Goal: Task Accomplishment & Management: Manage account settings

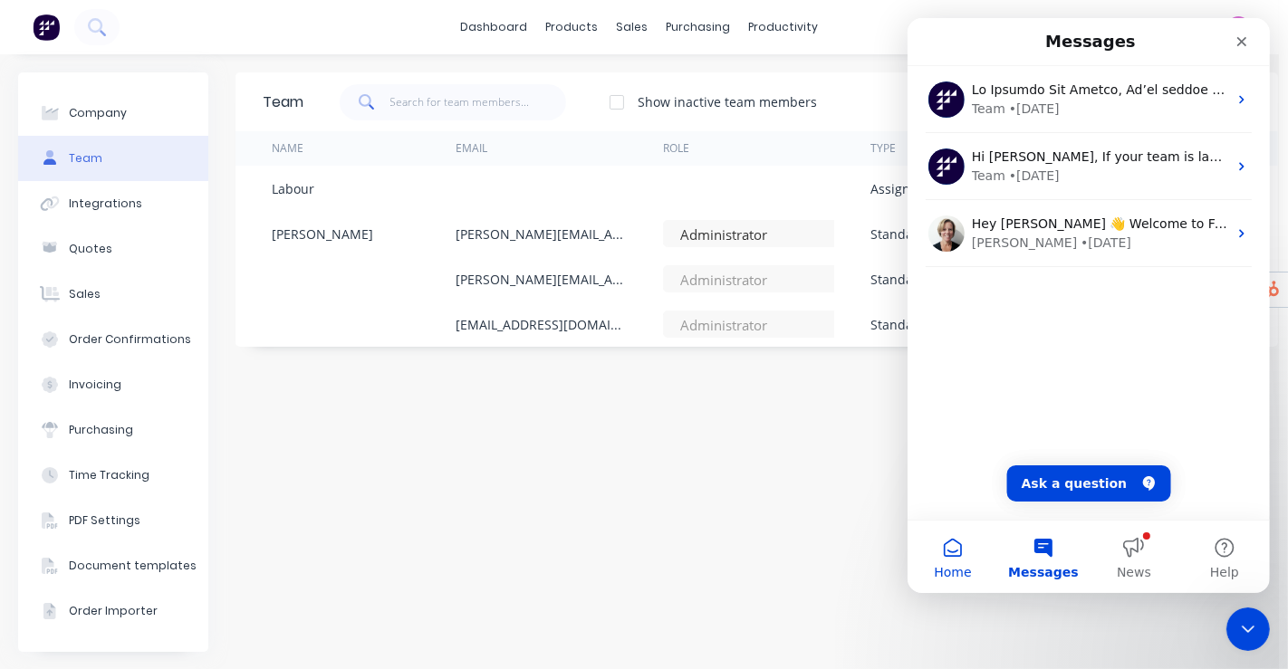
click at [948, 549] on button "Home" at bounding box center [952, 557] width 91 height 72
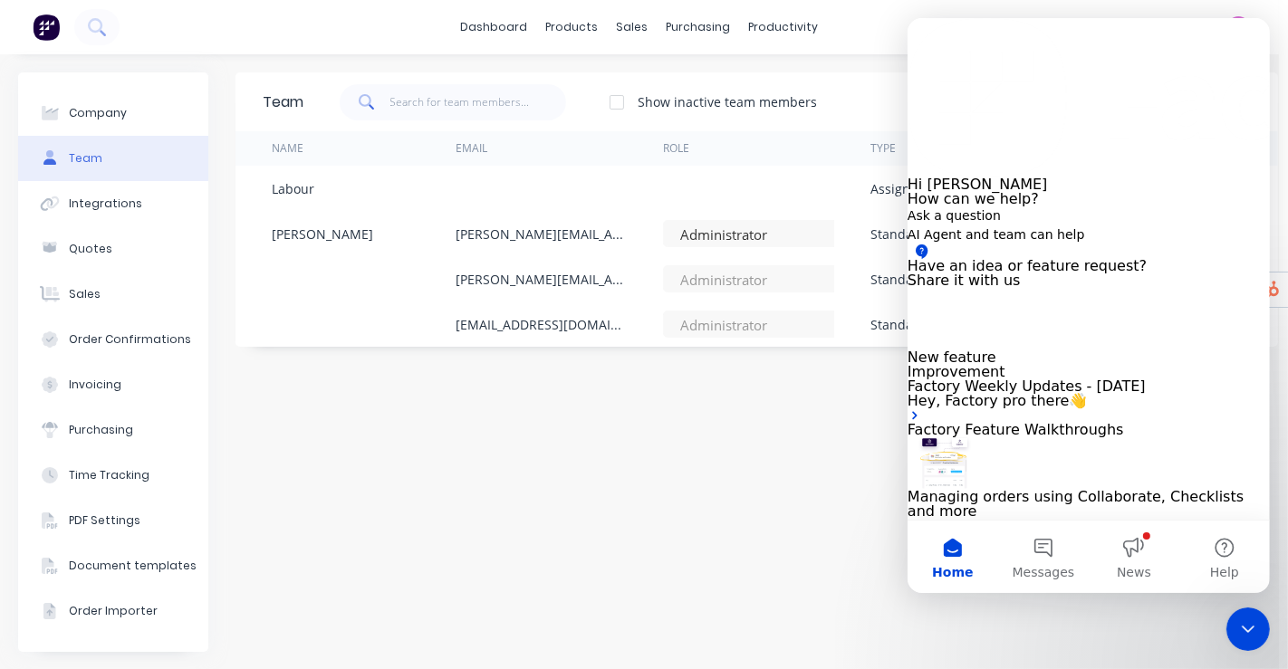
click at [1020, 288] on button "Share it with us" at bounding box center [963, 281] width 113 height 14
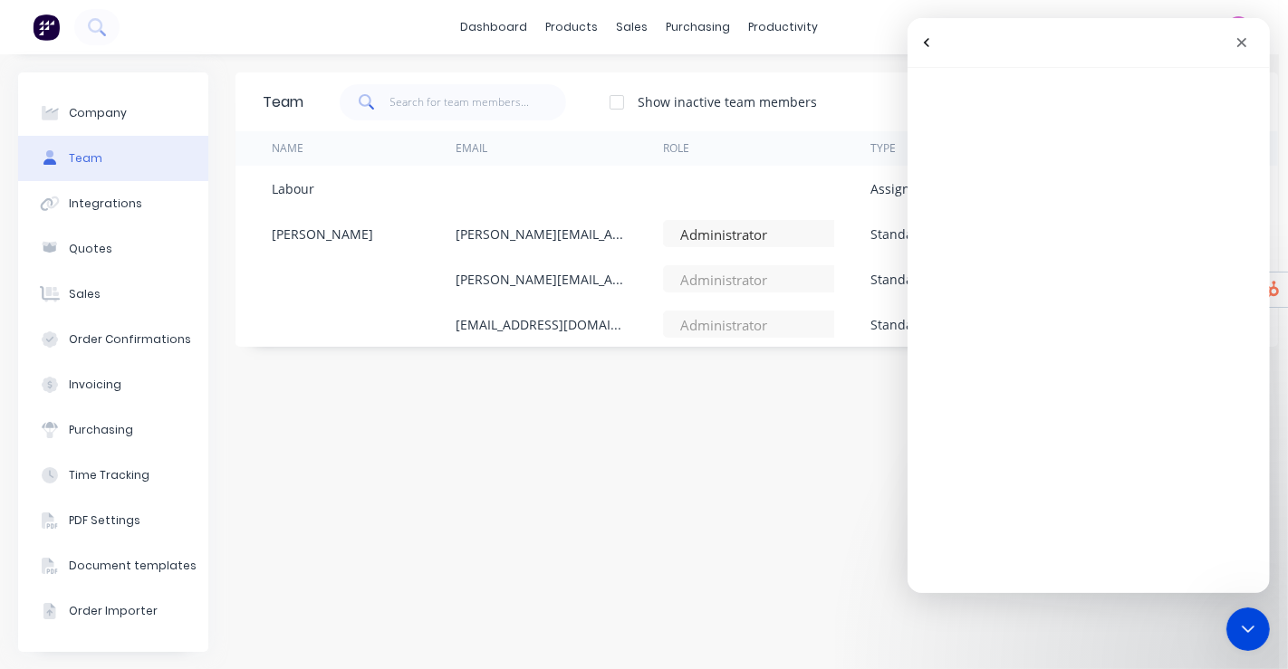
drag, startPoint x: 680, startPoint y: 441, endPoint x: 622, endPoint y: 342, distance: 114.5
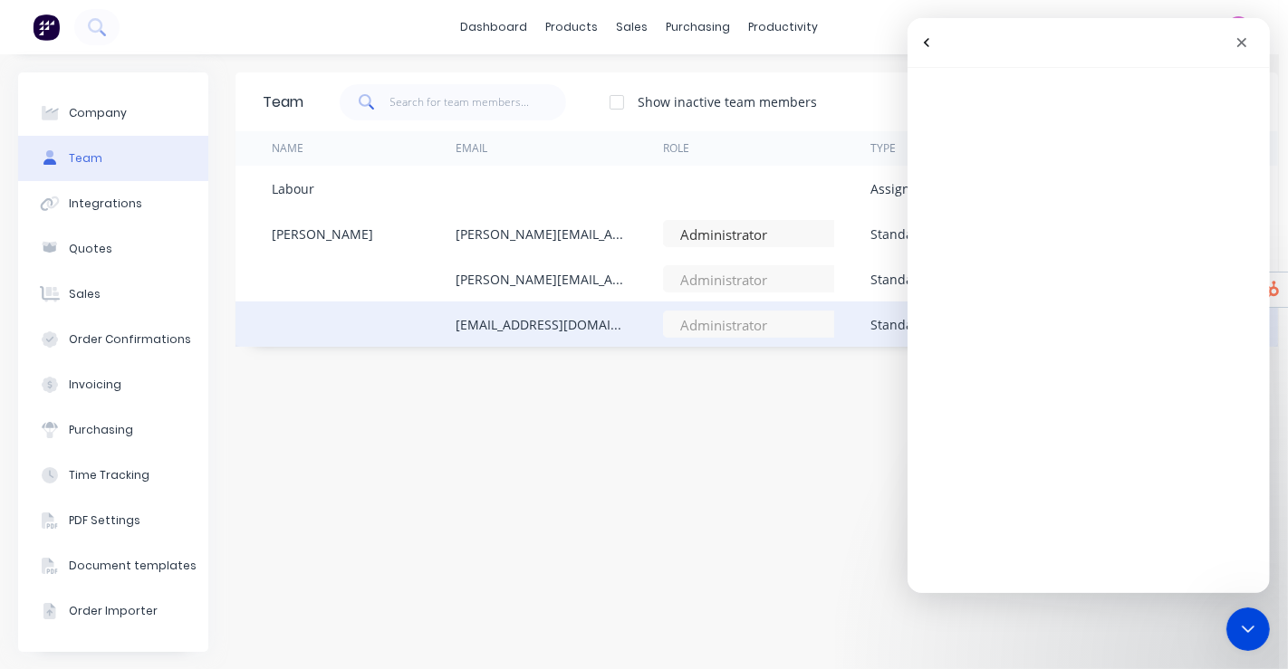
click at [680, 441] on div "Team Show inactive team members Add team member Name Email Role Type Status Las…" at bounding box center [756, 362] width 1043 height 580
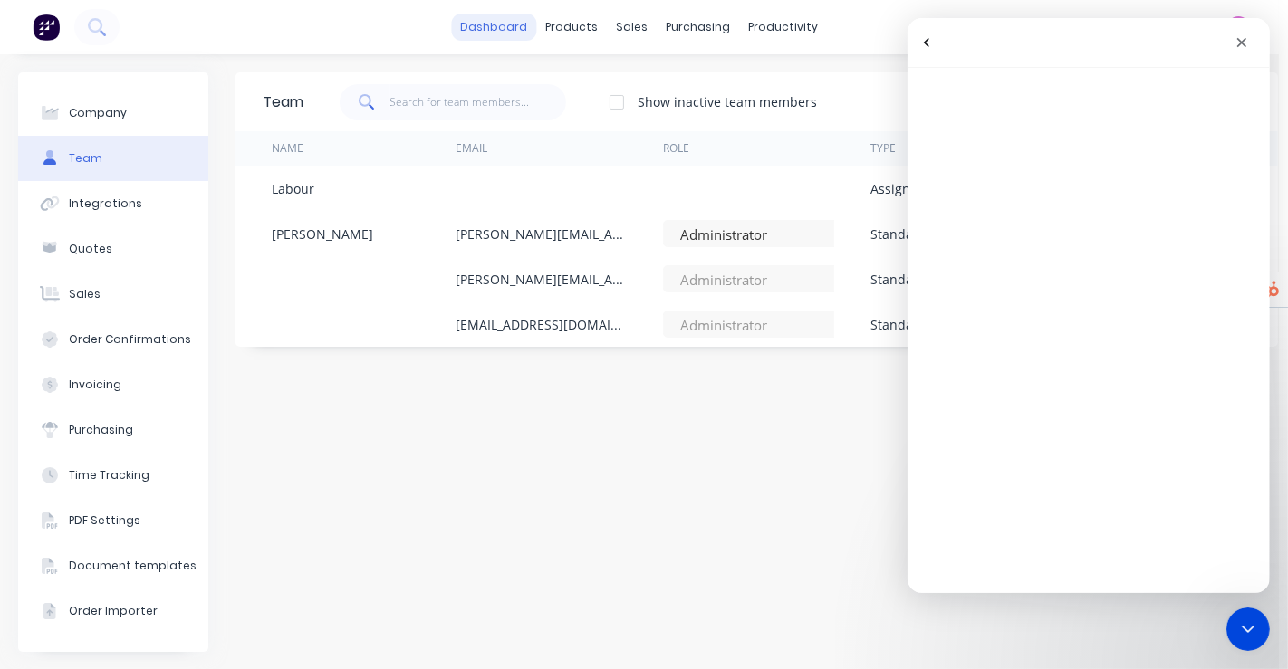
drag, startPoint x: 154, startPoint y: 19, endPoint x: 493, endPoint y: 26, distance: 338.8
click at [493, 26] on link "dashboard" at bounding box center [494, 27] width 85 height 27
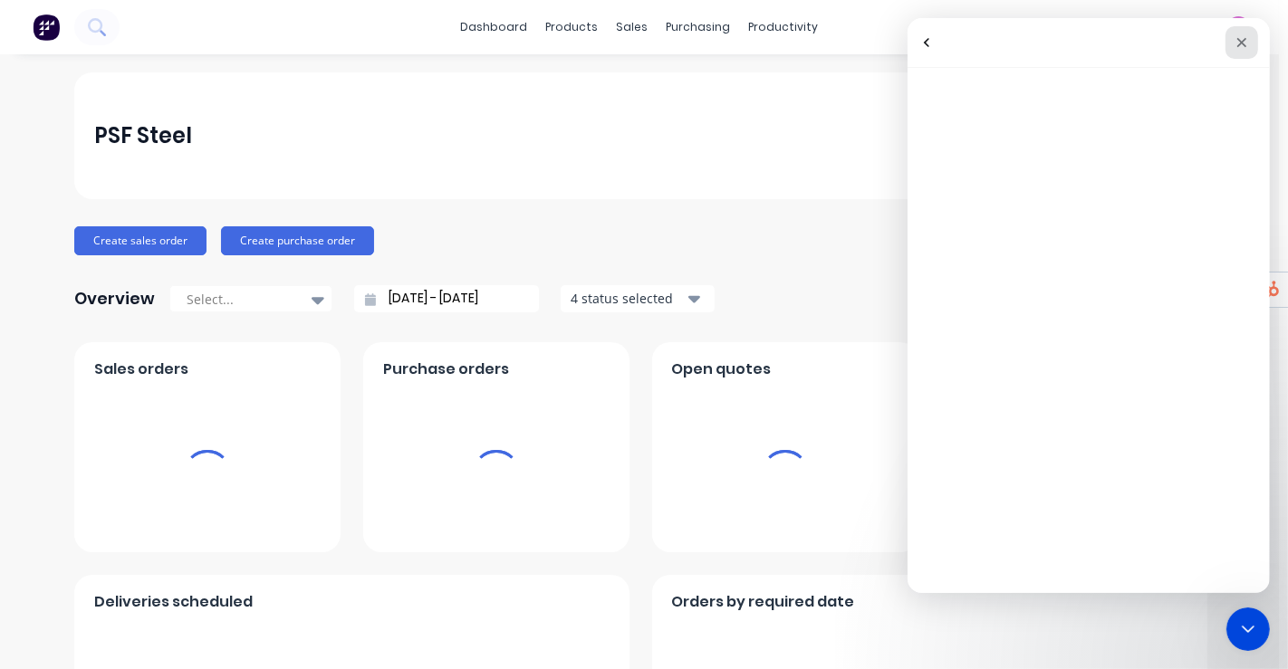
click at [1237, 48] on icon "Close" at bounding box center [1241, 42] width 14 height 14
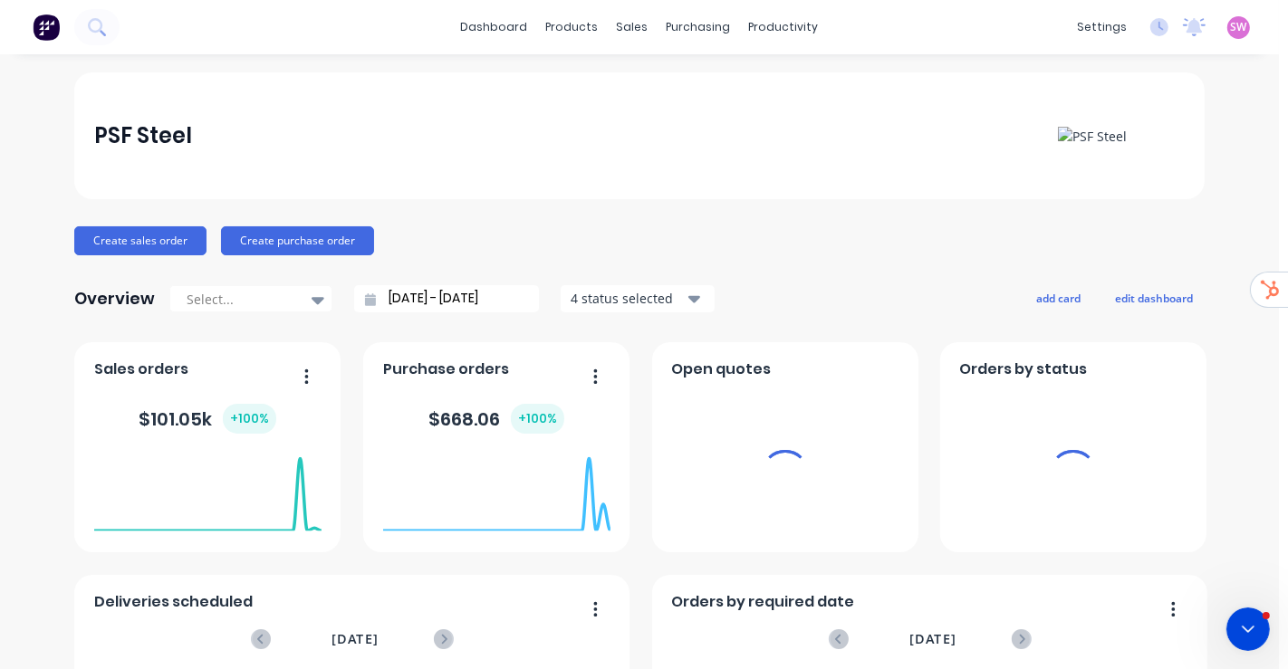
click at [1231, 22] on span "SW" at bounding box center [1239, 27] width 16 height 16
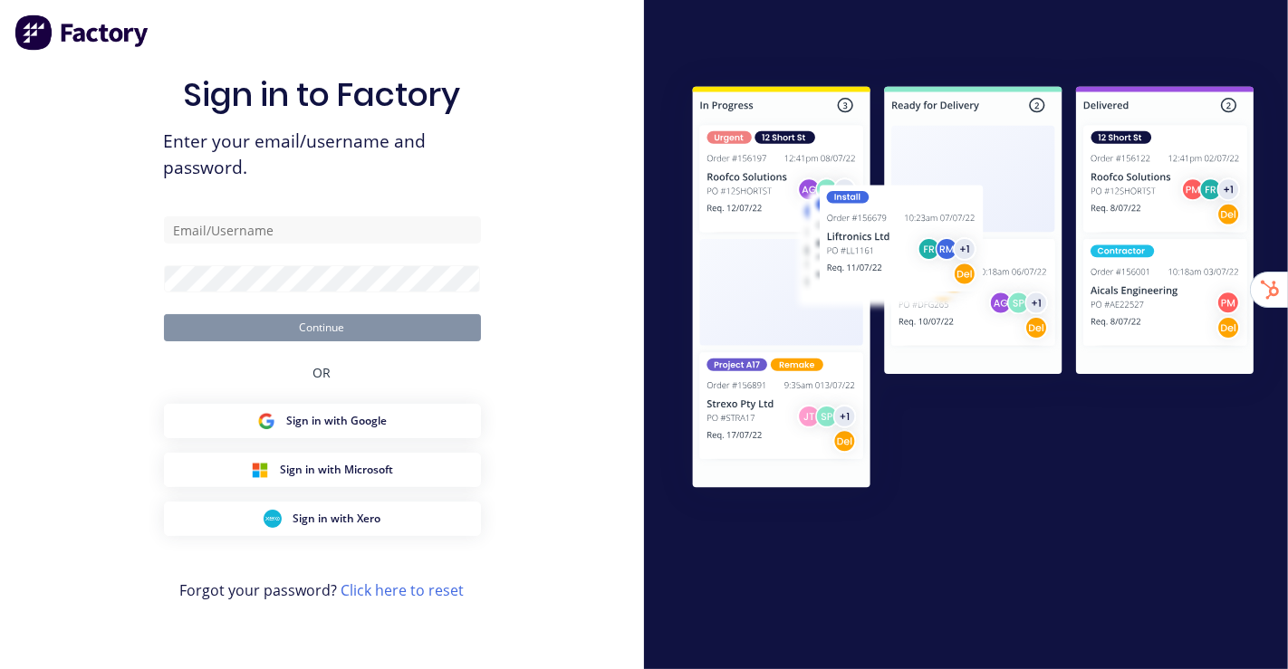
type input "[EMAIL_ADDRESS][DOMAIN_NAME]"
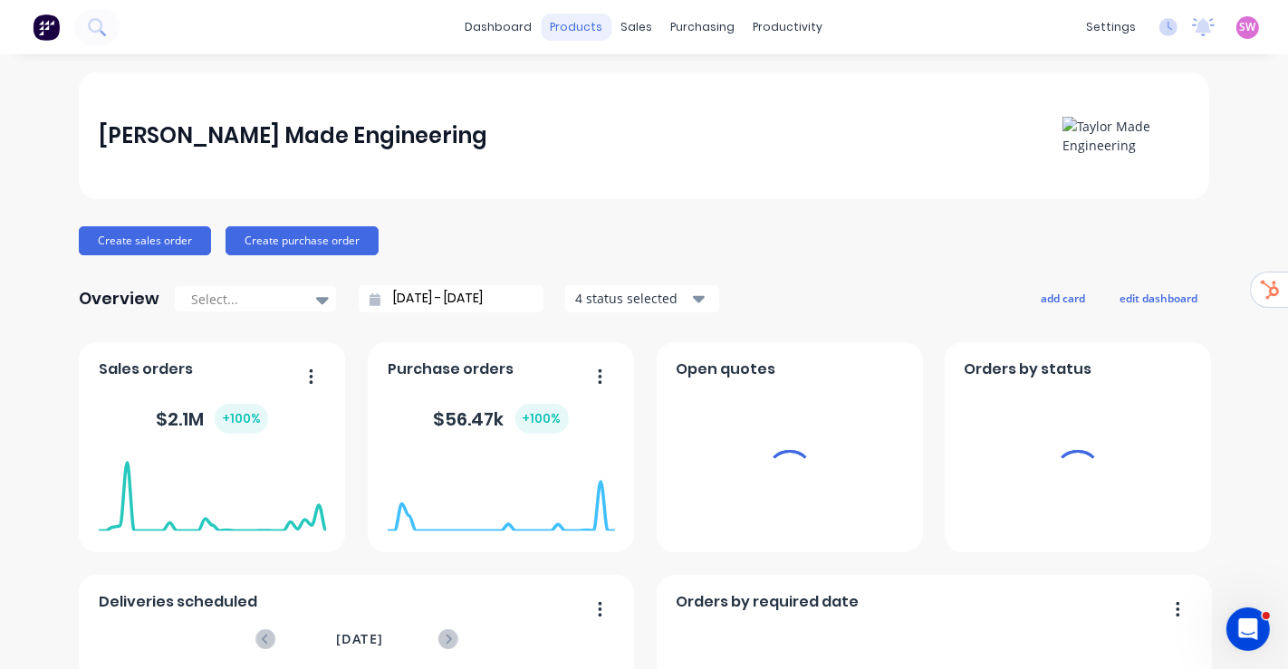
click at [582, 26] on div "products" at bounding box center [577, 27] width 71 height 27
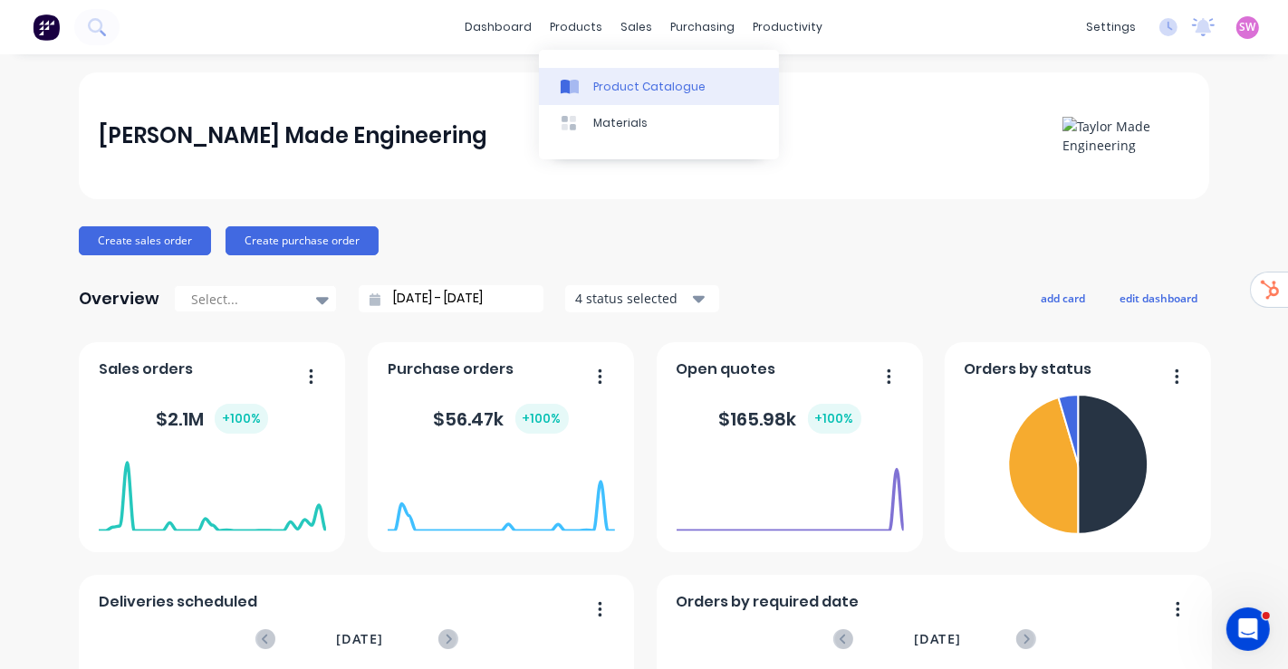
click at [627, 88] on div "Product Catalogue" at bounding box center [649, 87] width 112 height 16
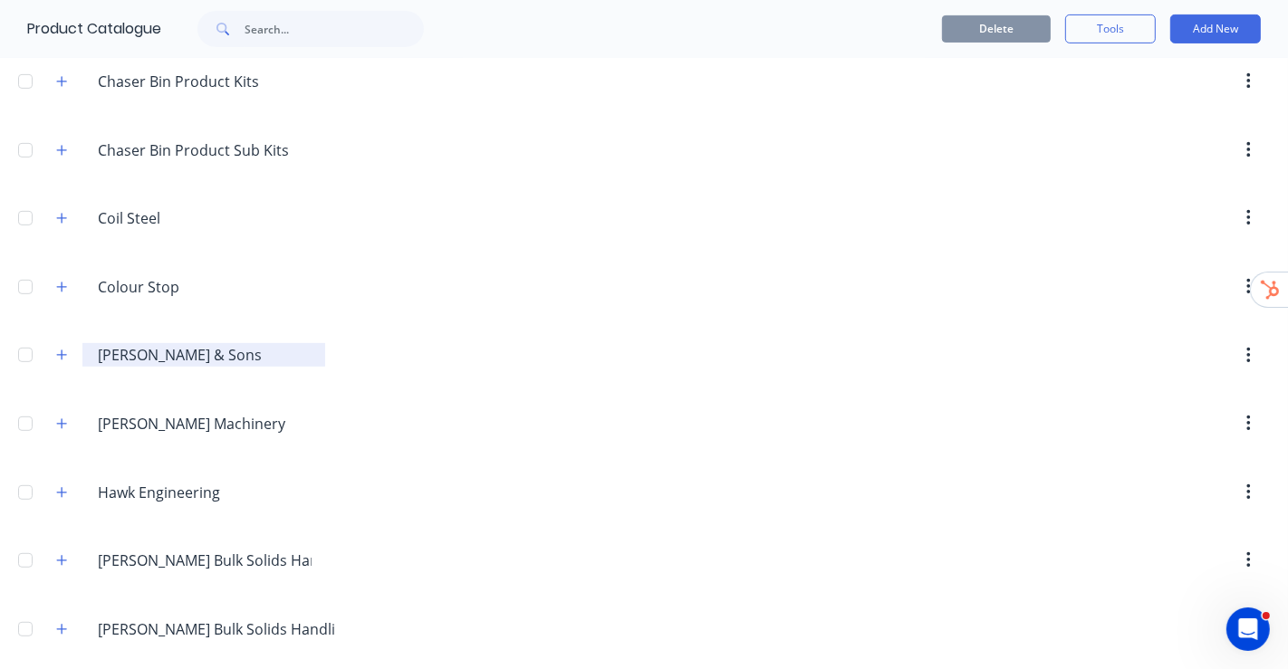
scroll to position [503, 0]
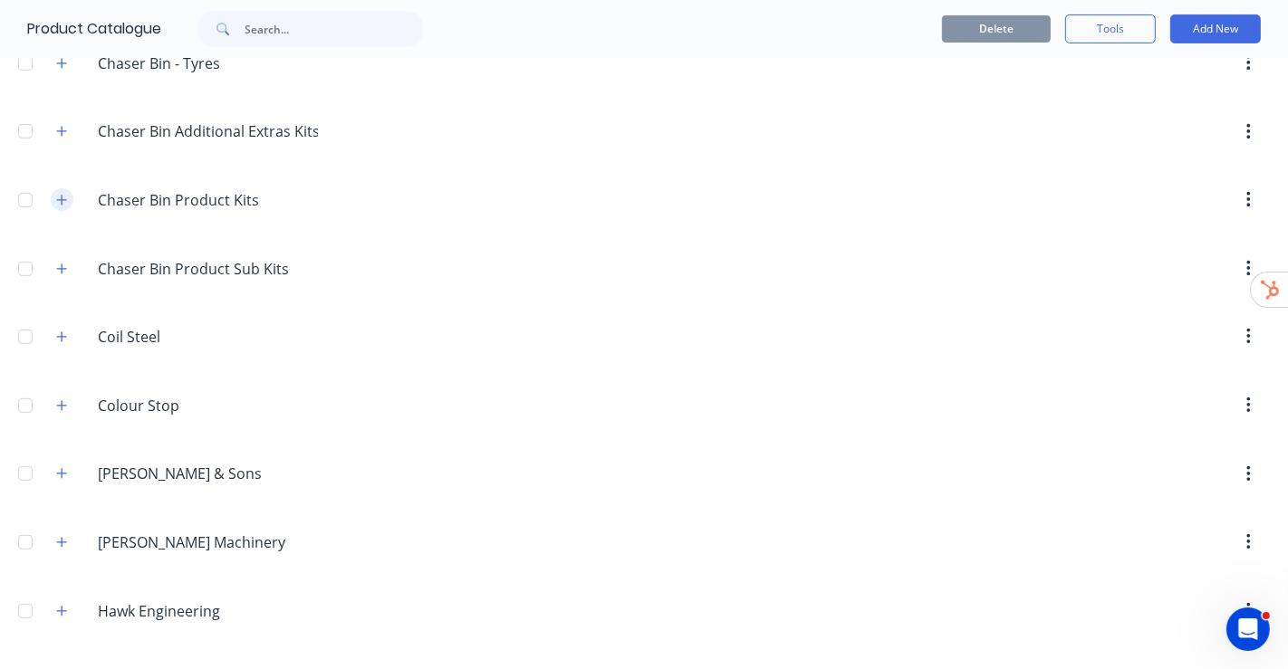
click at [63, 204] on button "button" at bounding box center [62, 199] width 23 height 23
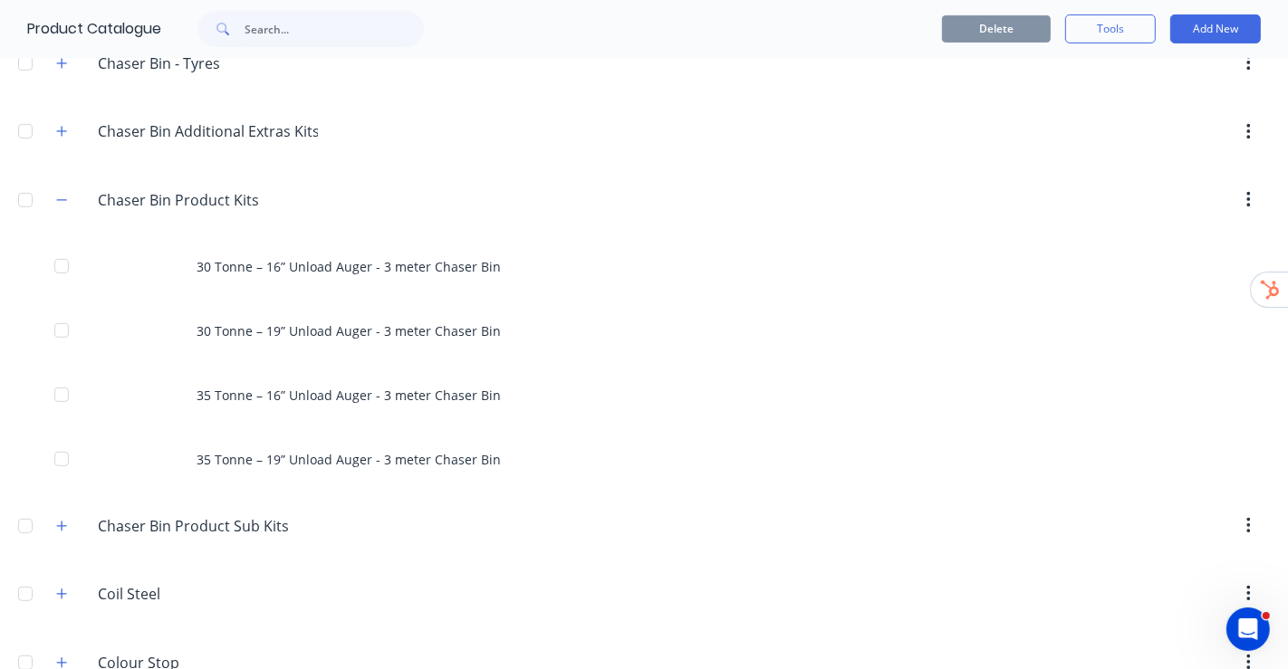
click at [74, 128] on div "Chaser.Bin.Additional.Extras.Kits Chaser Bin Additional Extras Kits" at bounding box center [187, 132] width 290 height 33
click at [65, 130] on icon "button" at bounding box center [61, 131] width 11 height 13
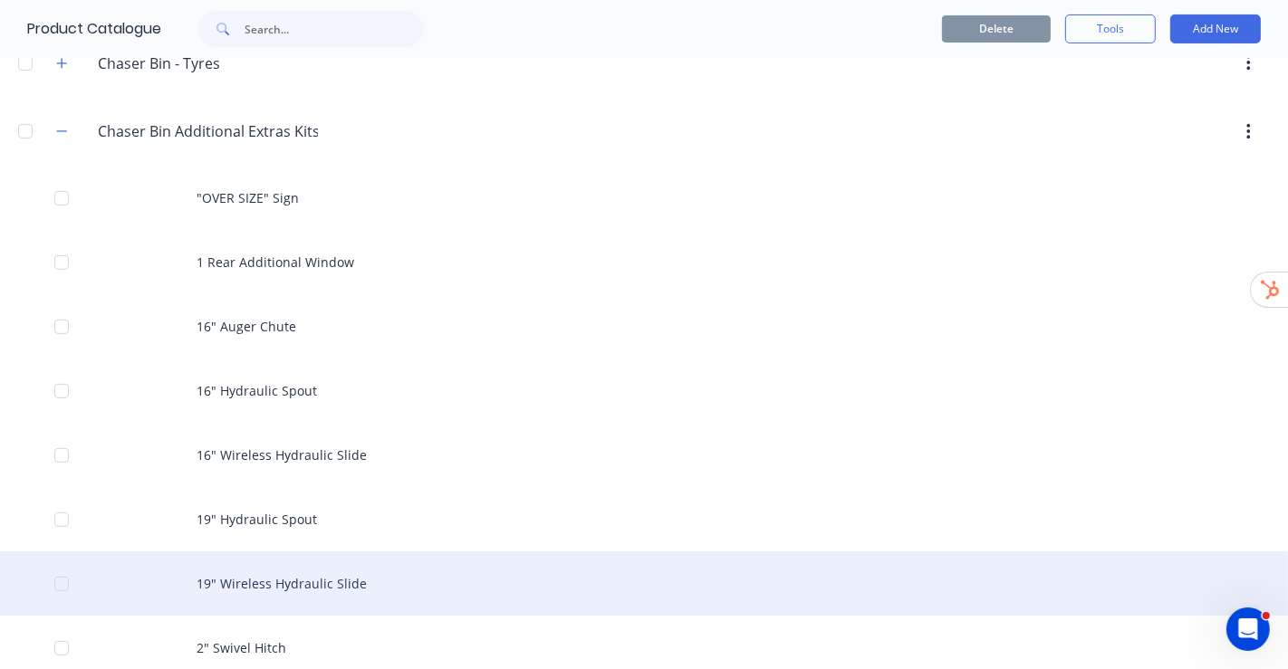
scroll to position [1006, 0]
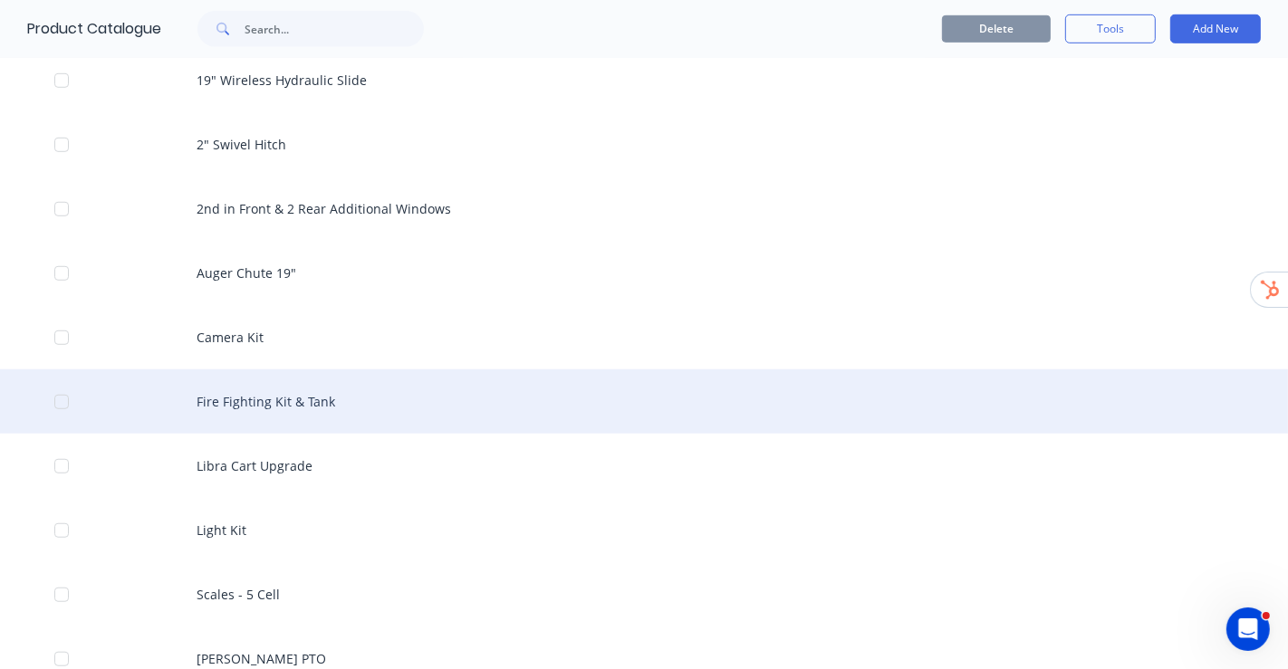
click at [273, 397] on div "Fire Fighting Kit & Tank" at bounding box center [644, 402] width 1288 height 64
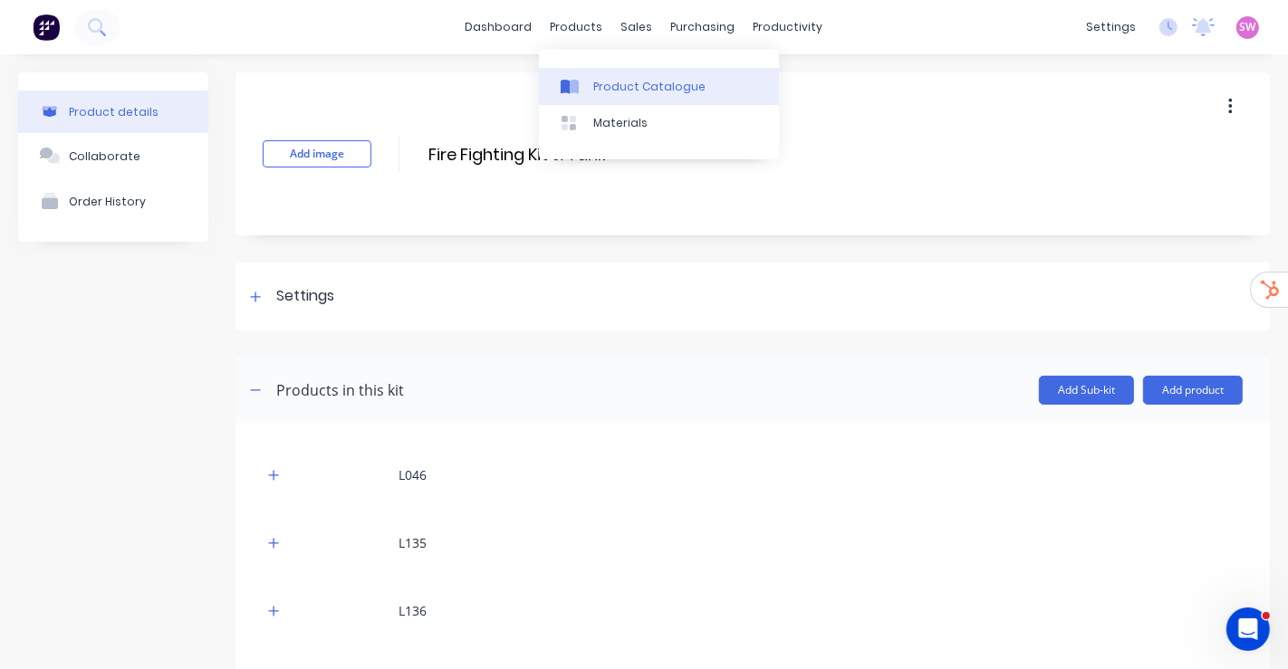
click at [613, 82] on div "Product Catalogue" at bounding box center [649, 87] width 112 height 16
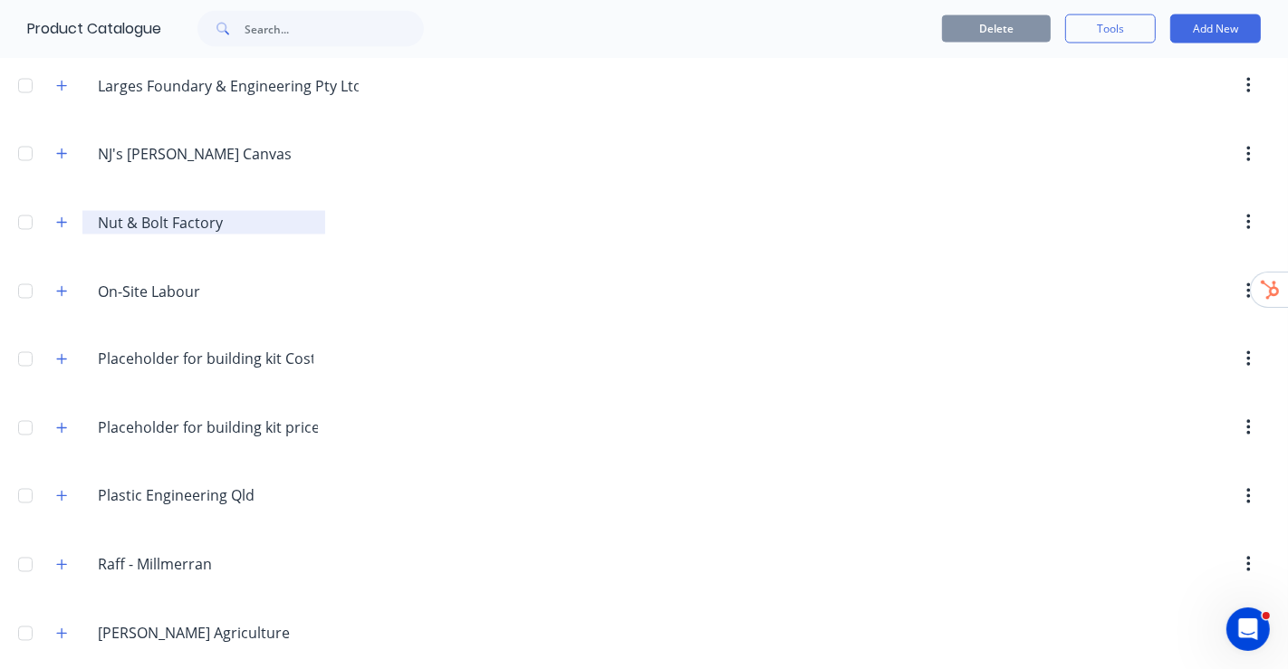
scroll to position [2515, 0]
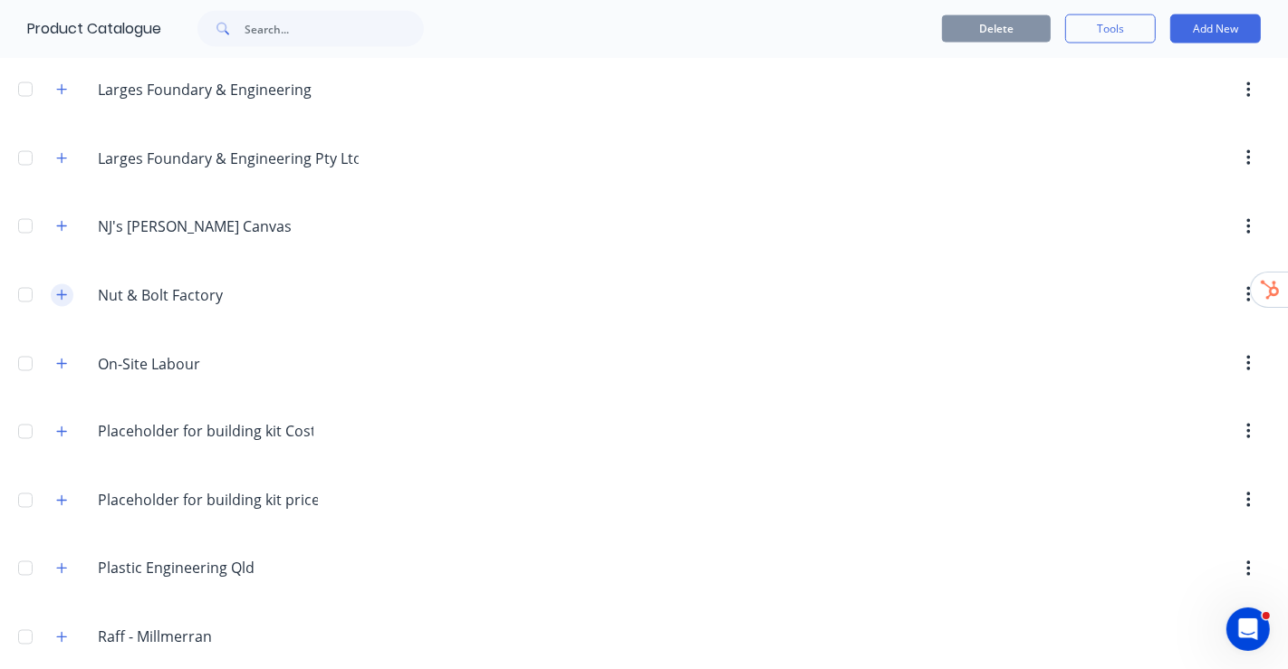
click at [66, 289] on icon "button" at bounding box center [61, 295] width 11 height 13
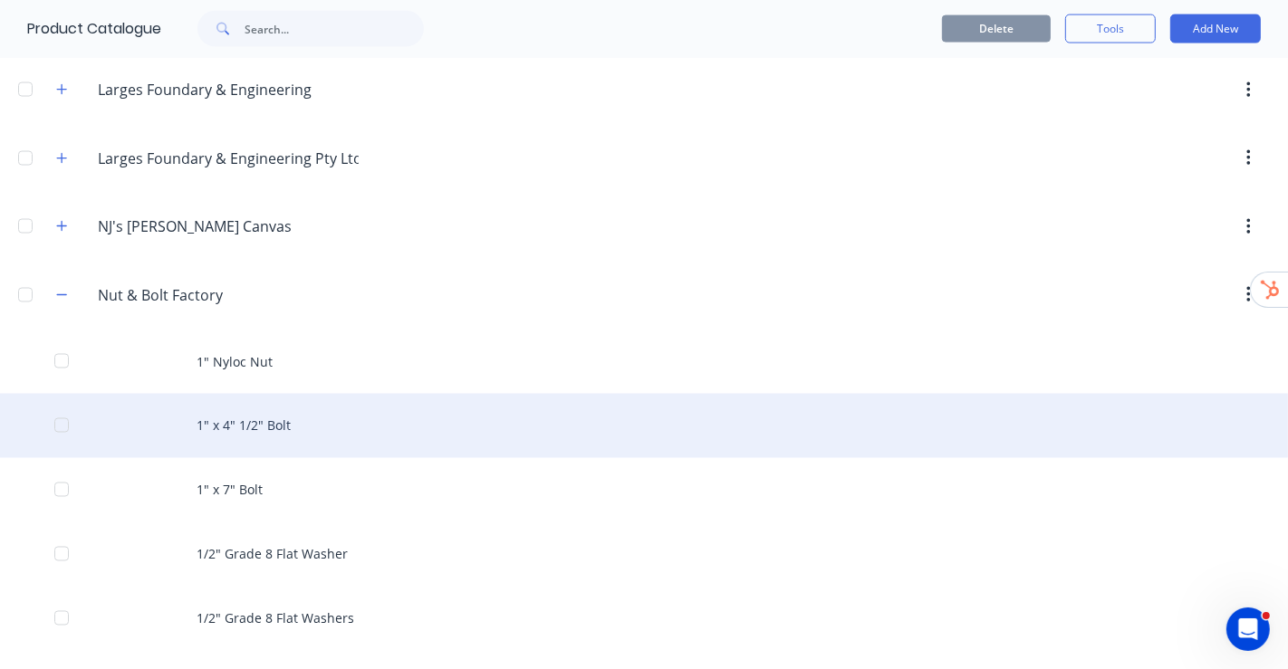
click at [270, 413] on div "1" x 4" 1/2" Bolt" at bounding box center [644, 426] width 1288 height 64
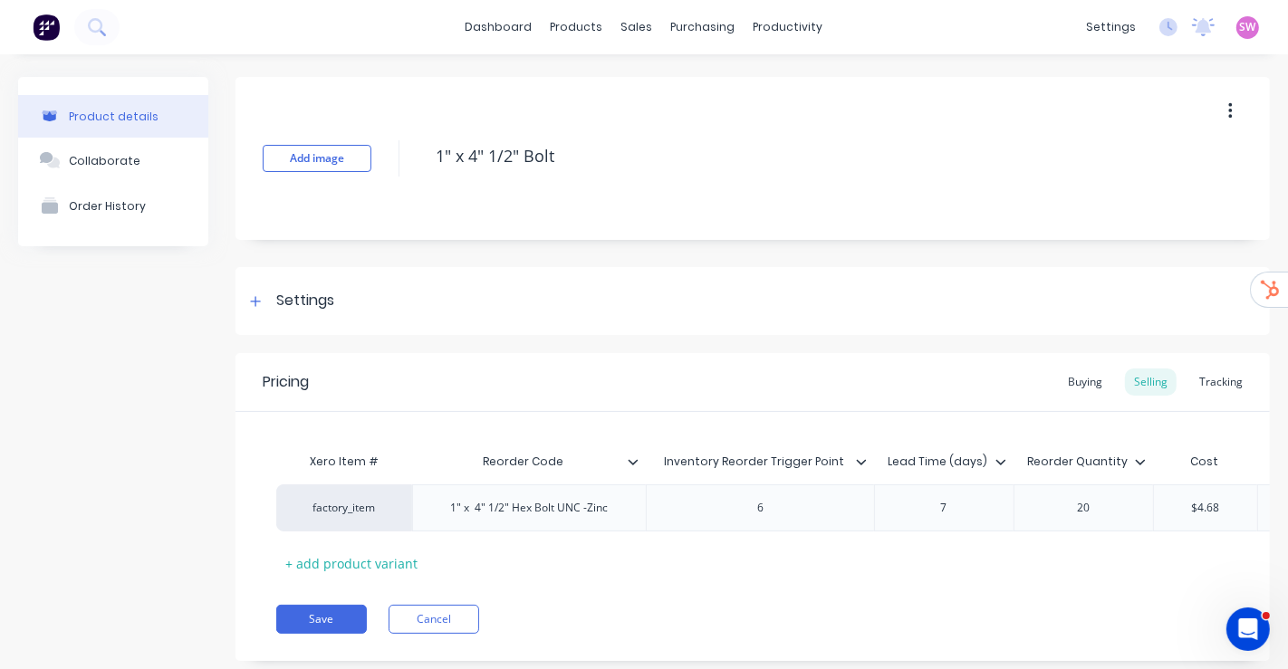
click at [639, 462] on div at bounding box center [640, 462] width 11 height 16
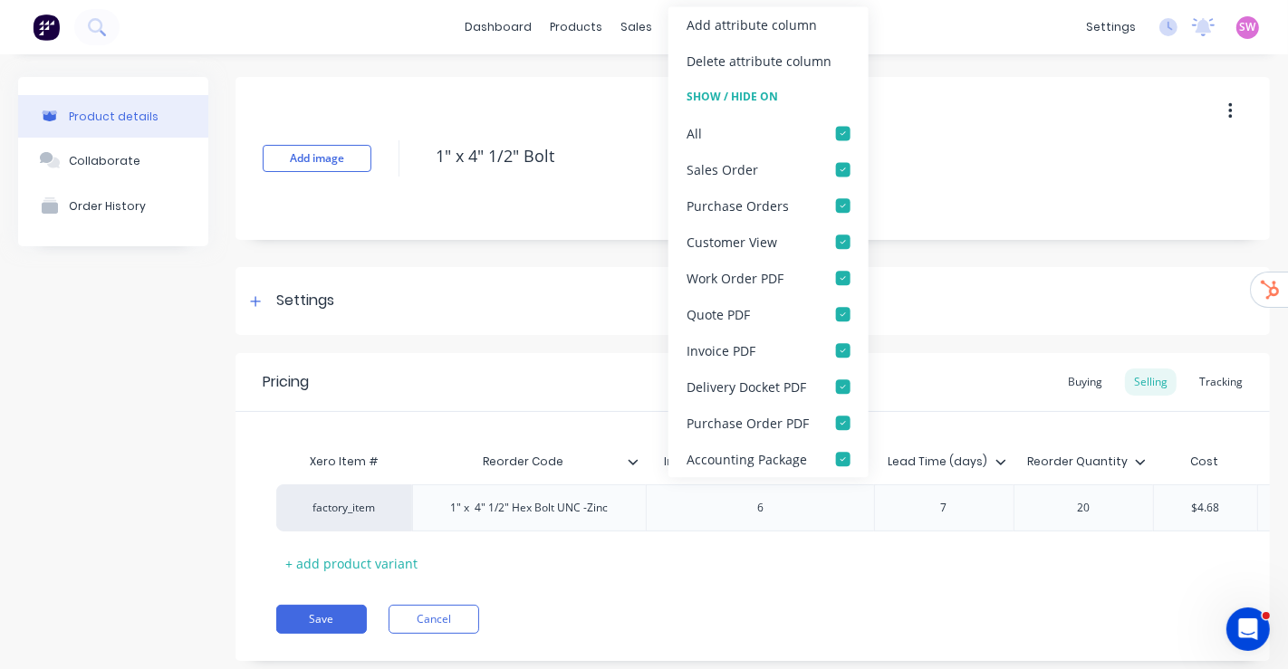
click at [602, 366] on div "Pricing Buying Selling Tracking" at bounding box center [752, 382] width 1034 height 59
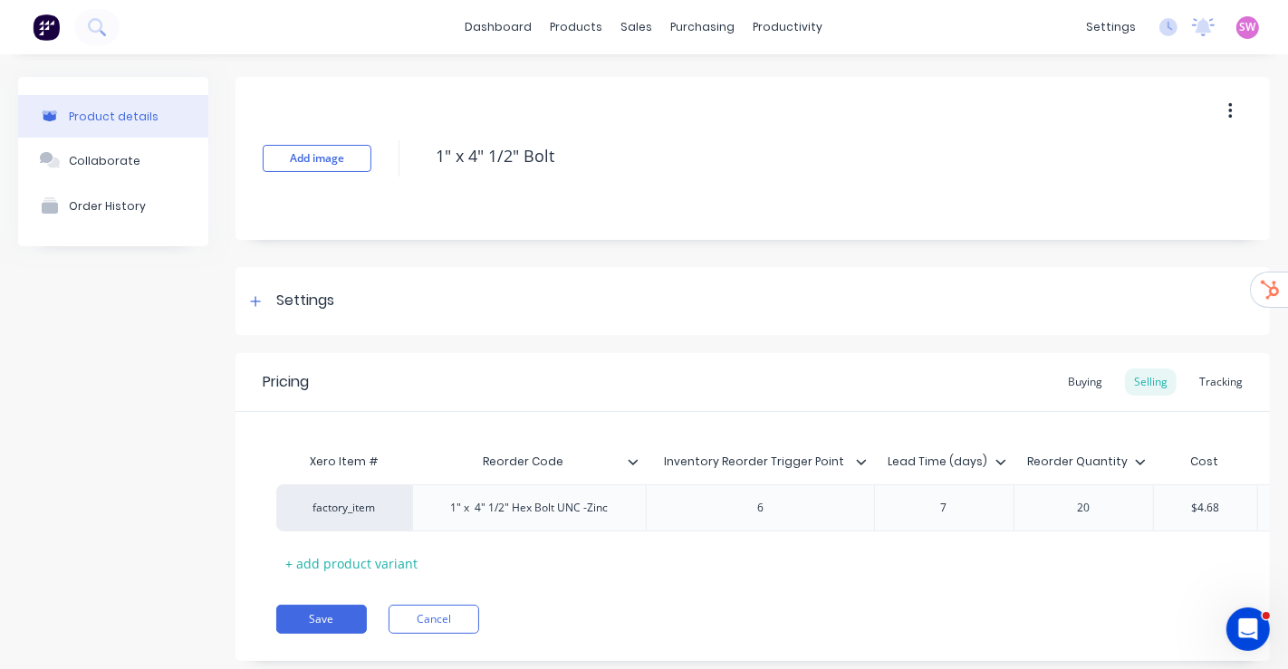
click at [859, 464] on icon at bounding box center [861, 462] width 11 height 11
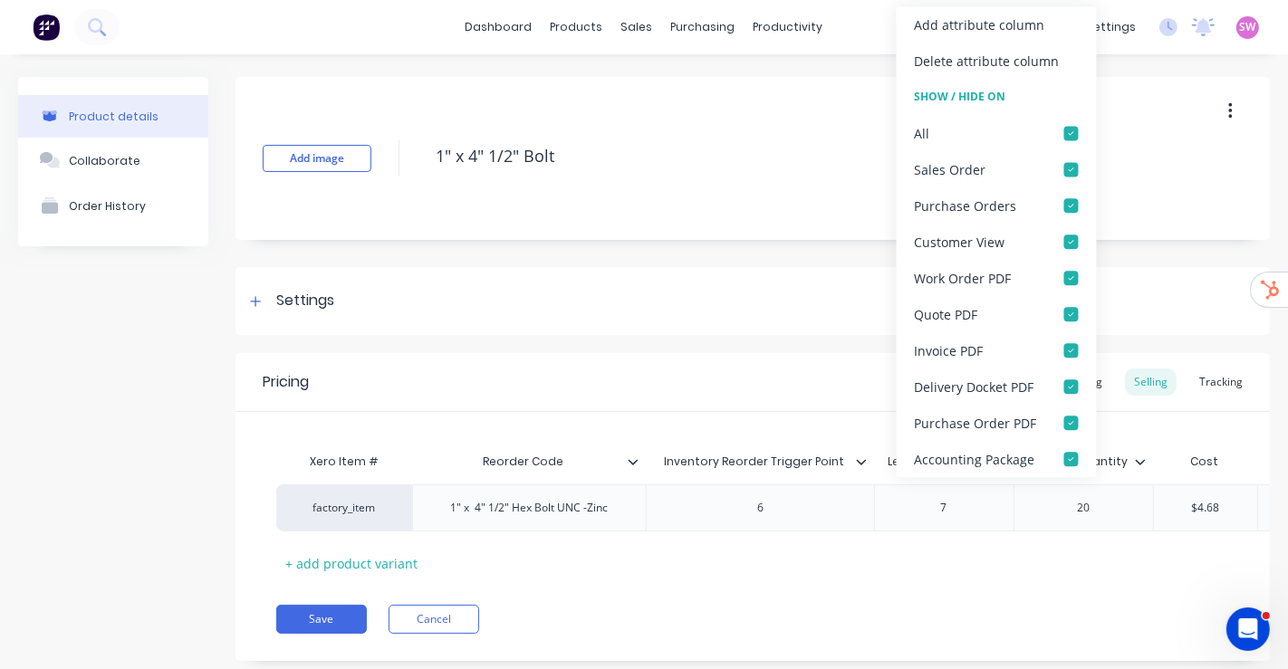
click at [812, 383] on div "Pricing Buying Selling Tracking" at bounding box center [752, 382] width 1034 height 59
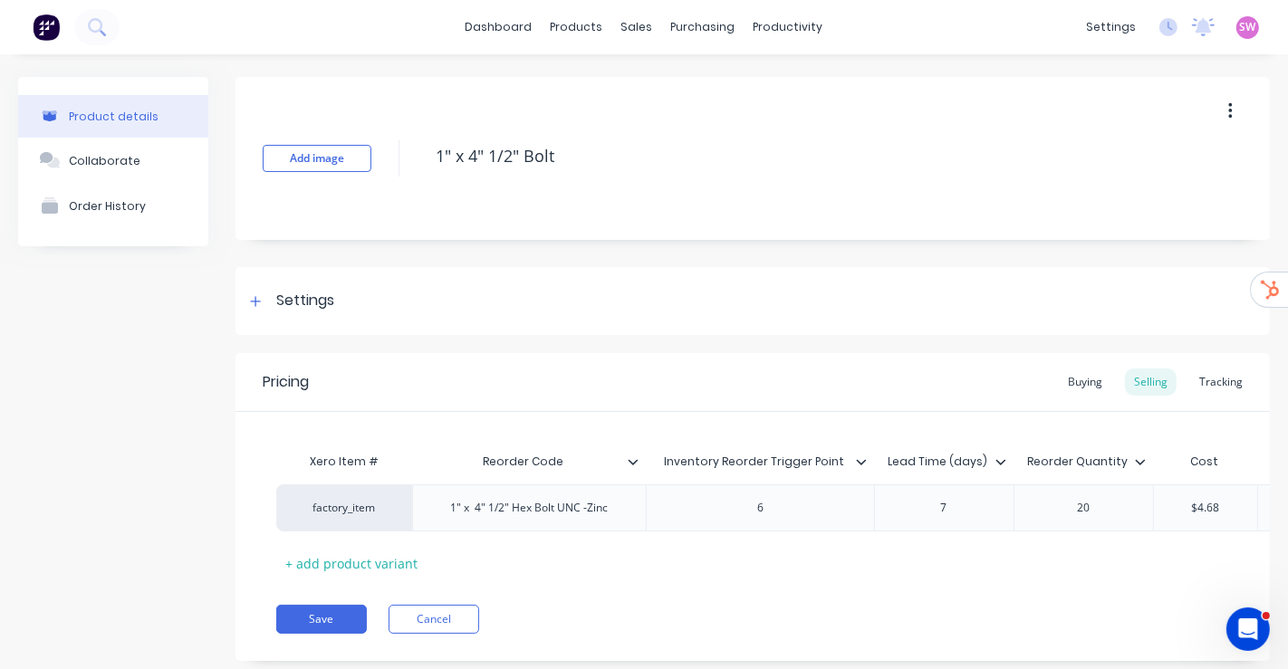
click at [1004, 458] on icon at bounding box center [1000, 462] width 11 height 11
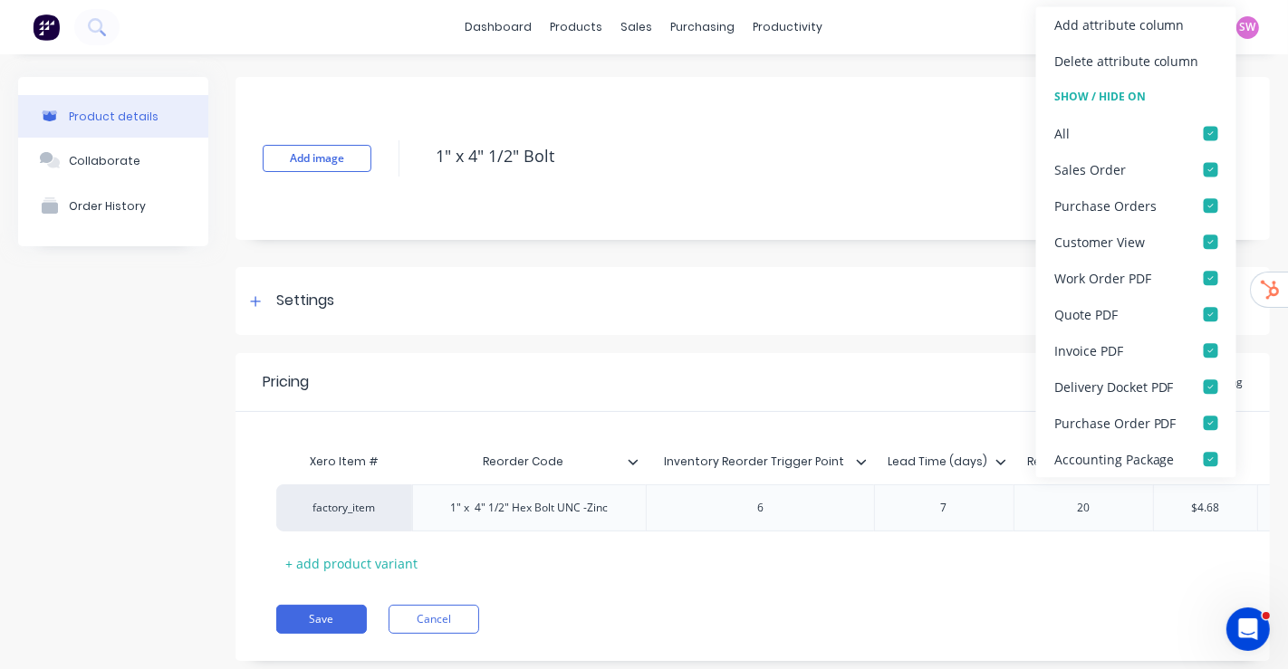
click at [952, 384] on div "Pricing Buying Selling Tracking" at bounding box center [752, 382] width 1034 height 59
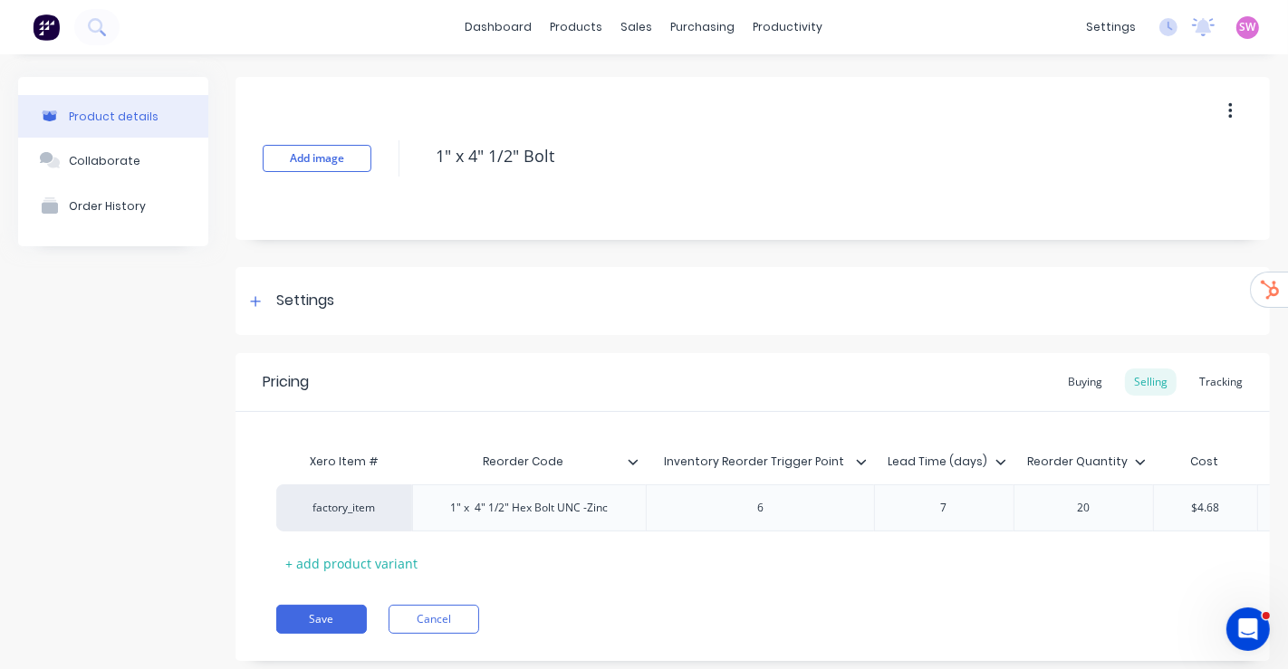
click at [1140, 462] on icon at bounding box center [1140, 461] width 10 height 5
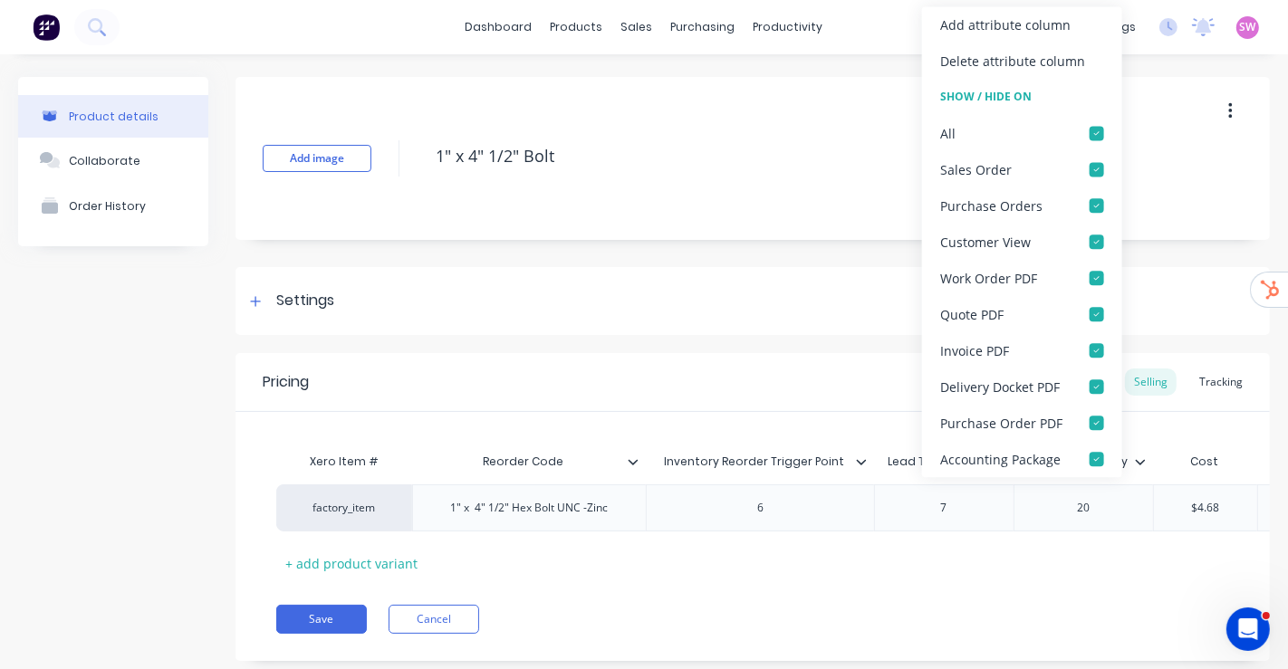
click at [747, 349] on div "Add image 1" x 4" 1/2" Bolt Settings Product Options I buy this item I sell thi…" at bounding box center [752, 382] width 1034 height 611
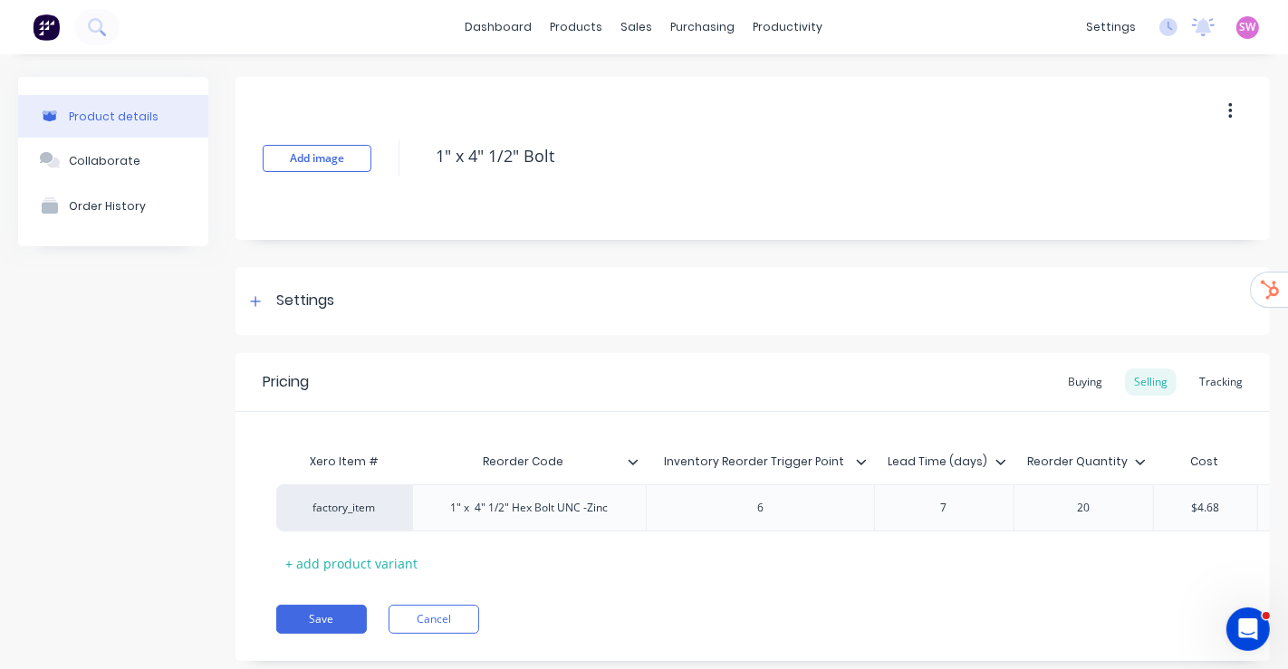
click at [121, 378] on div "Product details Collaborate Order History" at bounding box center [113, 382] width 190 height 611
click at [615, 83] on div "Product Catalogue" at bounding box center [649, 87] width 112 height 16
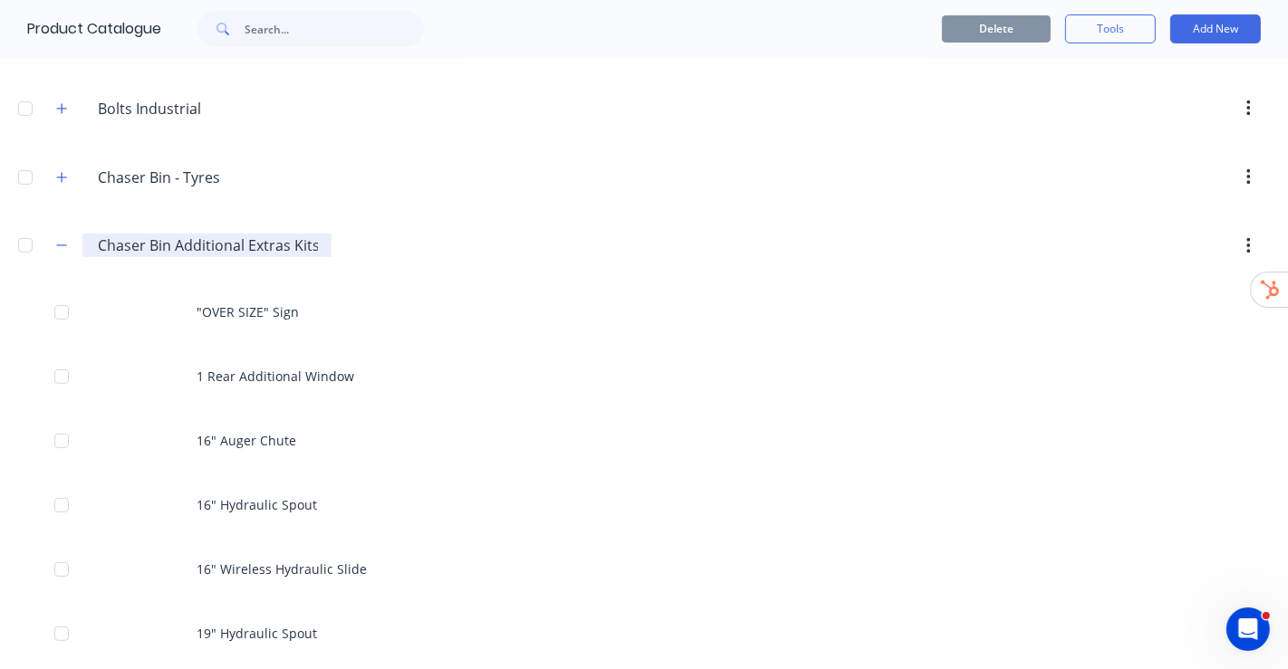
scroll to position [302, 0]
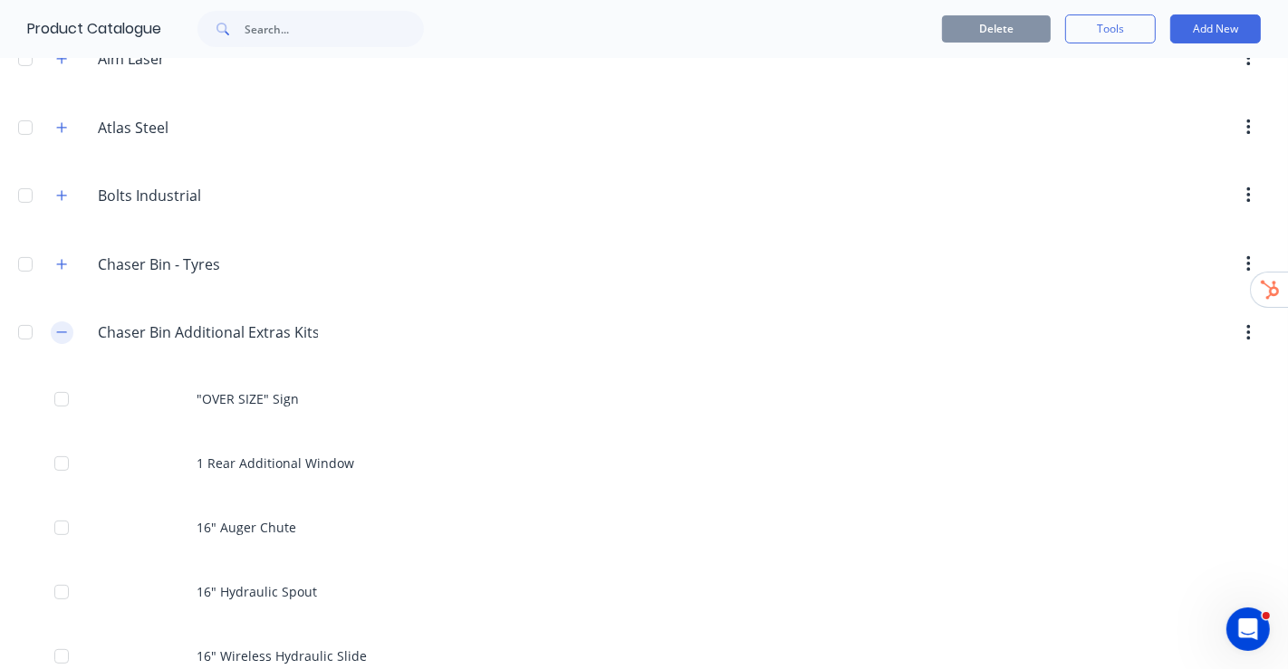
click at [61, 330] on icon "button" at bounding box center [61, 332] width 11 height 13
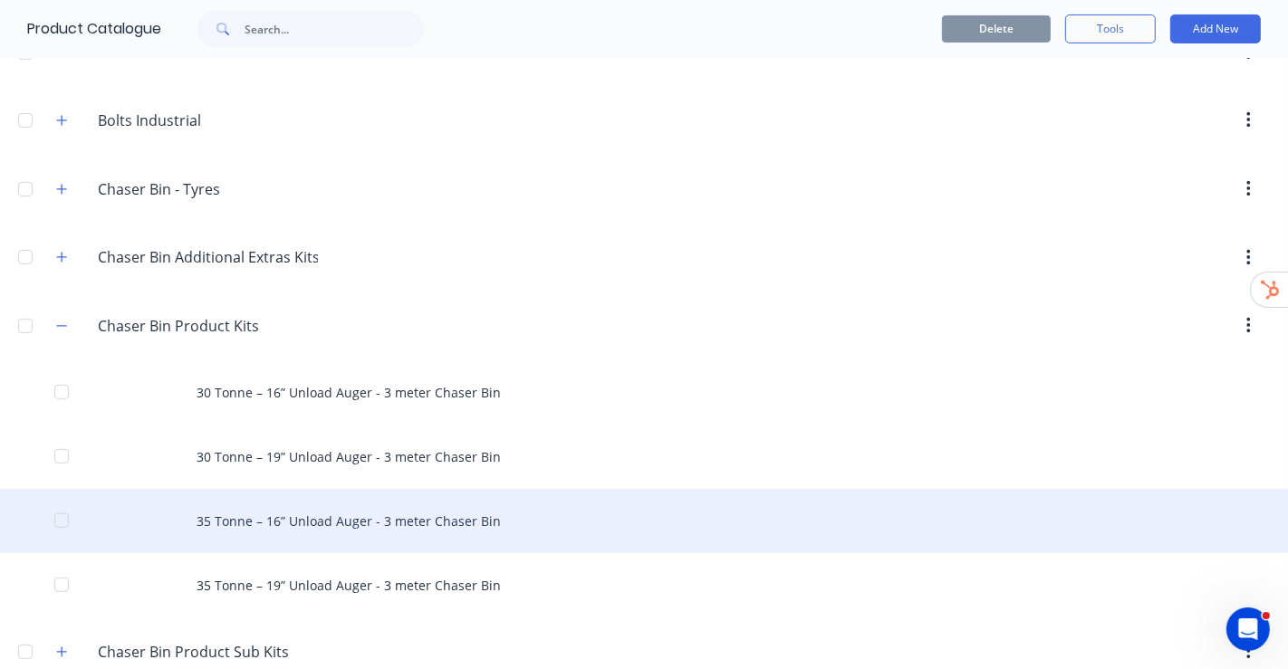
scroll to position [503, 0]
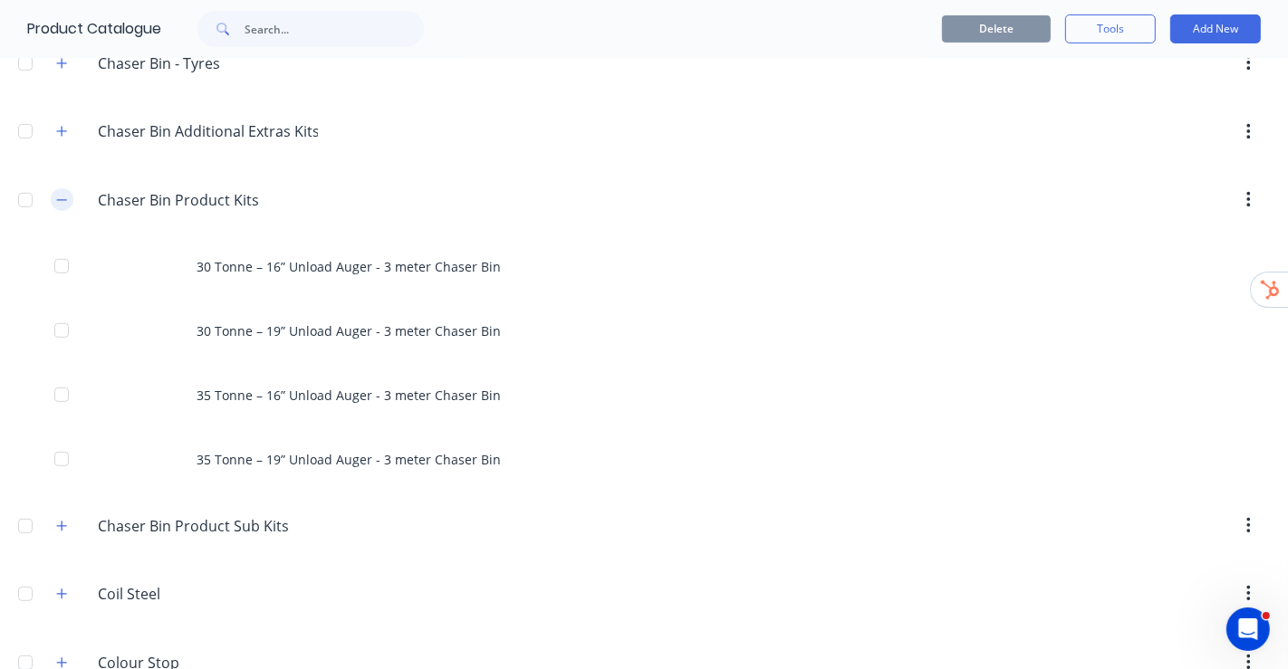
click at [64, 198] on icon "button" at bounding box center [61, 200] width 11 height 13
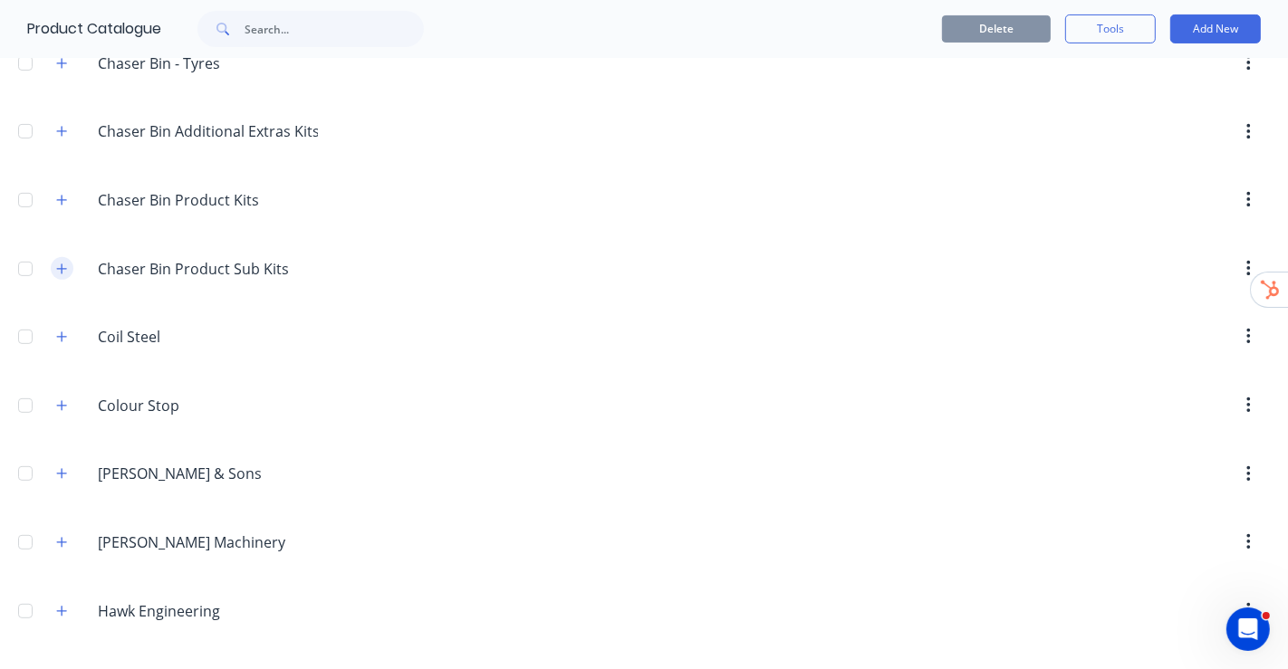
click at [62, 264] on icon "button" at bounding box center [62, 269] width 10 height 10
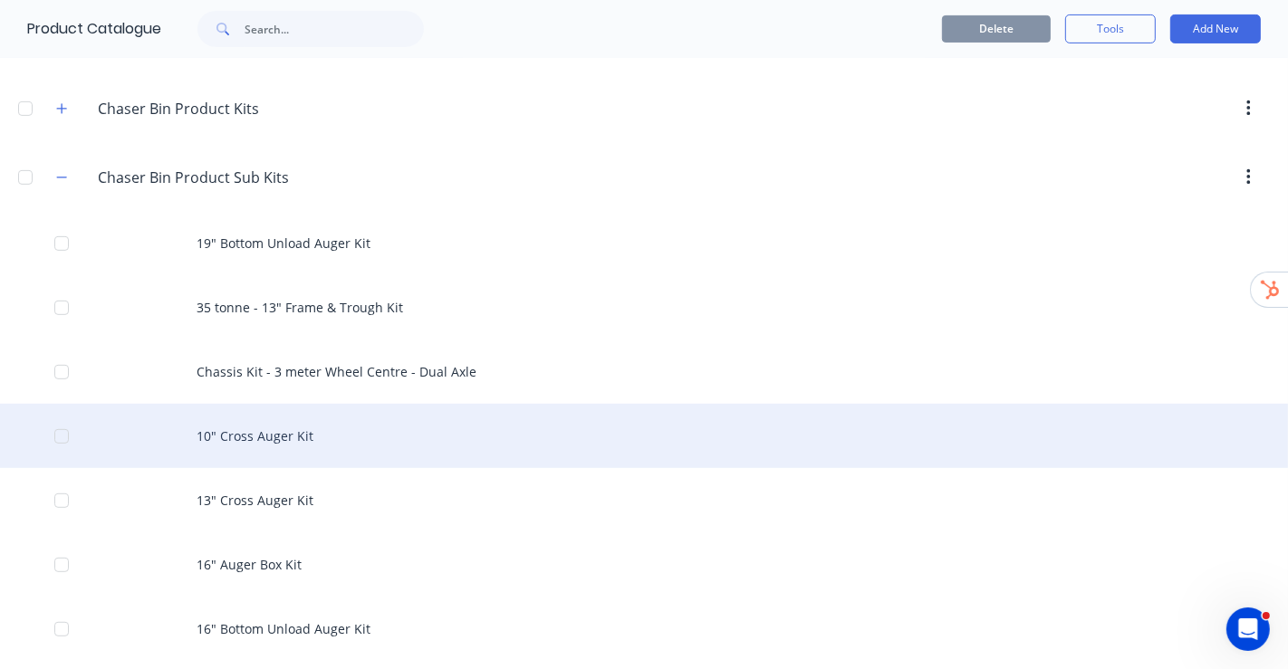
scroll to position [704, 0]
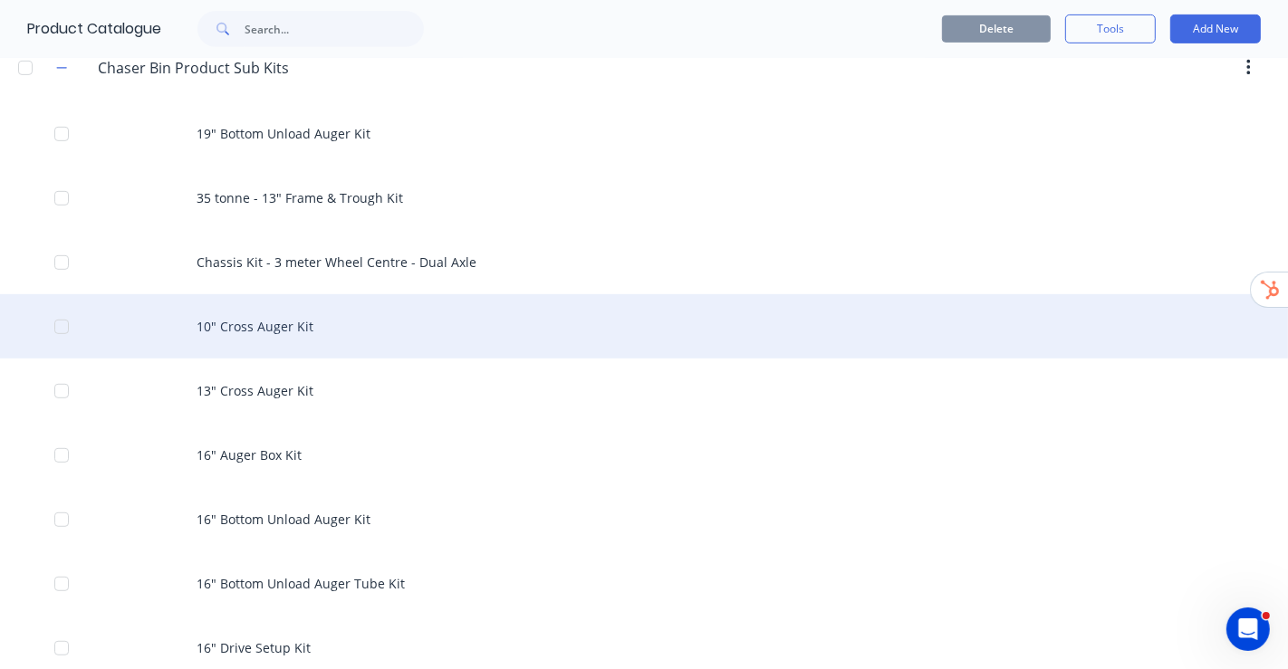
click at [284, 322] on div "10" Cross Auger Kit" at bounding box center [644, 326] width 1288 height 64
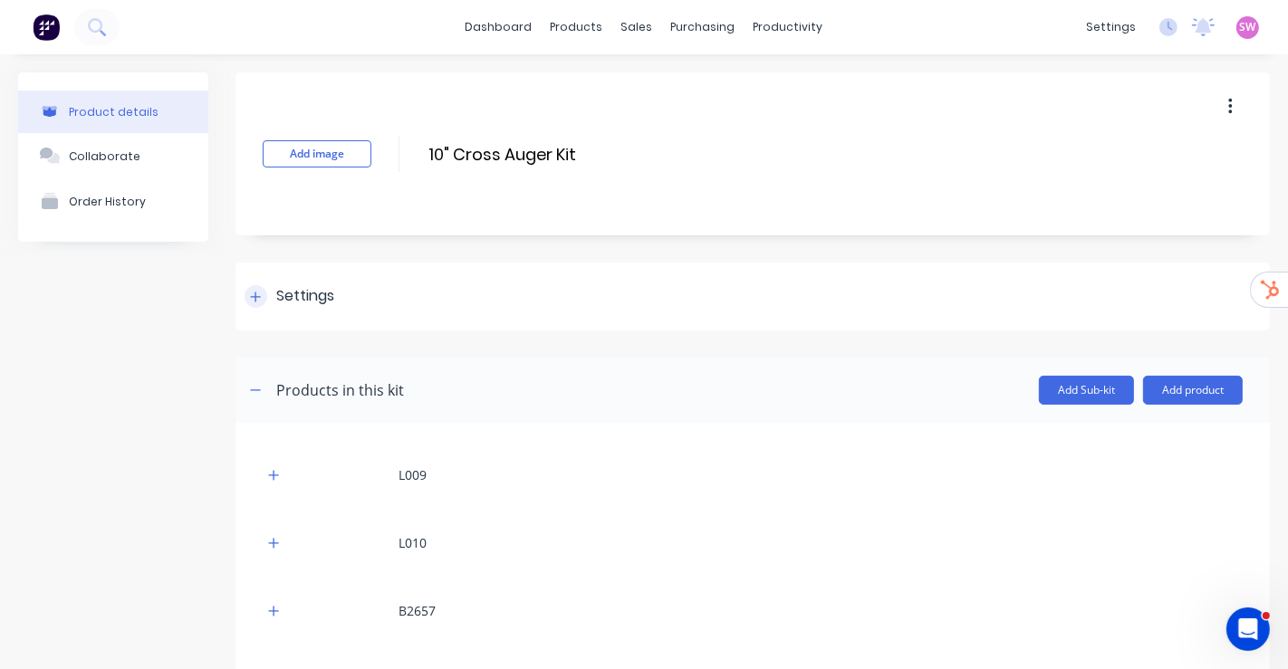
click at [346, 295] on div "Settings" at bounding box center [752, 297] width 1034 height 68
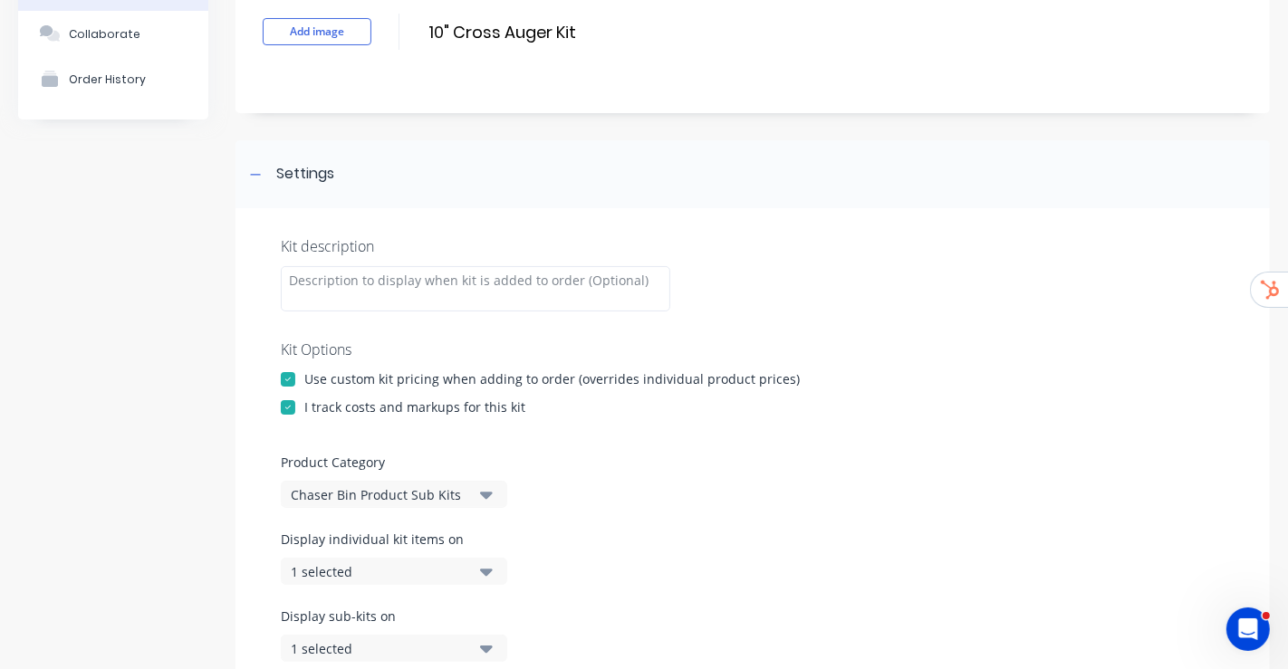
scroll to position [402, 0]
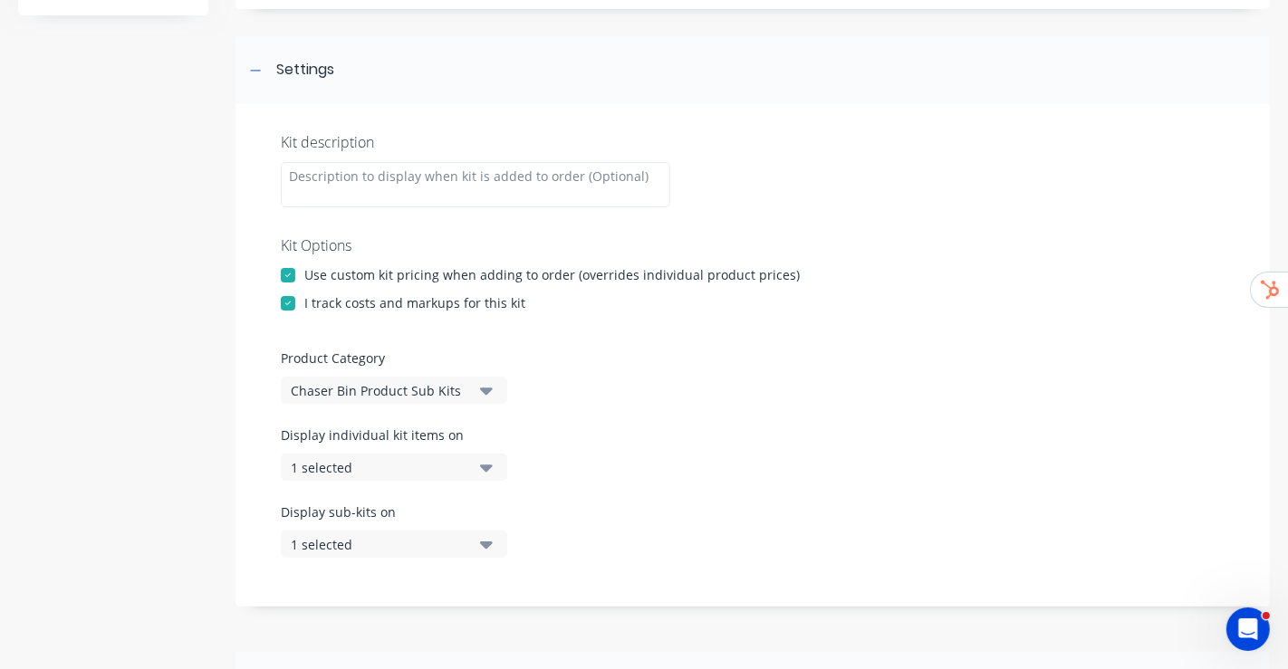
scroll to position [0, 0]
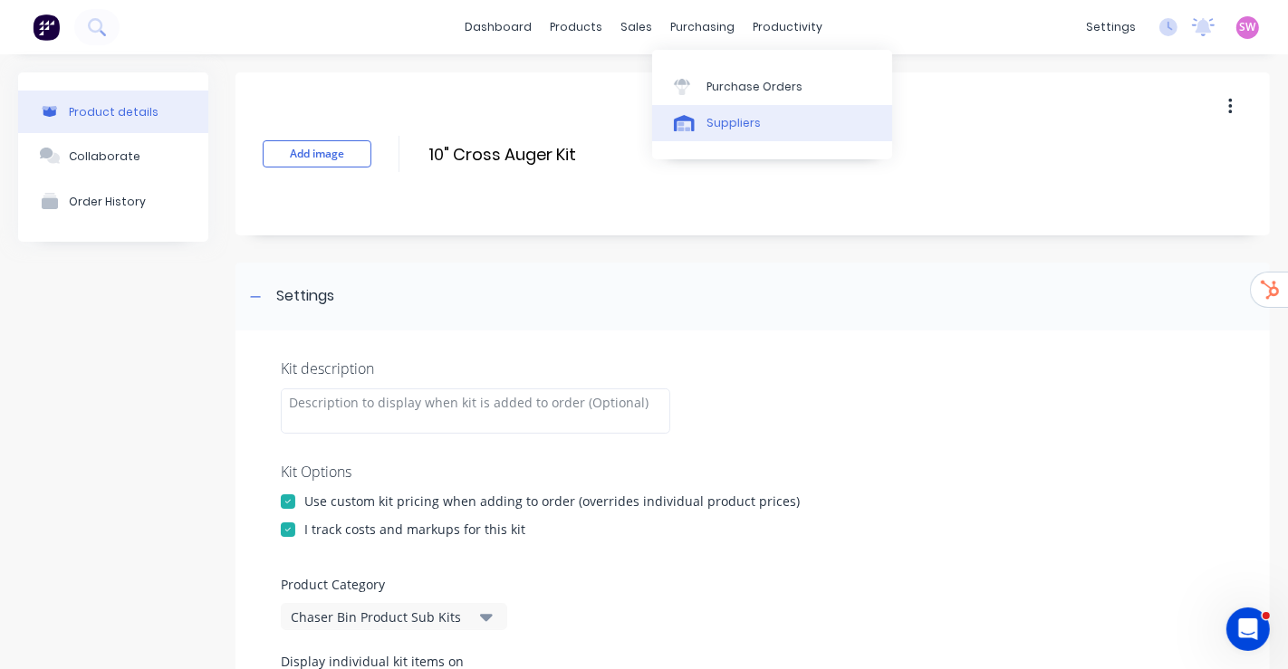
click at [778, 138] on link "Suppliers" at bounding box center [772, 123] width 240 height 36
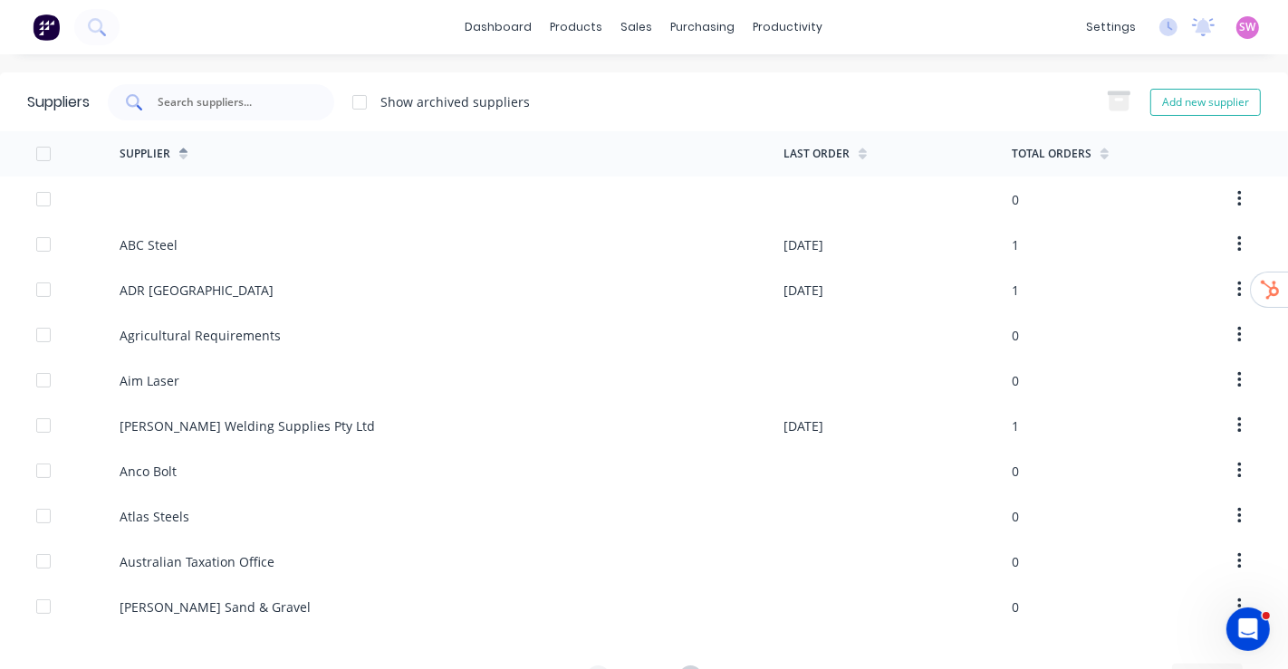
click at [269, 102] on input "text" at bounding box center [231, 102] width 150 height 18
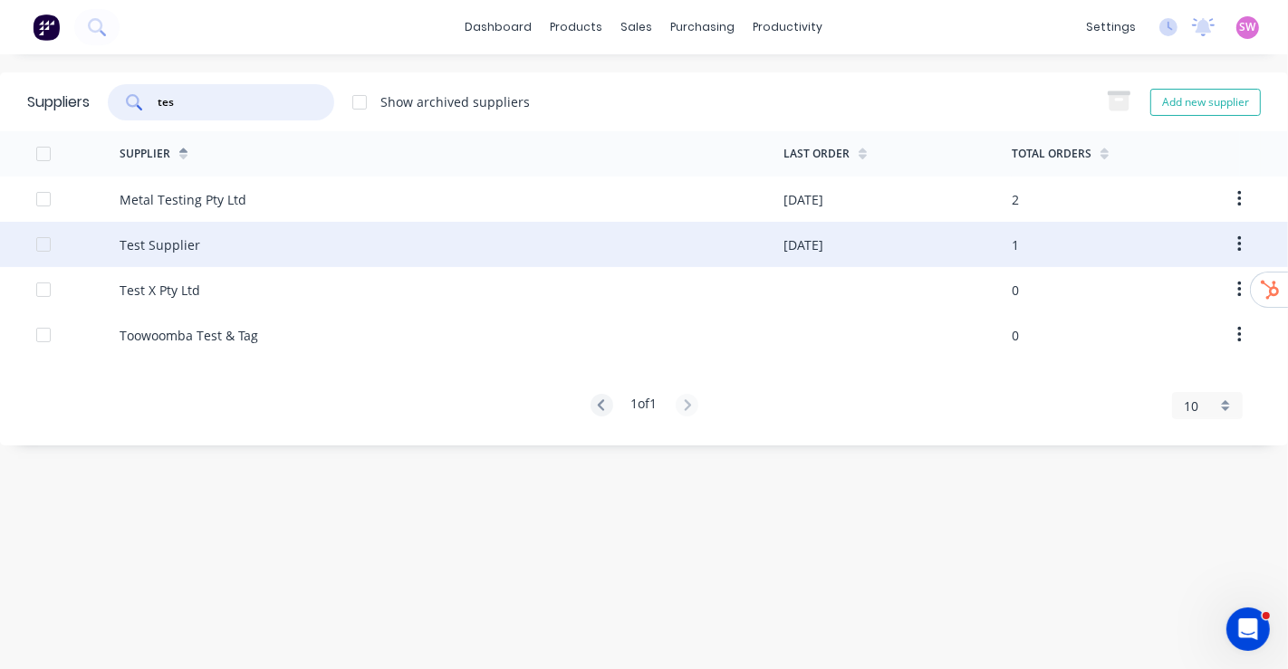
type input "tes"
click at [214, 254] on div "Test Supplier" at bounding box center [452, 244] width 664 height 45
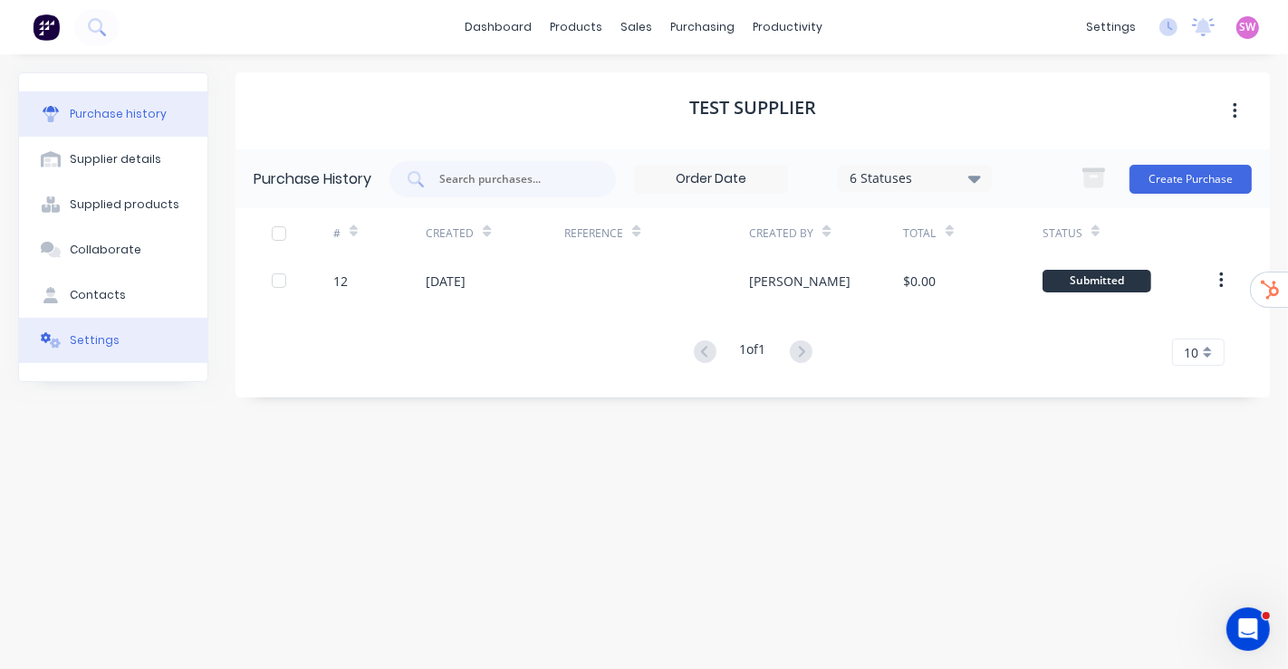
click at [109, 351] on button "Settings" at bounding box center [113, 340] width 188 height 45
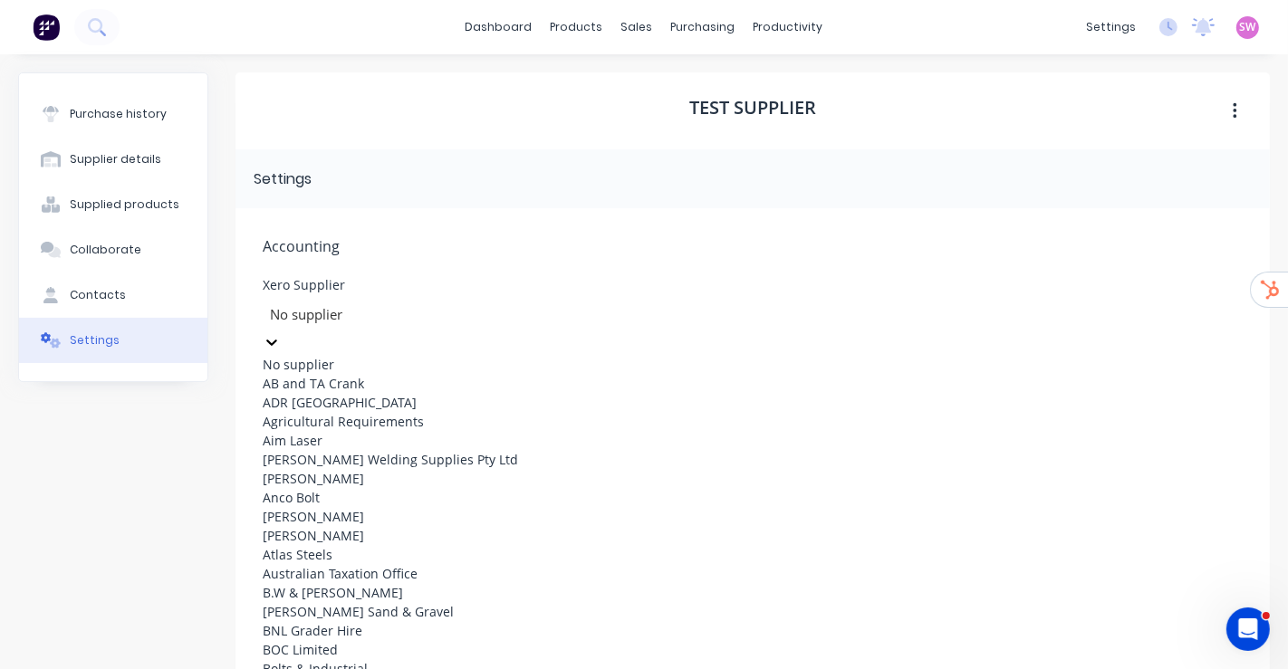
click at [367, 313] on div at bounding box center [398, 314] width 261 height 23
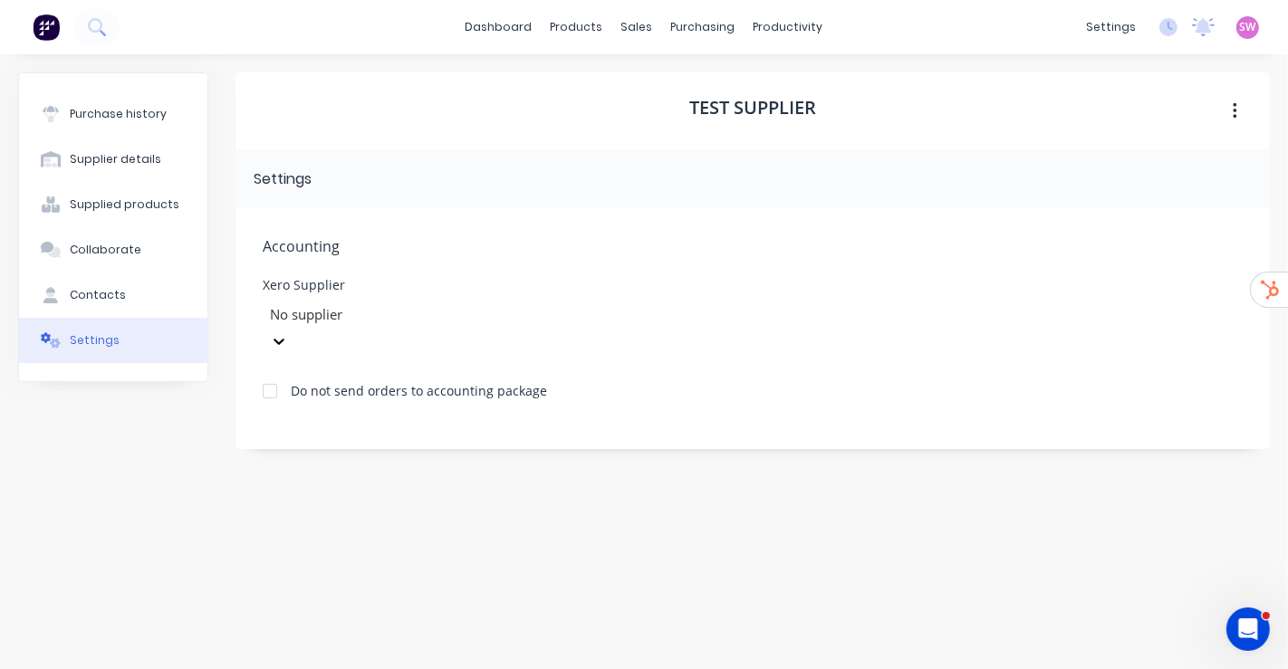
click at [434, 119] on div "Test Supplier" at bounding box center [752, 110] width 1034 height 77
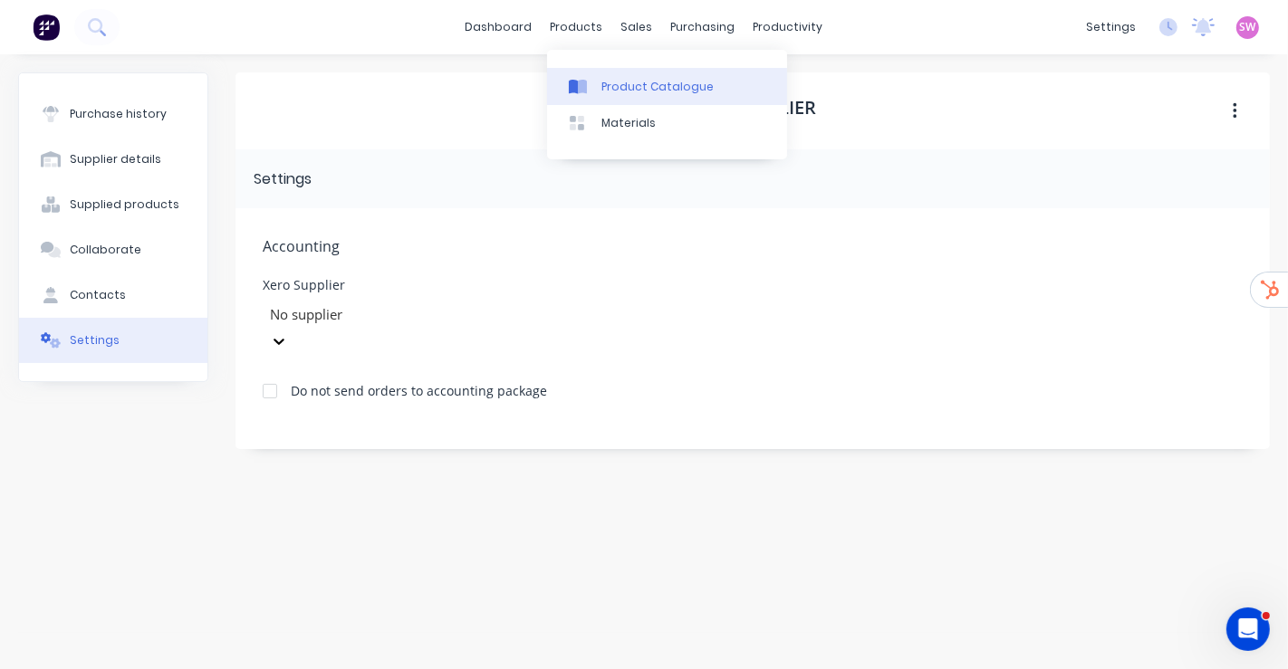
click at [616, 68] on link "Product Catalogue" at bounding box center [667, 86] width 240 height 36
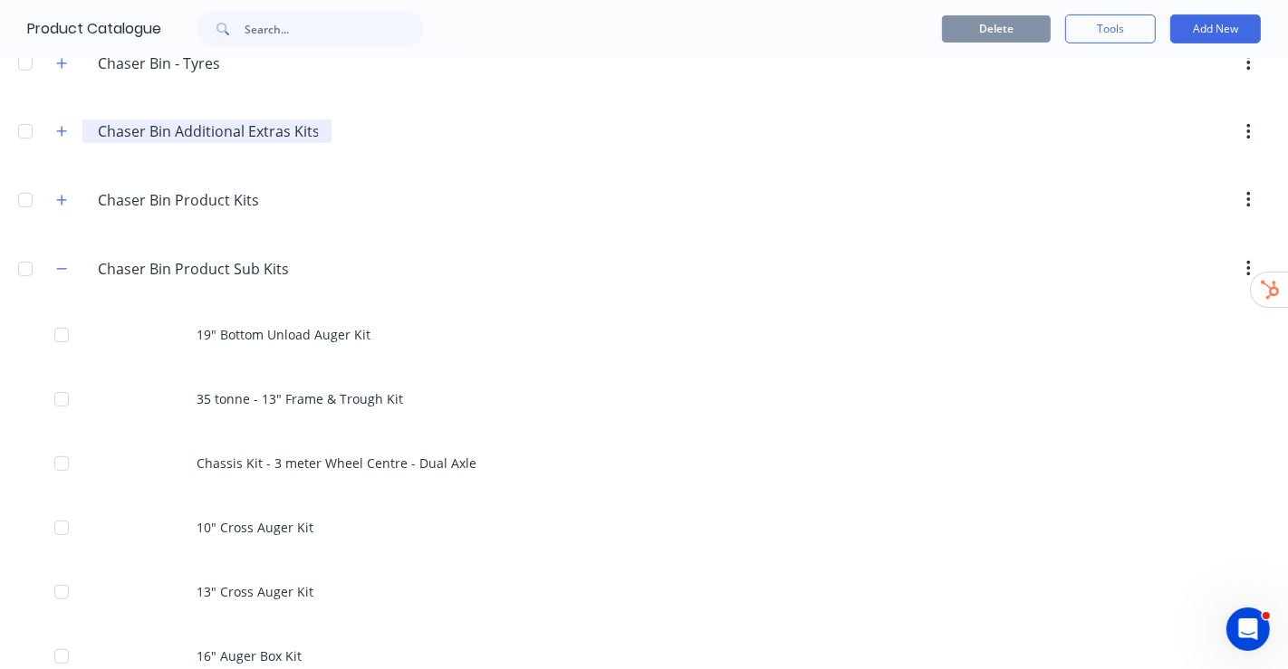
scroll to position [402, 0]
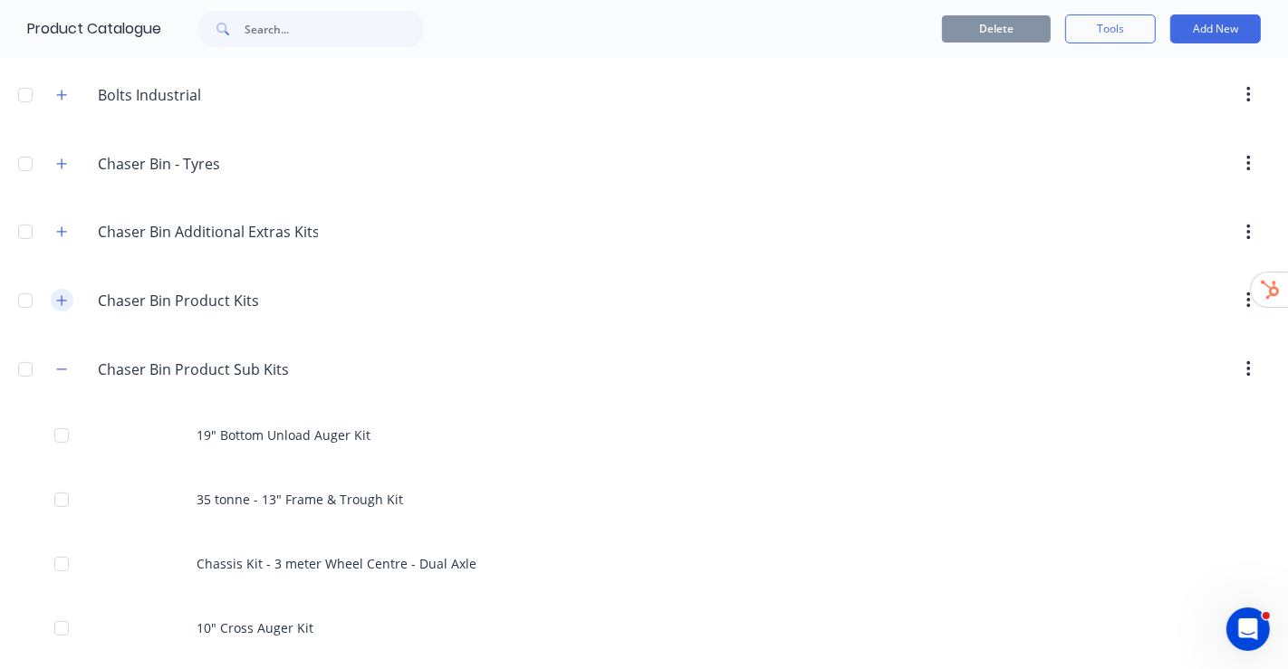
click at [64, 294] on icon "button" at bounding box center [61, 300] width 11 height 13
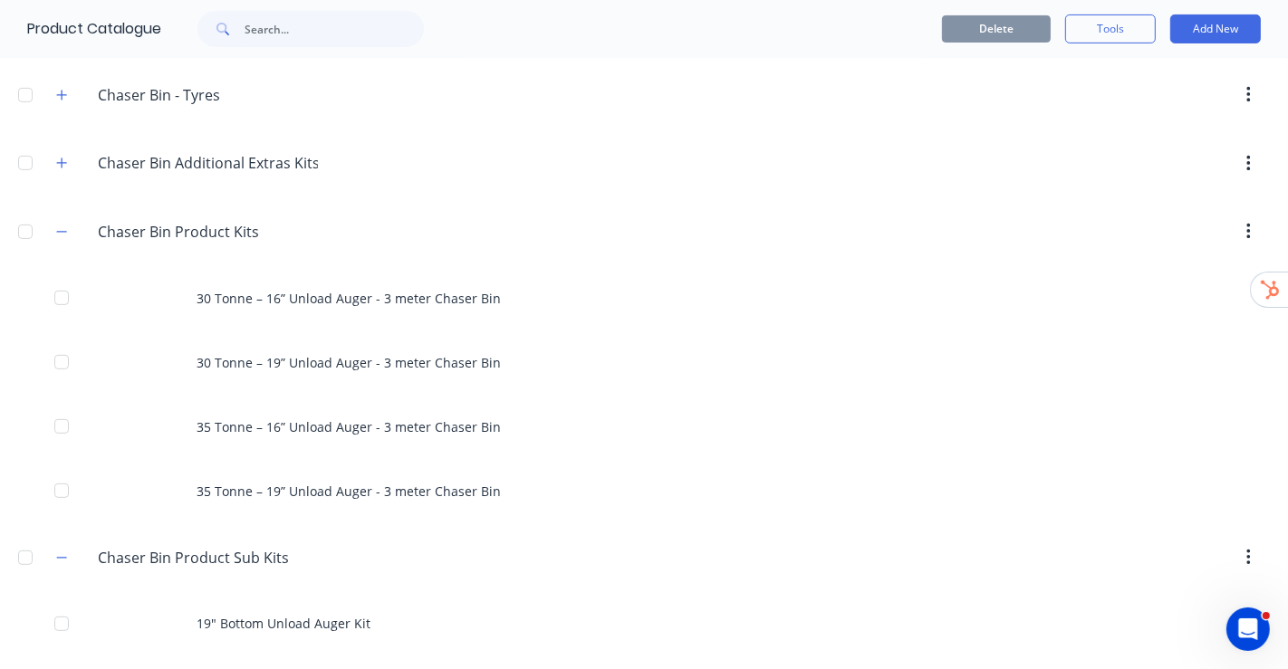
scroll to position [503, 0]
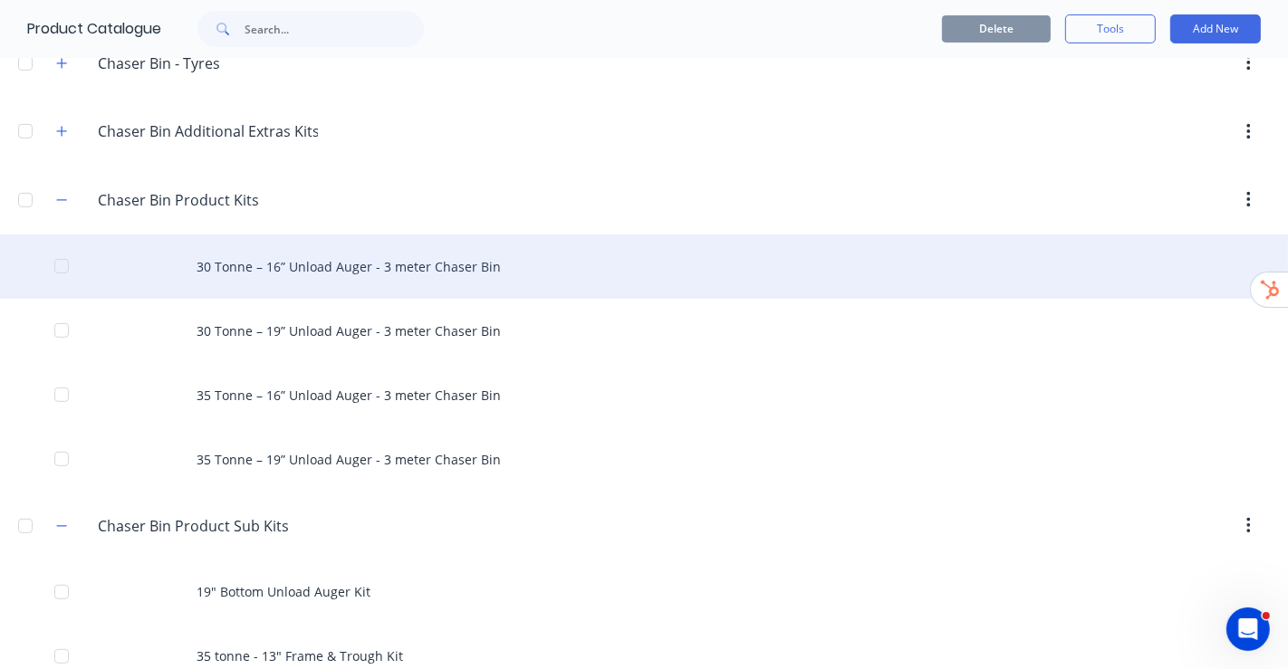
click at [384, 263] on div "30 Tonne – 16” Unload Auger - 3 meter Chaser Bin" at bounding box center [644, 267] width 1288 height 64
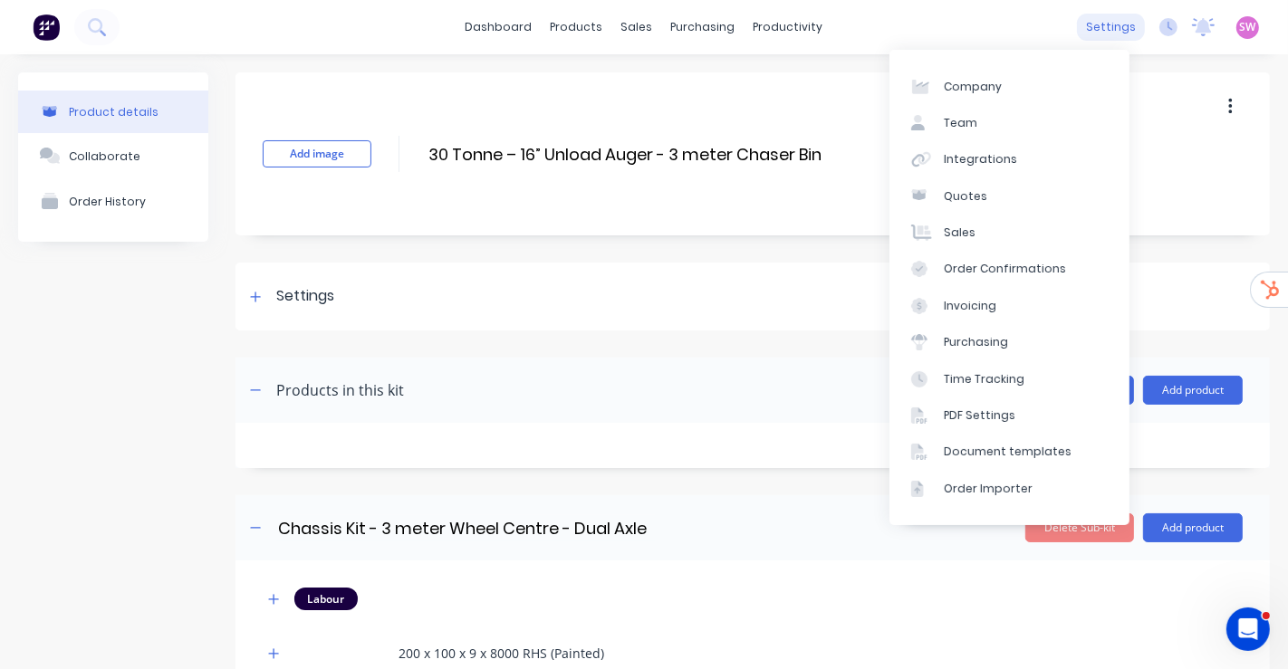
click at [1089, 22] on div "settings" at bounding box center [1111, 27] width 68 height 27
click at [996, 151] on div "Integrations" at bounding box center [980, 159] width 73 height 16
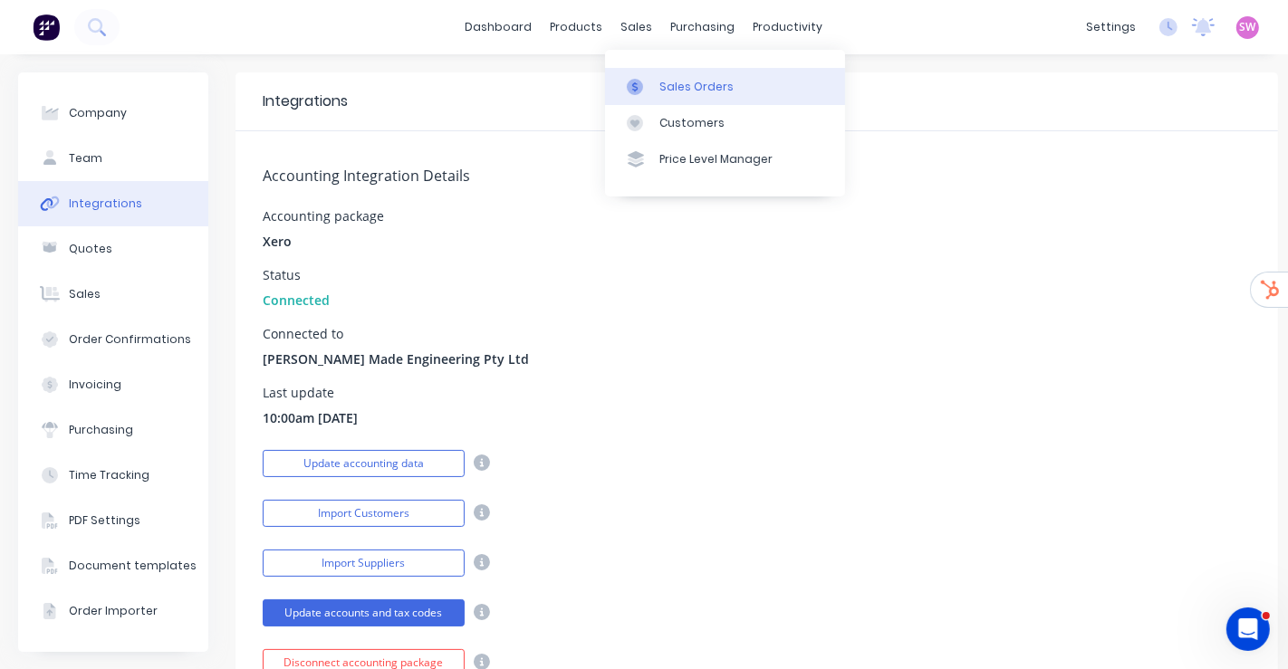
click at [686, 81] on div "Sales Orders" at bounding box center [696, 87] width 74 height 16
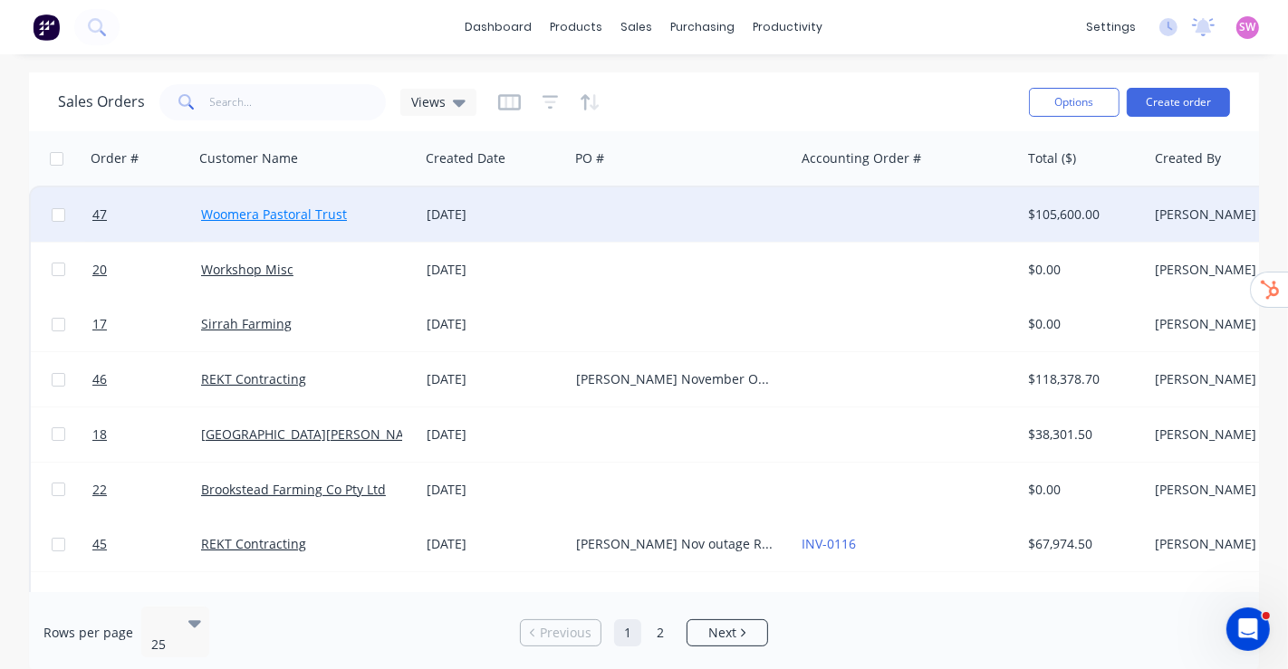
click at [321, 216] on link "Woomera Pastoral Trust" at bounding box center [274, 214] width 146 height 17
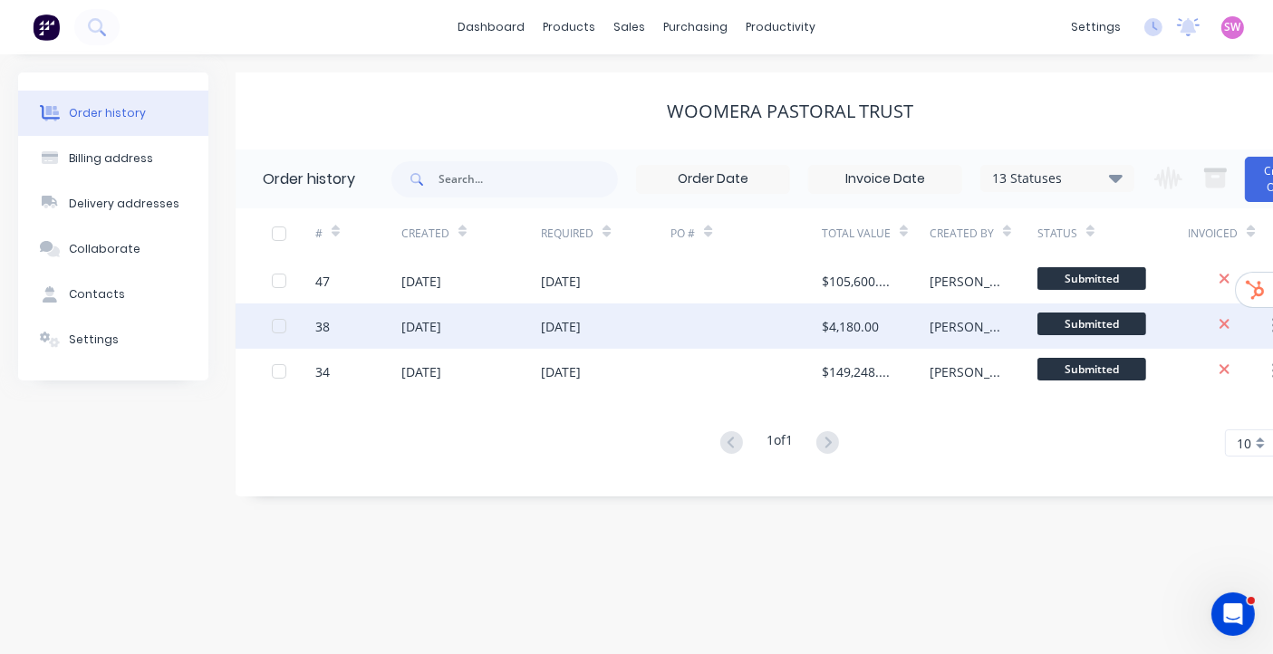
click at [747, 328] on div at bounding box center [745, 325] width 151 height 45
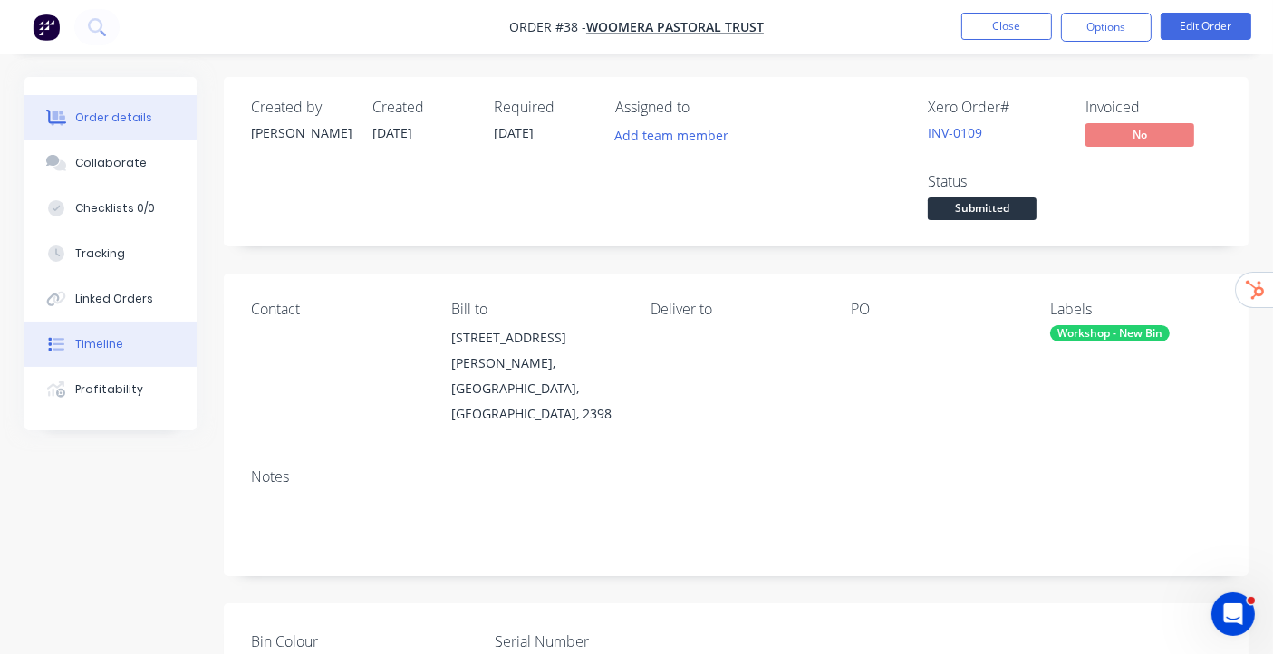
click at [128, 358] on button "Timeline" at bounding box center [110, 344] width 172 height 45
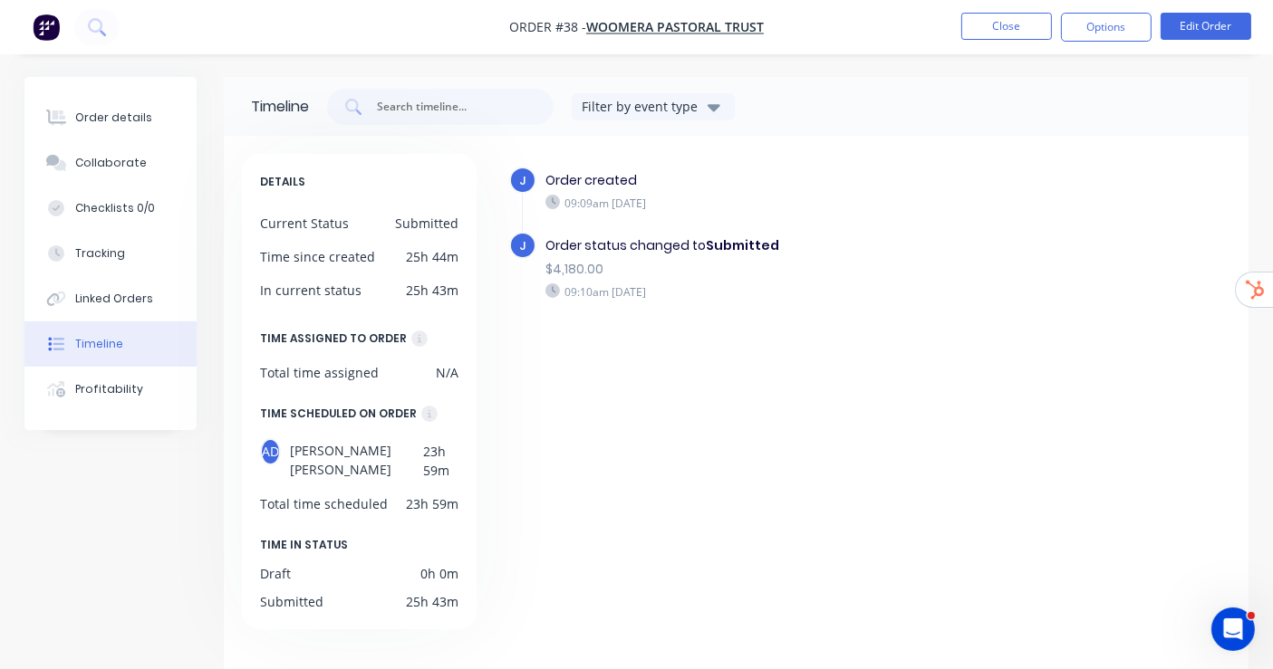
drag, startPoint x: 602, startPoint y: 206, endPoint x: 791, endPoint y: 207, distance: 188.4
click at [791, 207] on div "09:09am Thursday 25/09/25" at bounding box center [766, 203] width 443 height 16
click at [790, 291] on div "09:10am Thursday 25/09/25" at bounding box center [766, 292] width 443 height 16
drag, startPoint x: 600, startPoint y: 295, endPoint x: 807, endPoint y: 304, distance: 207.6
click at [807, 304] on div "J Order status changed to Submitted $4,180.00 09:10am Thursday 25/09/25" at bounding box center [765, 276] width 512 height 89
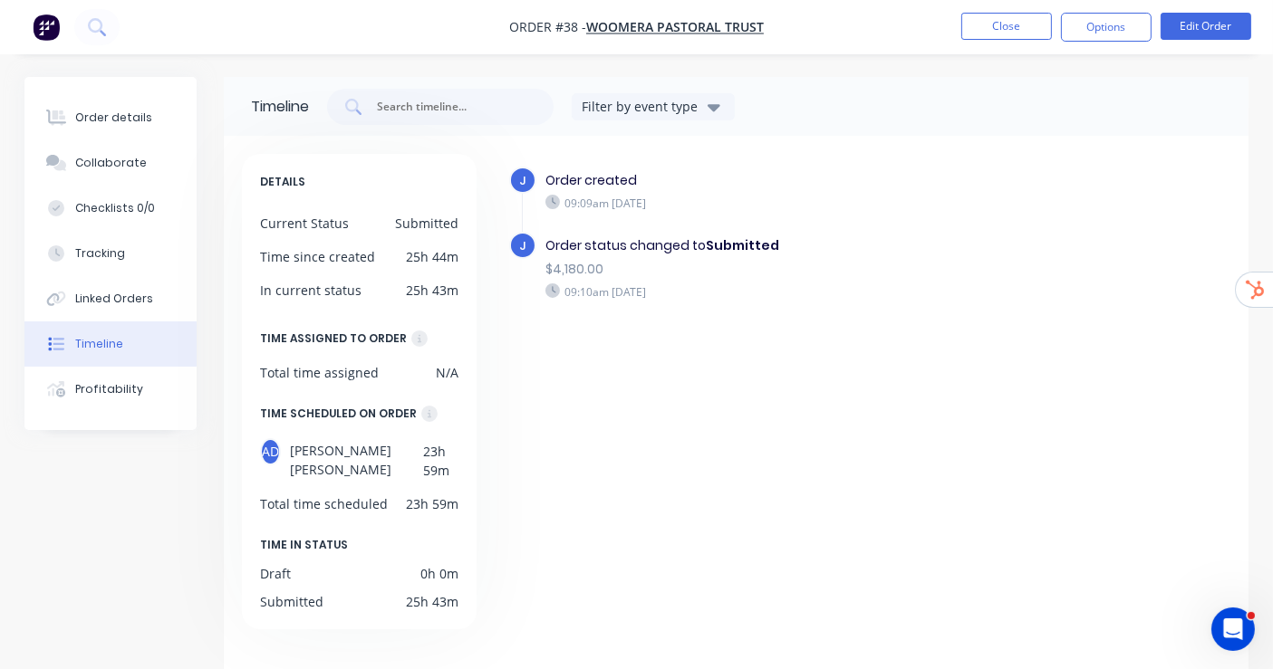
click at [815, 299] on div "09:10am Thursday 25/09/25" at bounding box center [766, 292] width 443 height 16
click at [79, 387] on div "Profitability" at bounding box center [109, 389] width 68 height 16
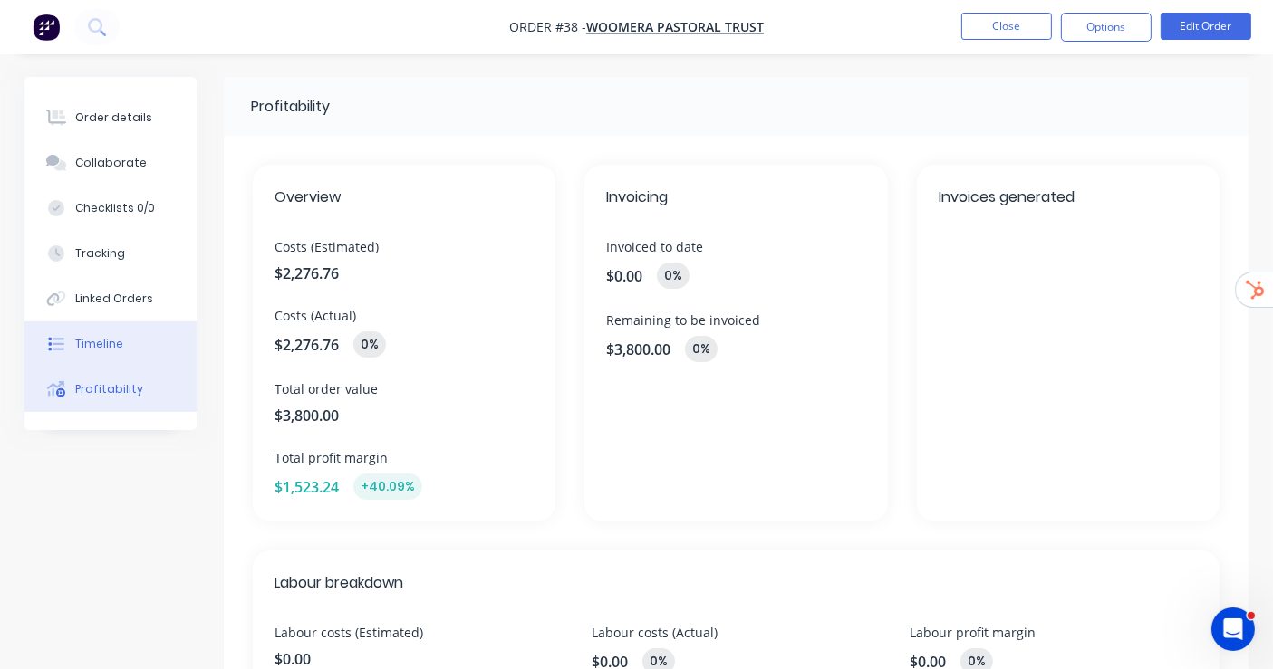
click at [113, 349] on div "Timeline" at bounding box center [99, 344] width 48 height 16
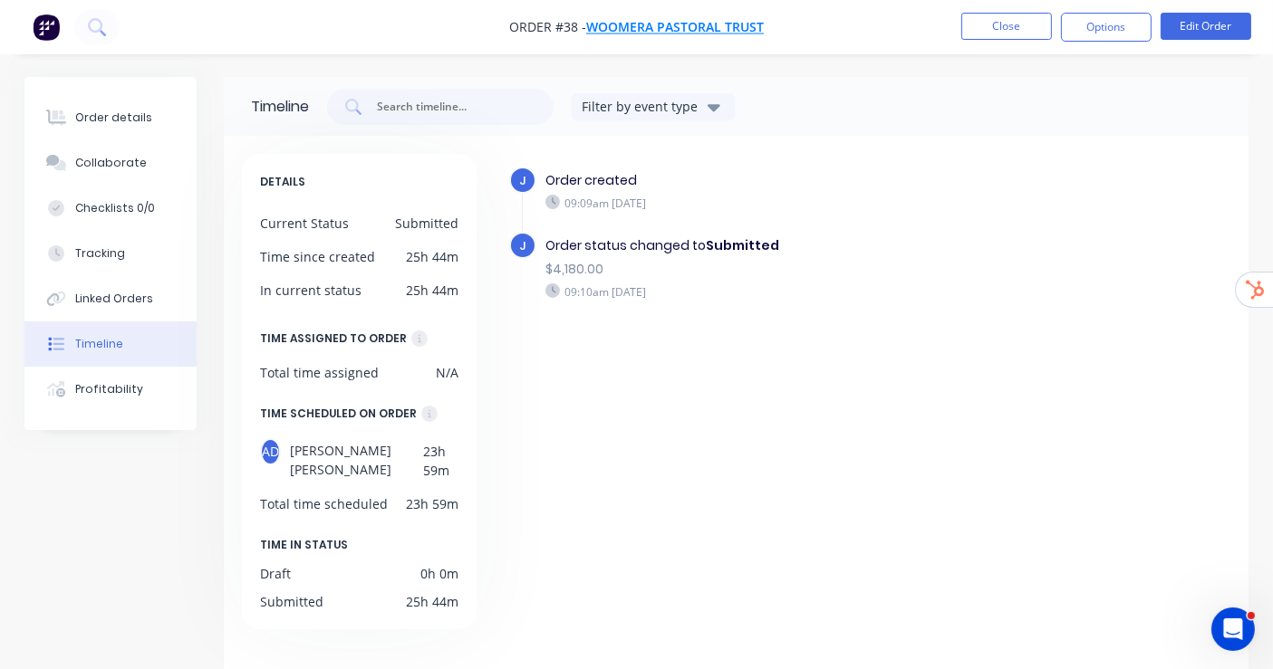
click at [732, 19] on span "Woomera Pastoral Trust" at bounding box center [675, 27] width 178 height 17
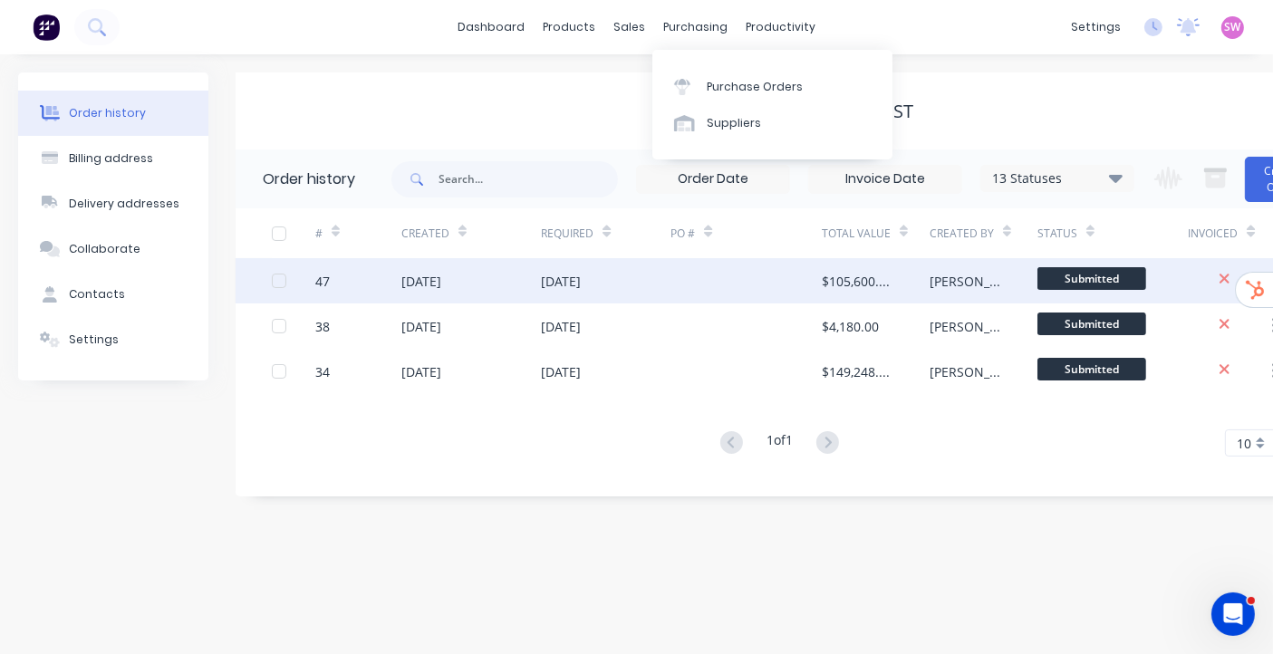
scroll to position [15, 0]
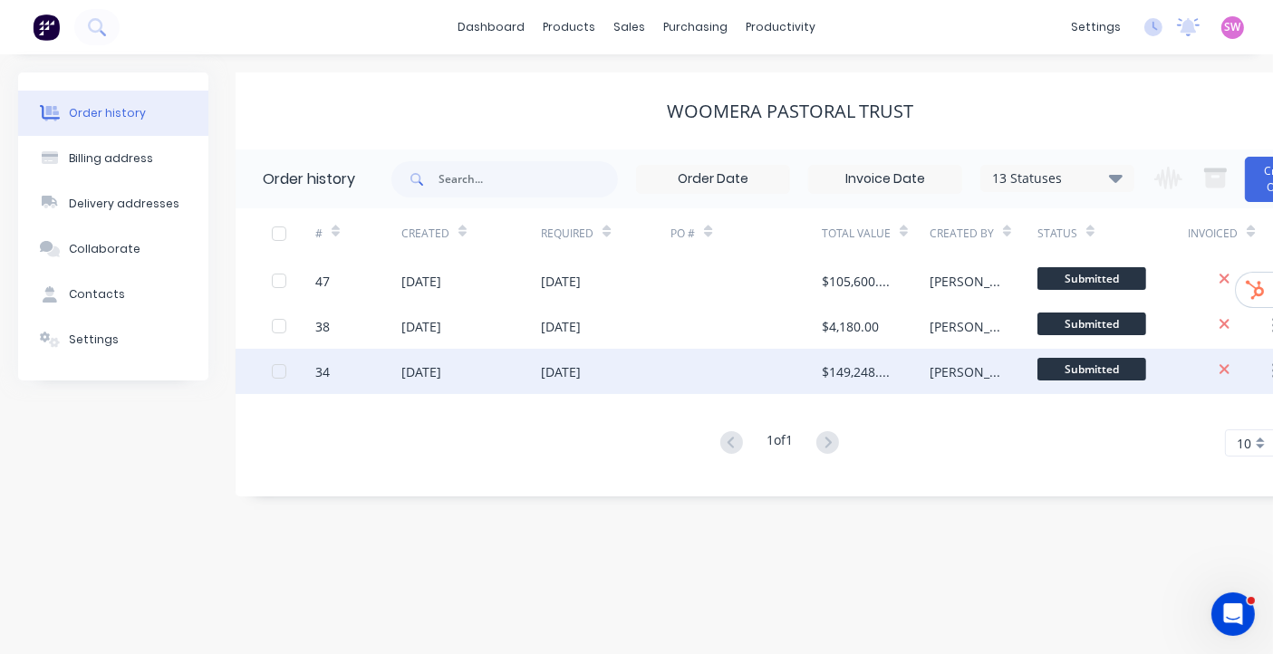
click at [678, 349] on div at bounding box center [745, 371] width 151 height 45
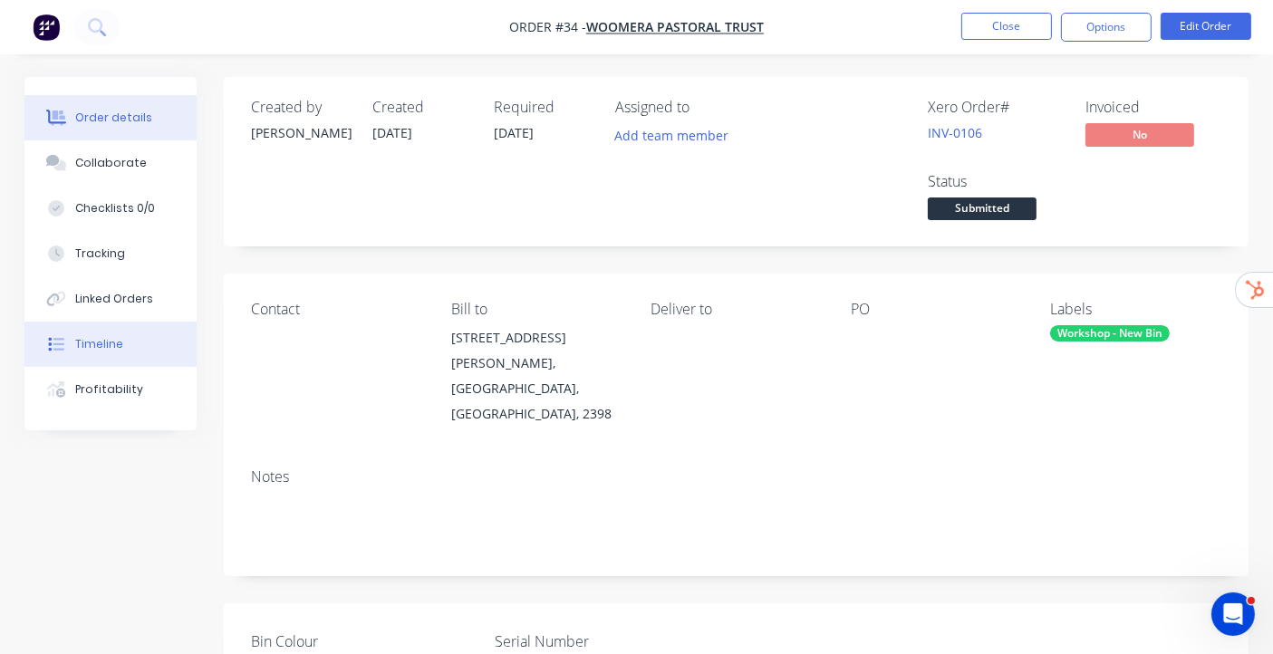
click at [133, 344] on button "Timeline" at bounding box center [110, 344] width 172 height 45
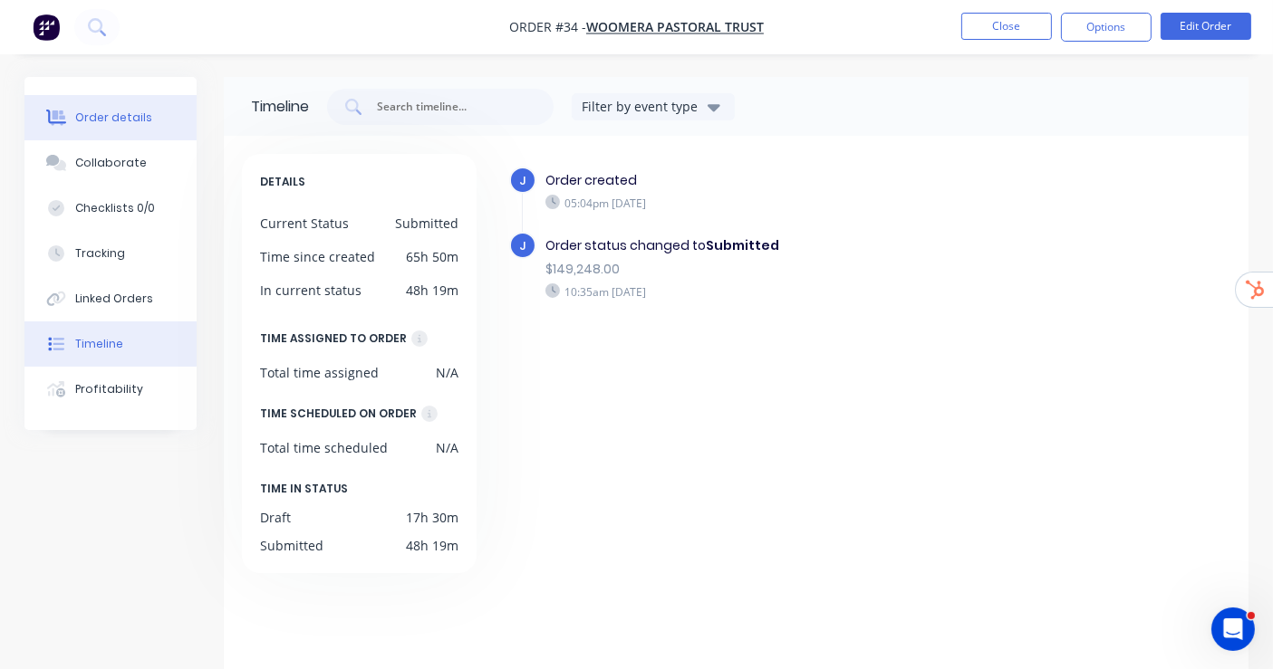
click at [99, 111] on div "Order details" at bounding box center [113, 118] width 77 height 16
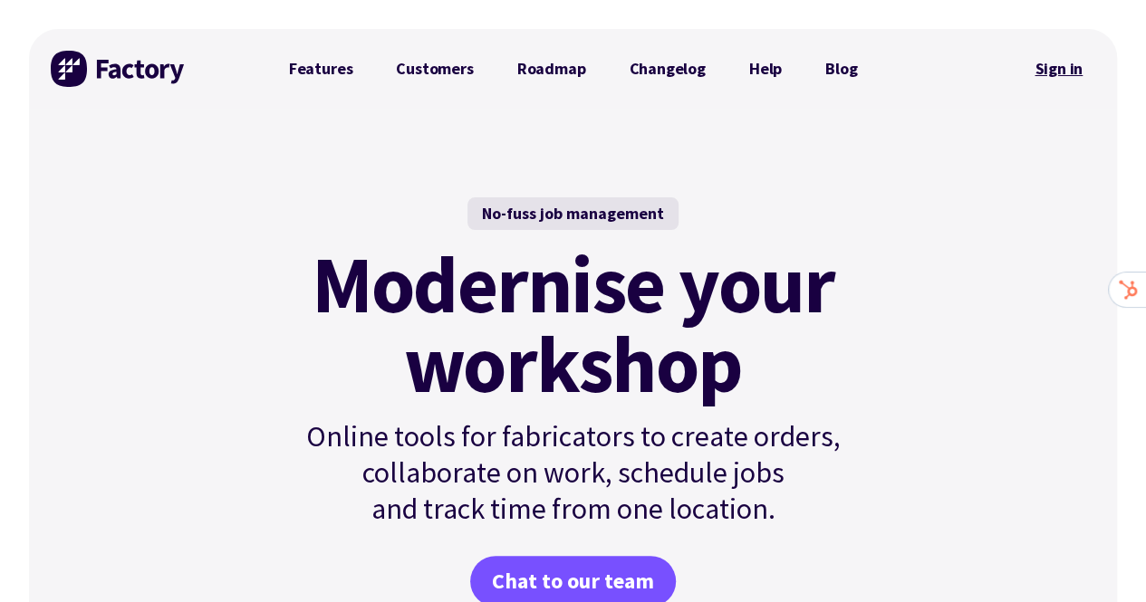
click at [1068, 71] on link "Sign in" at bounding box center [1058, 69] width 73 height 42
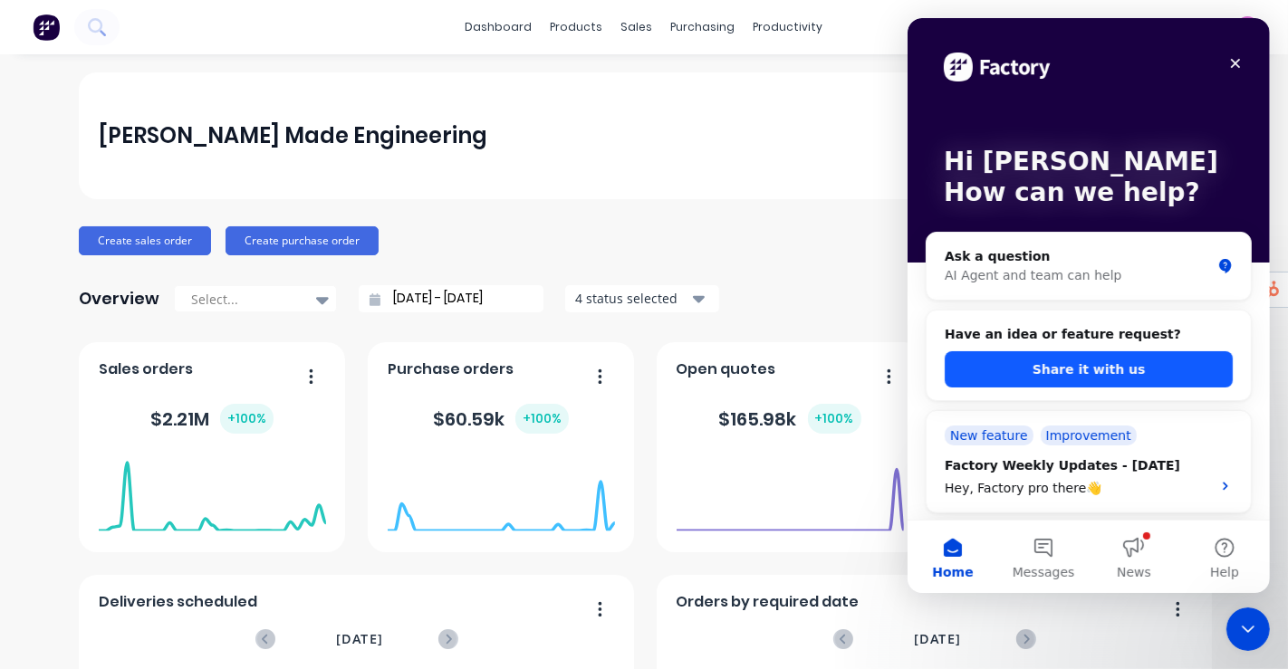
click at [1099, 380] on button "Share it with us" at bounding box center [1088, 369] width 288 height 36
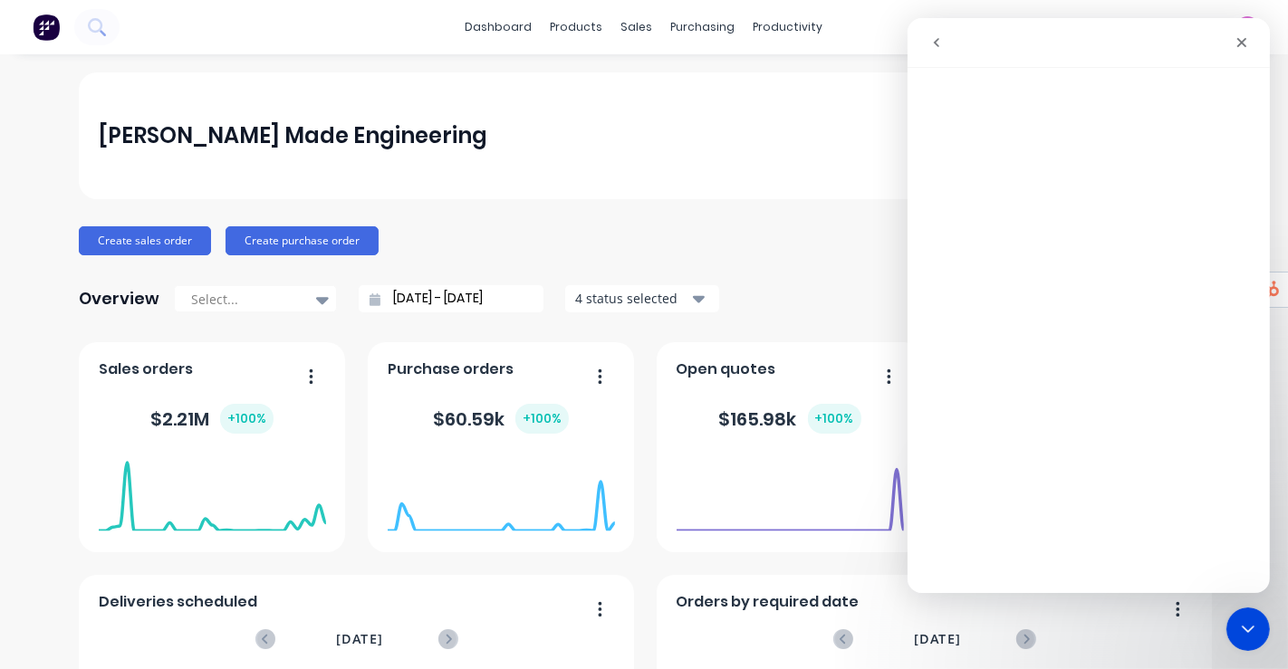
drag, startPoint x: 43, startPoint y: 135, endPoint x: 36, endPoint y: 148, distance: 14.2
click at [1245, 37] on icon "Close" at bounding box center [1241, 42] width 14 height 14
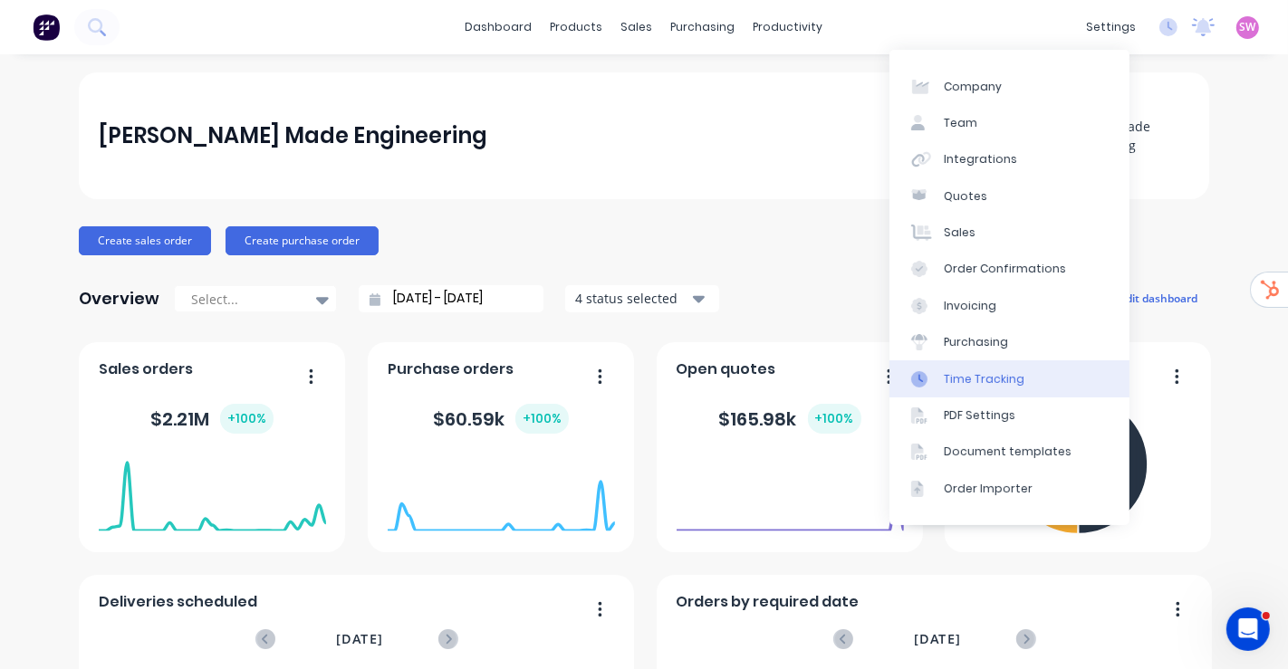
click at [1013, 371] on div "Time Tracking" at bounding box center [984, 379] width 81 height 16
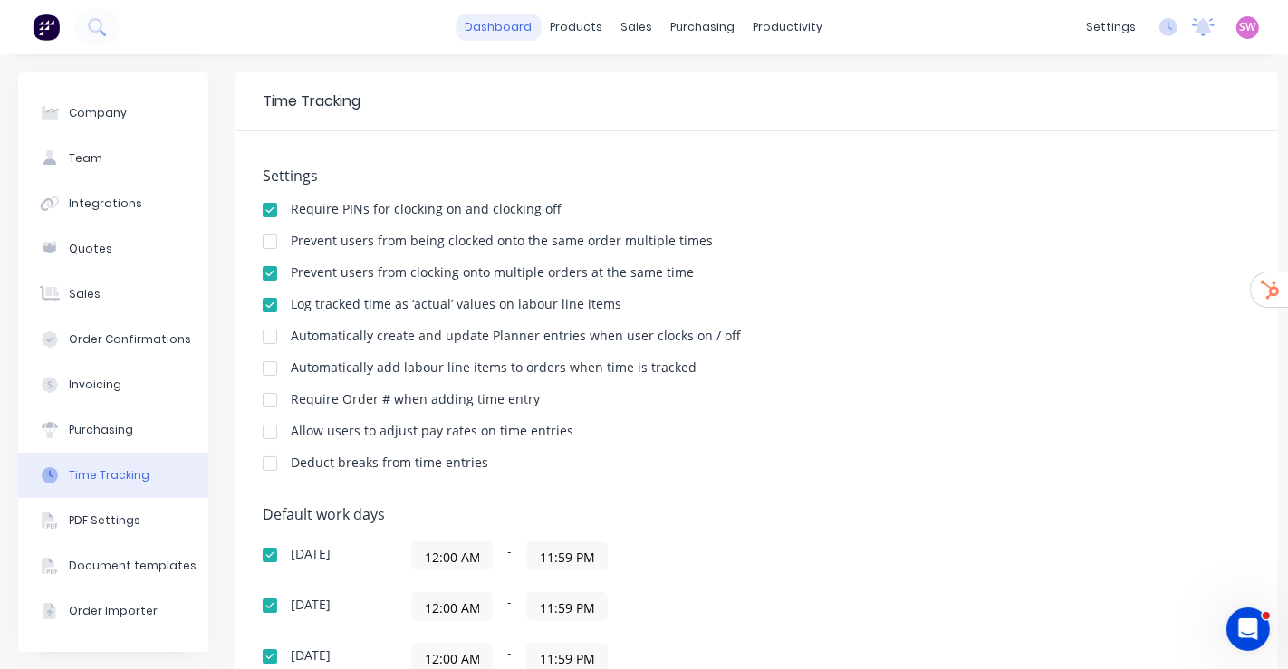
click at [511, 30] on link "dashboard" at bounding box center [499, 27] width 85 height 27
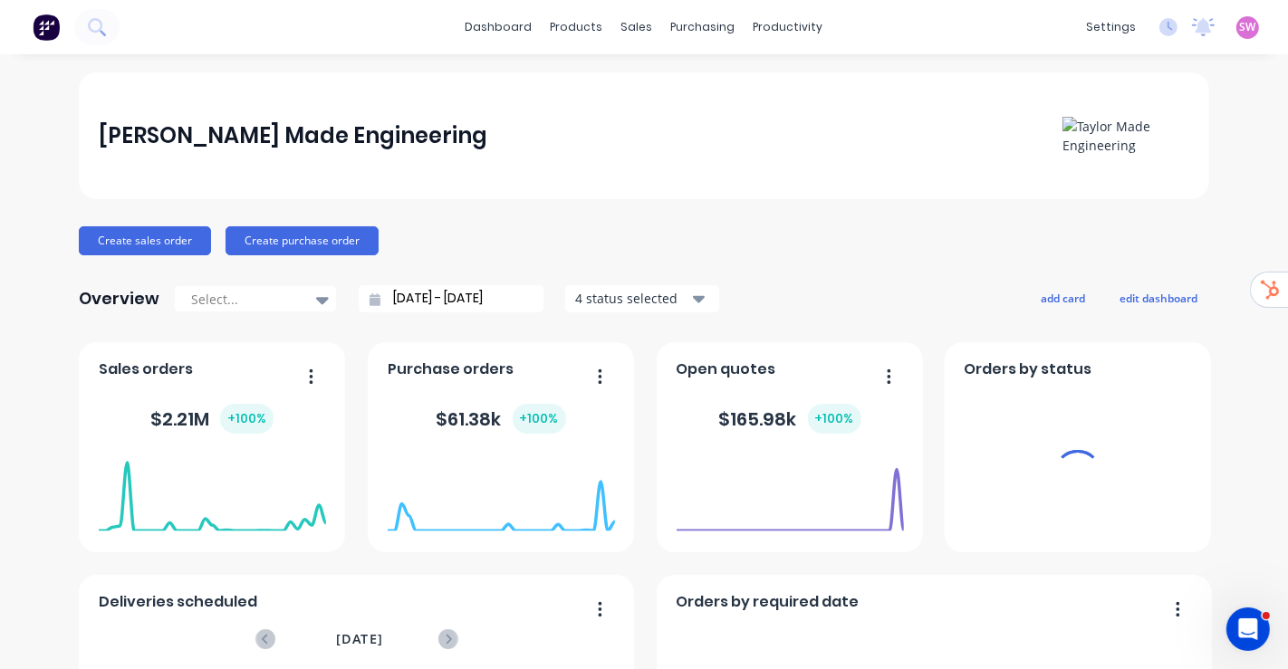
click at [1245, 29] on div "settings No new notifications [PERSON_NAME] all as read You have no notificatio…" at bounding box center [1182, 27] width 211 height 27
click at [1240, 32] on span "SW" at bounding box center [1248, 27] width 16 height 16
click at [1194, 224] on div "Sign out" at bounding box center [1218, 226] width 49 height 16
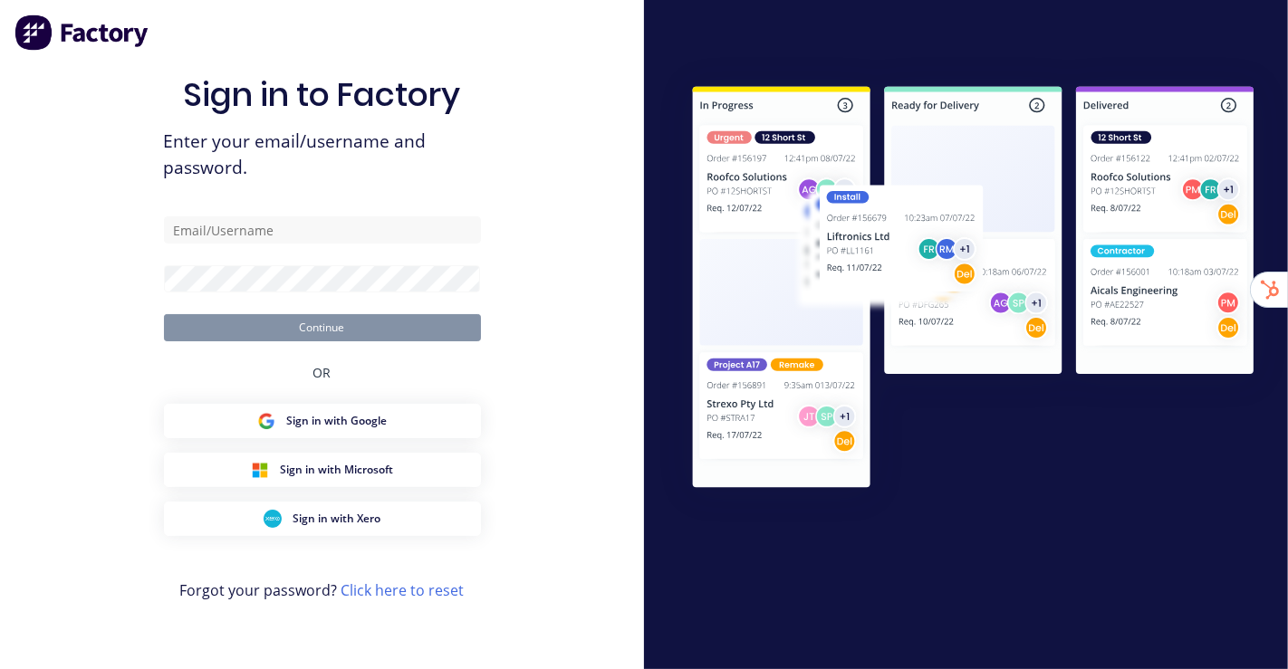
type input "[EMAIL_ADDRESS][DOMAIN_NAME]"
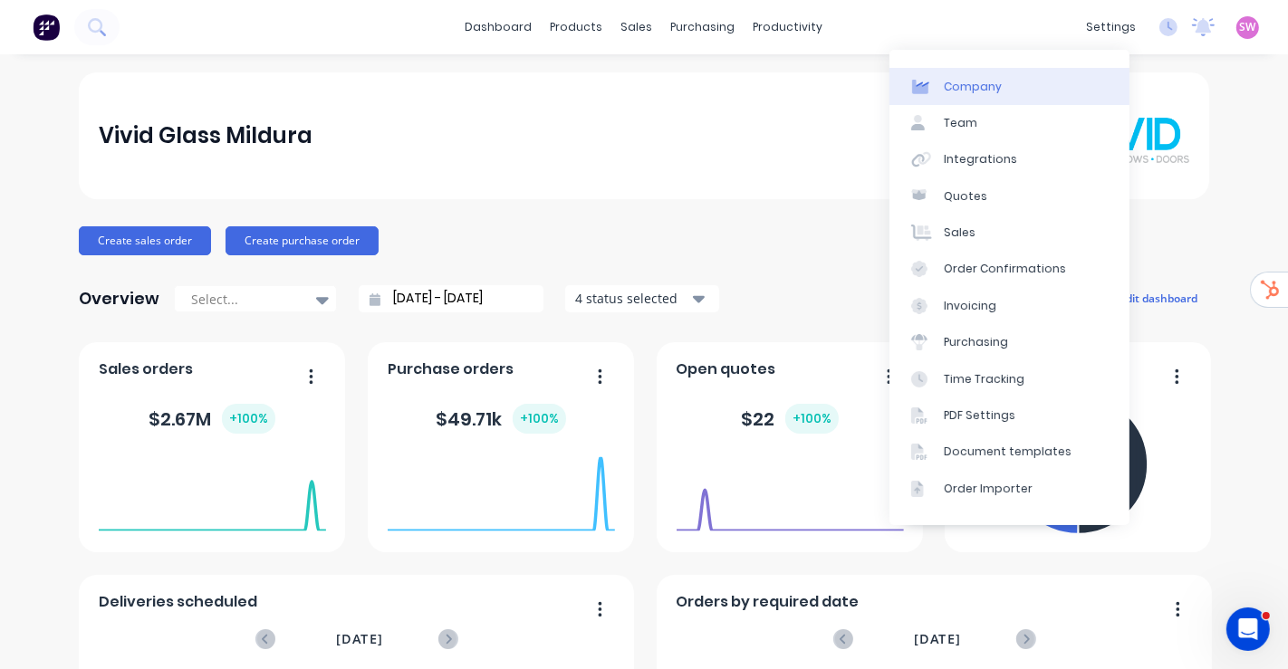
click at [1019, 85] on link "Company" at bounding box center [1009, 86] width 240 height 36
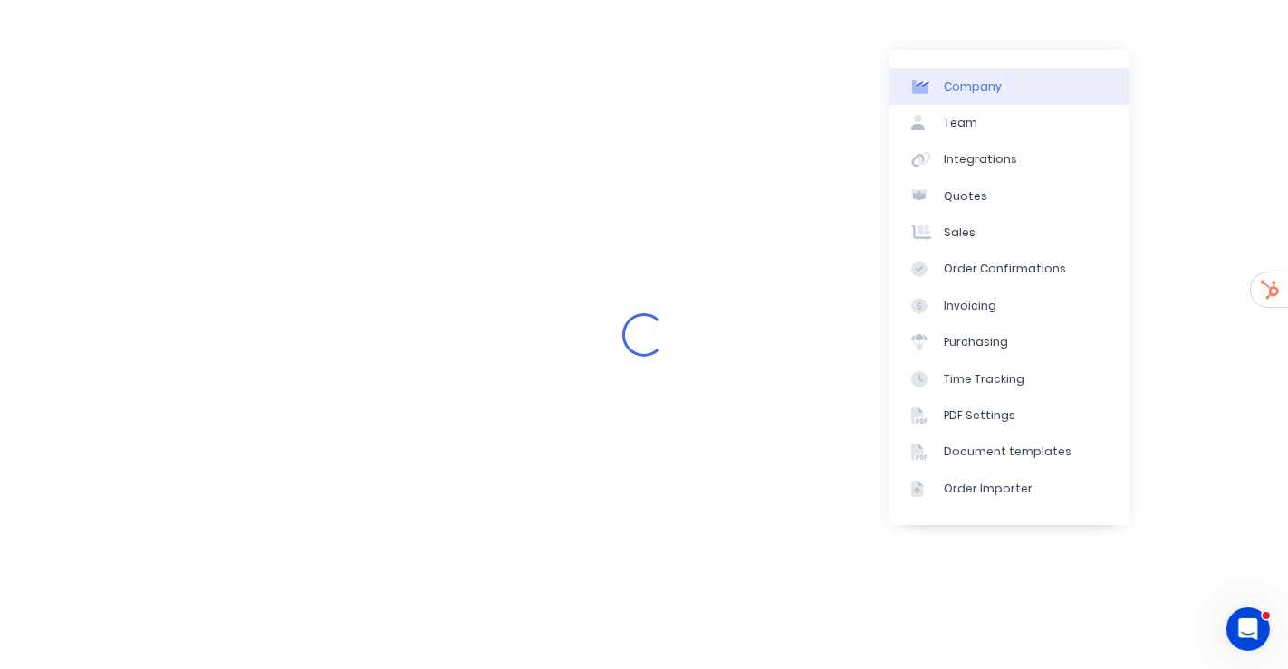
select select "AU"
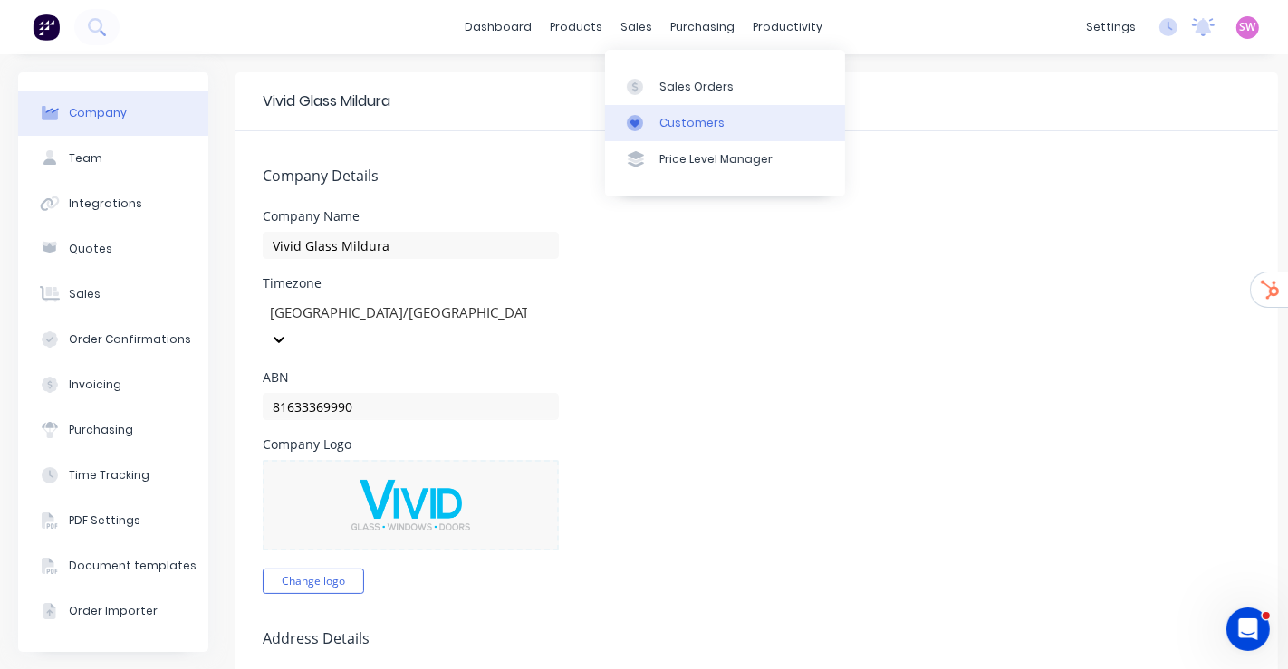
click at [677, 122] on div "Customers" at bounding box center [691, 123] width 65 height 16
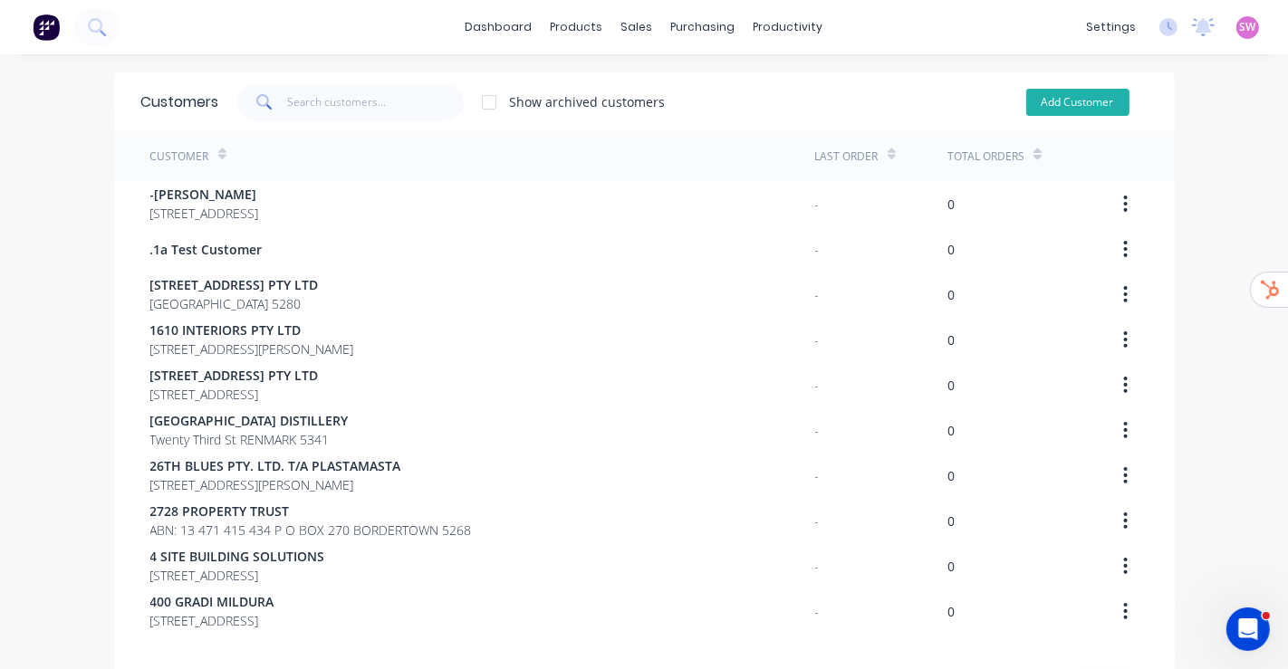
click at [1048, 111] on button "Add Customer" at bounding box center [1077, 102] width 103 height 27
select select "AU"
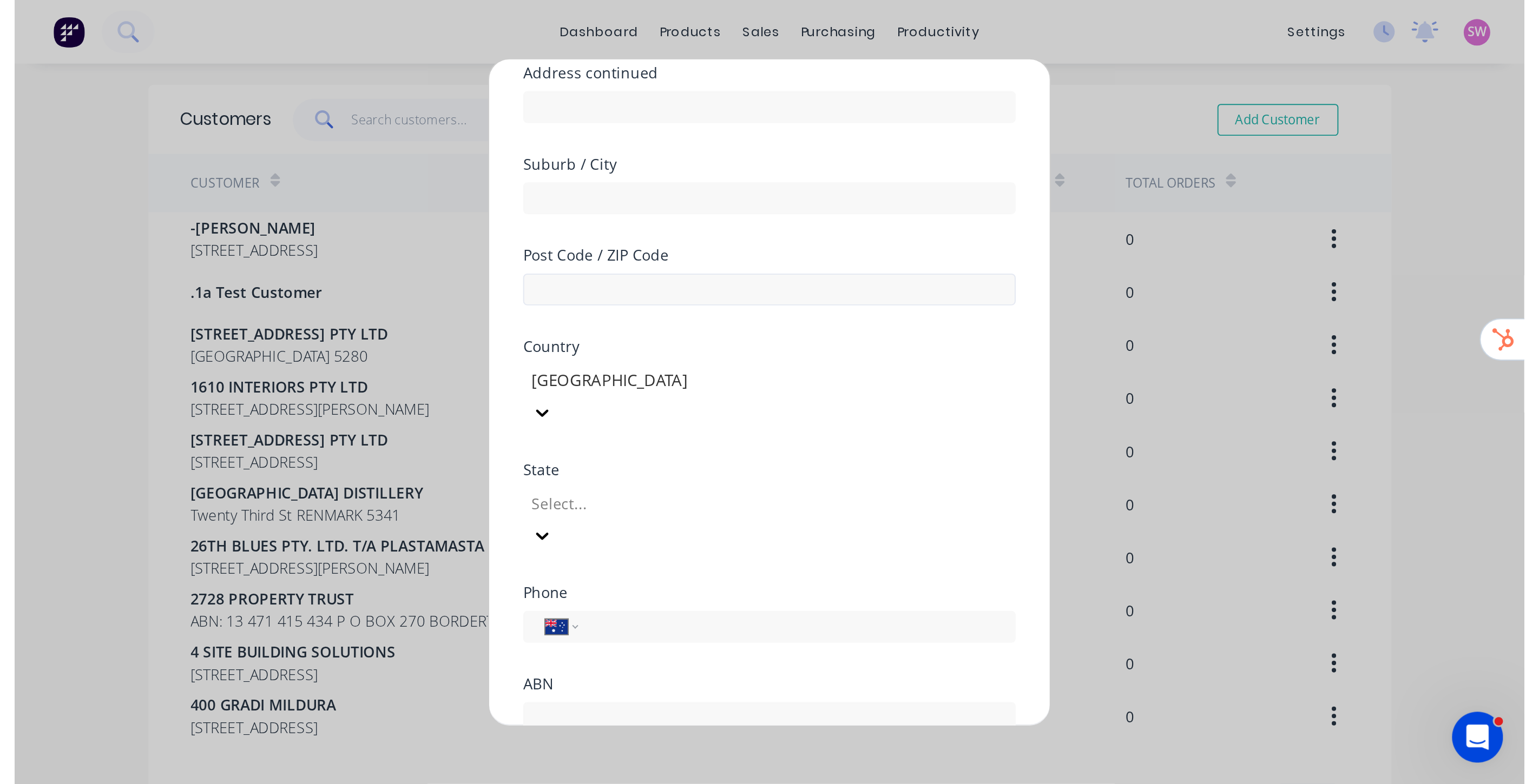
scroll to position [180, 0]
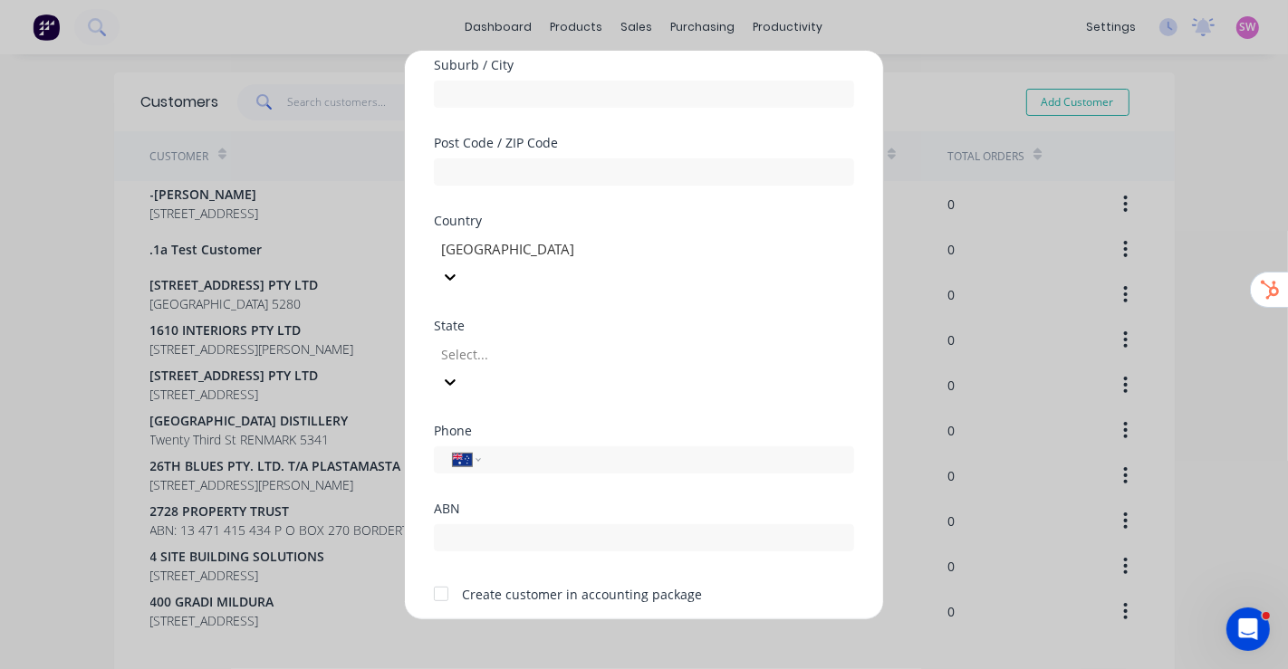
click at [719, 632] on button "Cancel" at bounding box center [701, 646] width 100 height 29
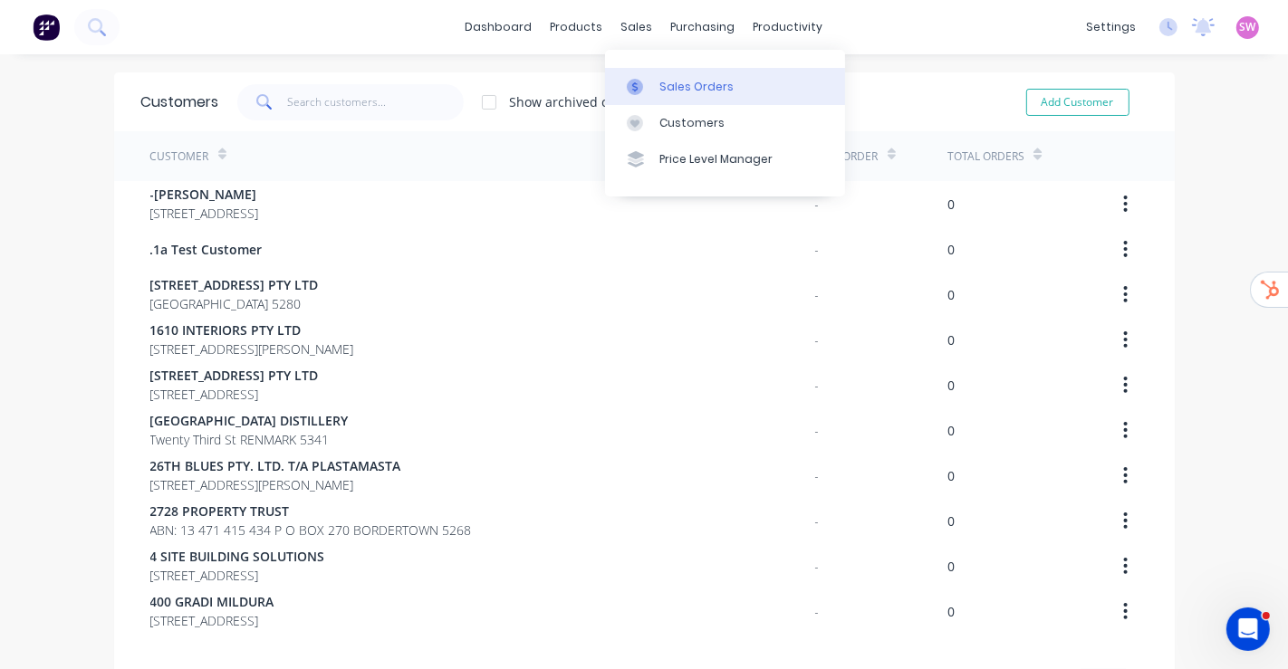
click at [679, 86] on div "Sales Orders" at bounding box center [696, 87] width 74 height 16
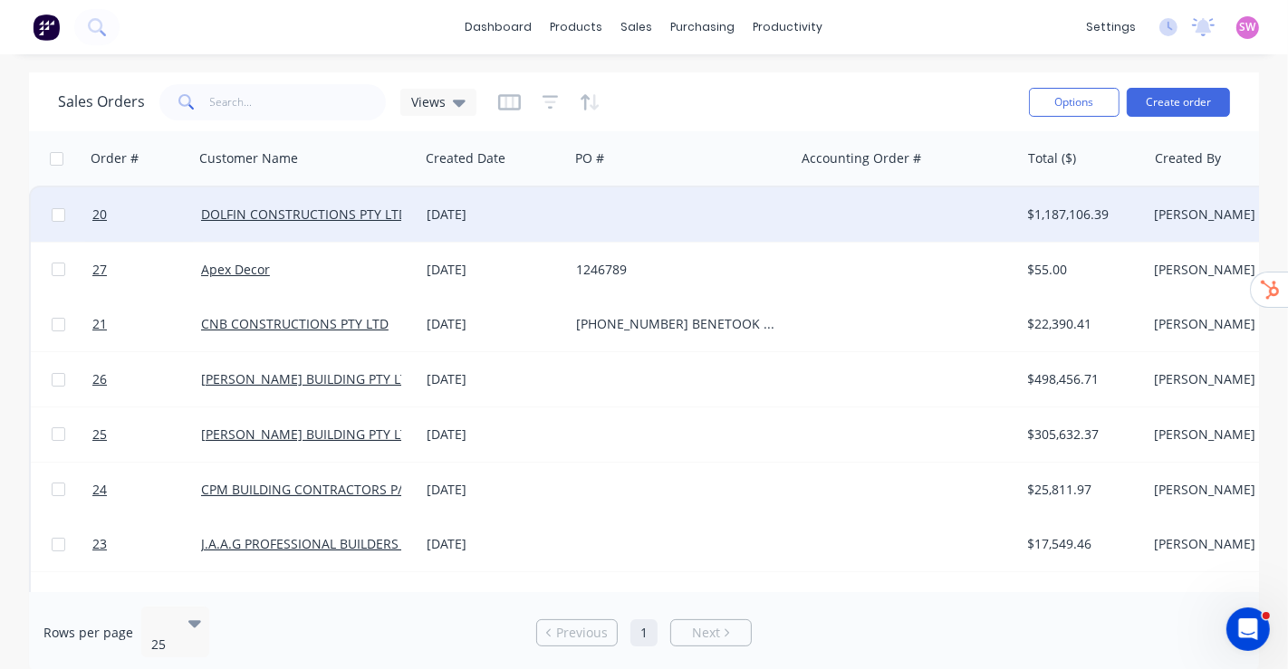
click at [723, 213] on div at bounding box center [682, 214] width 226 height 54
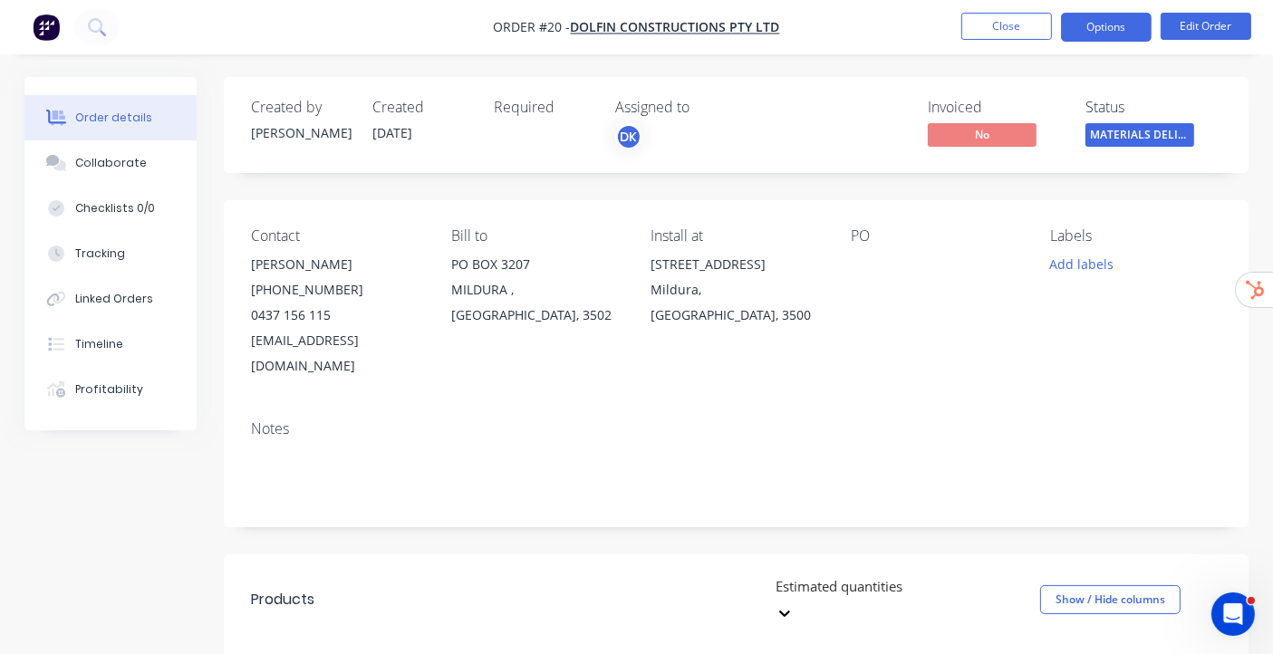
click at [1129, 27] on button "Options" at bounding box center [1106, 27] width 91 height 29
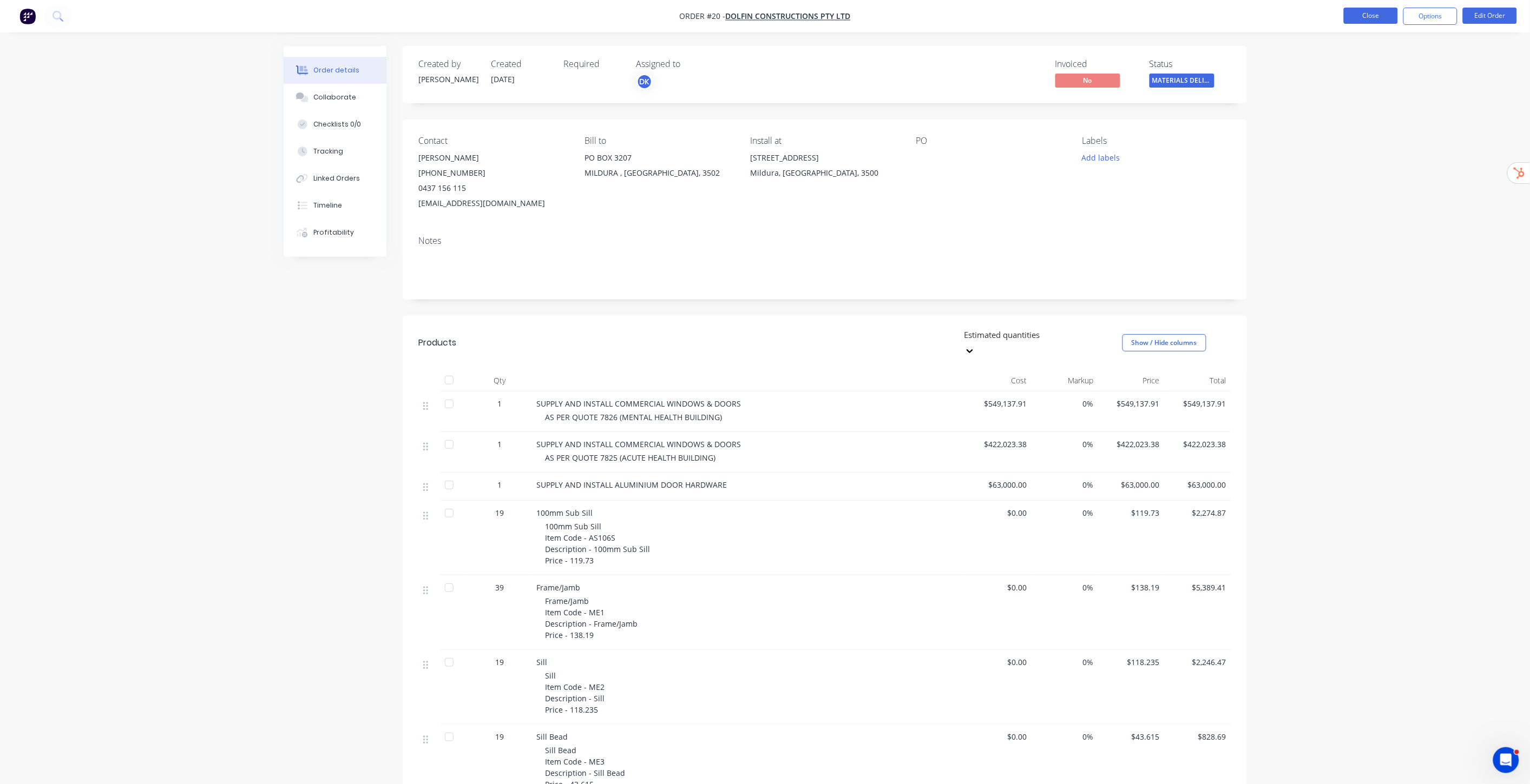
click at [769, 12] on button "Close" at bounding box center [1370, 16] width 54 height 16
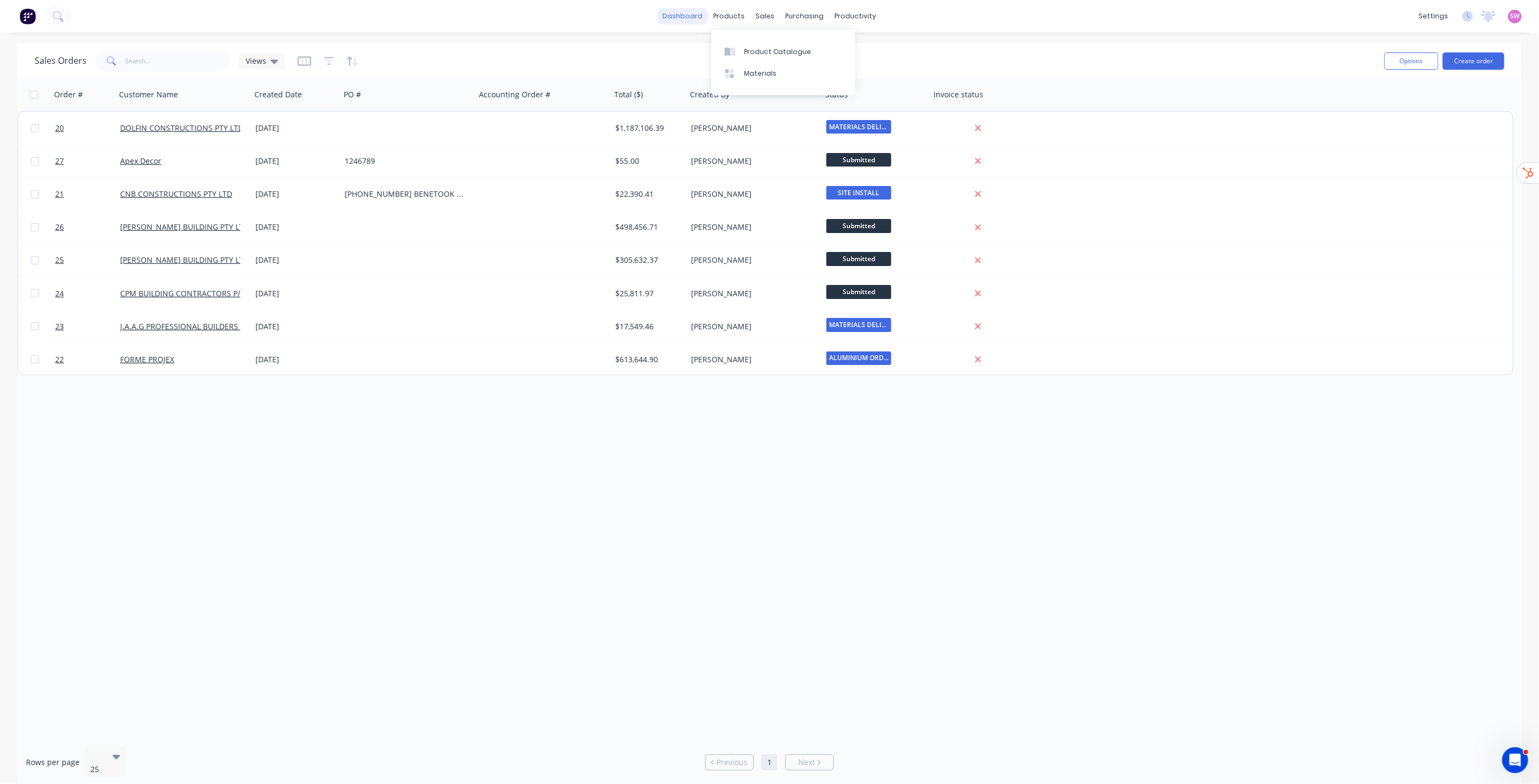
click at [671, 13] on link "dashboard" at bounding box center [683, 16] width 51 height 16
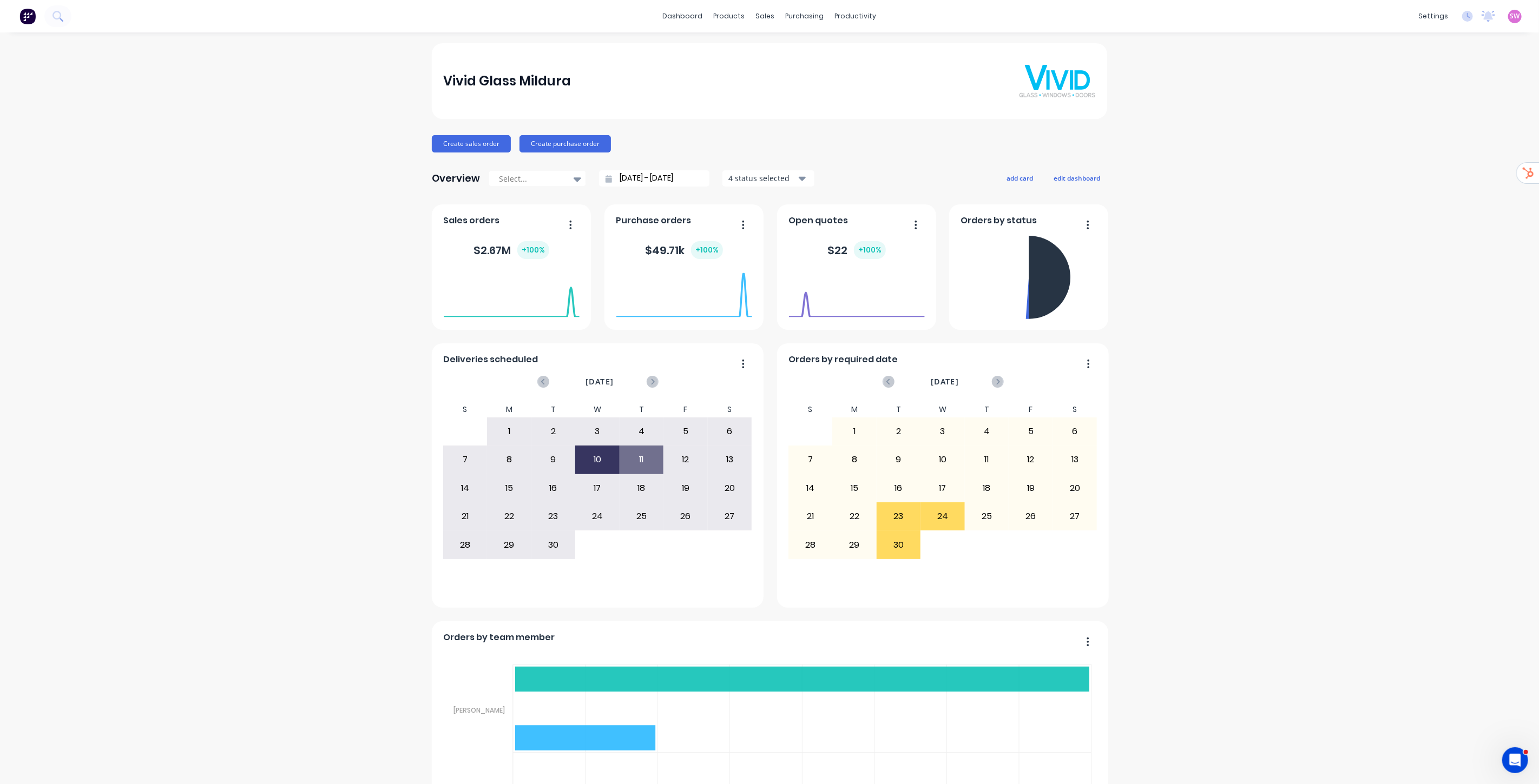
click at [769, 16] on span "SW" at bounding box center [1515, 16] width 10 height 10
drag, startPoint x: 1440, startPoint y: 139, endPoint x: 1443, endPoint y: 134, distance: 5.8
click at [769, 134] on button "Sign out" at bounding box center [1448, 135] width 143 height 21
